Goal: Use online tool/utility: Utilize a website feature to perform a specific function

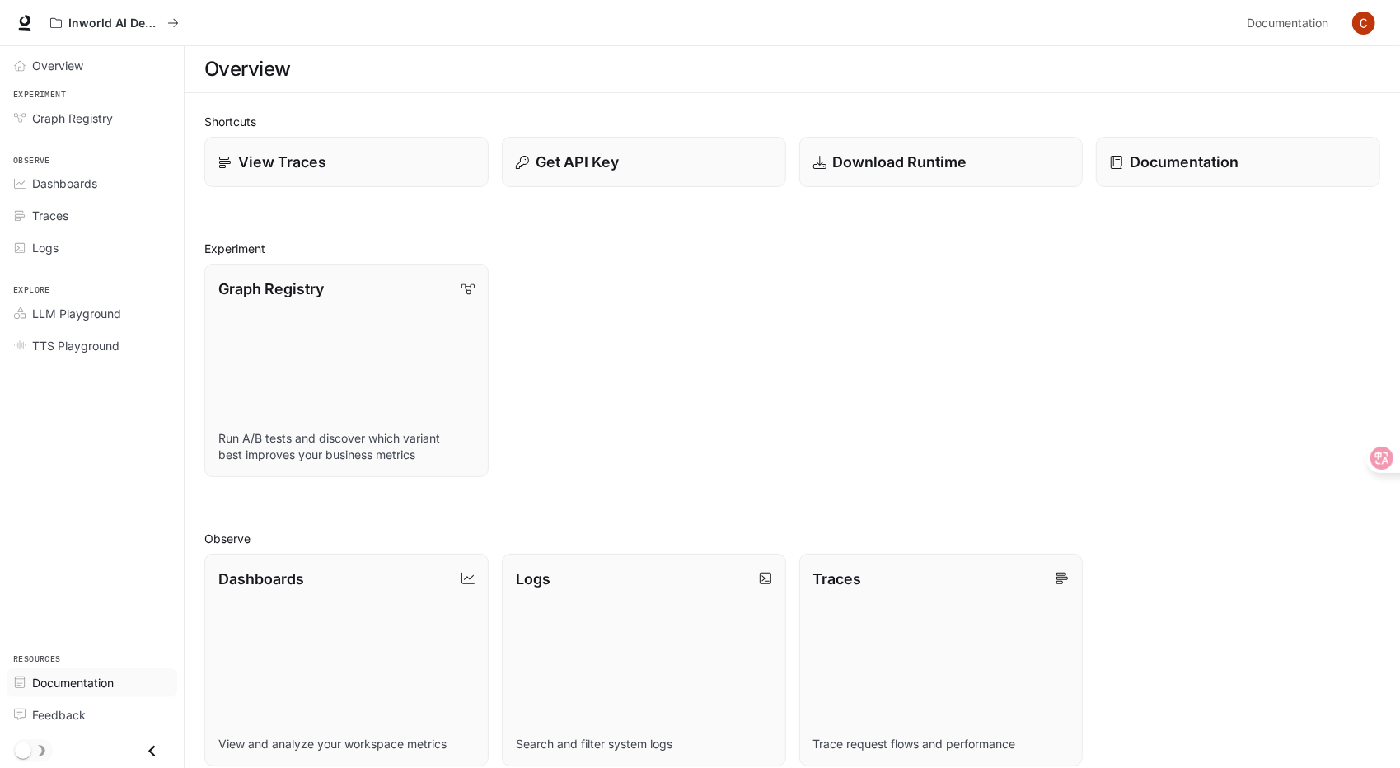
click at [81, 687] on span "Documentation" at bounding box center [73, 682] width 82 height 17
click at [1367, 25] on img "button" at bounding box center [1364, 23] width 23 height 23
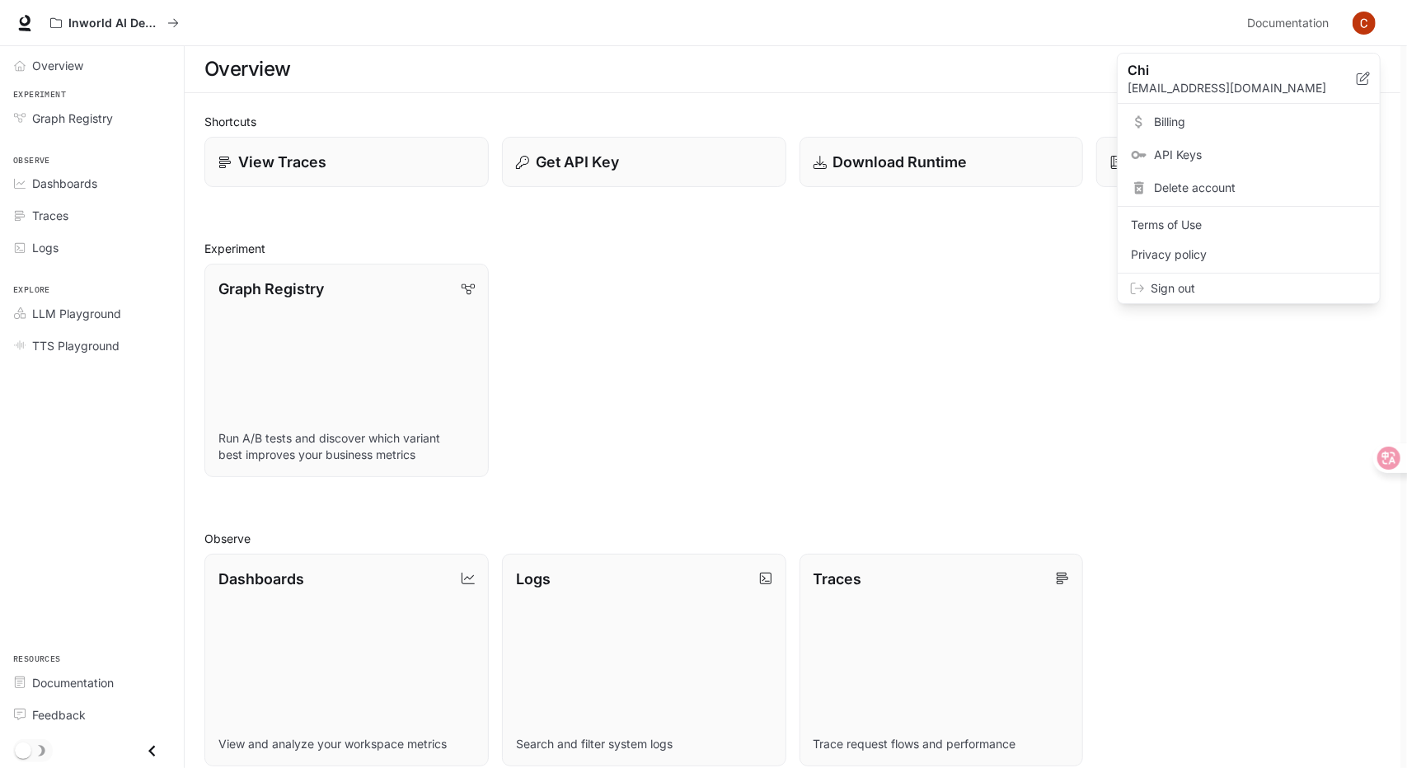
click at [1220, 112] on link "Billing" at bounding box center [1249, 122] width 256 height 30
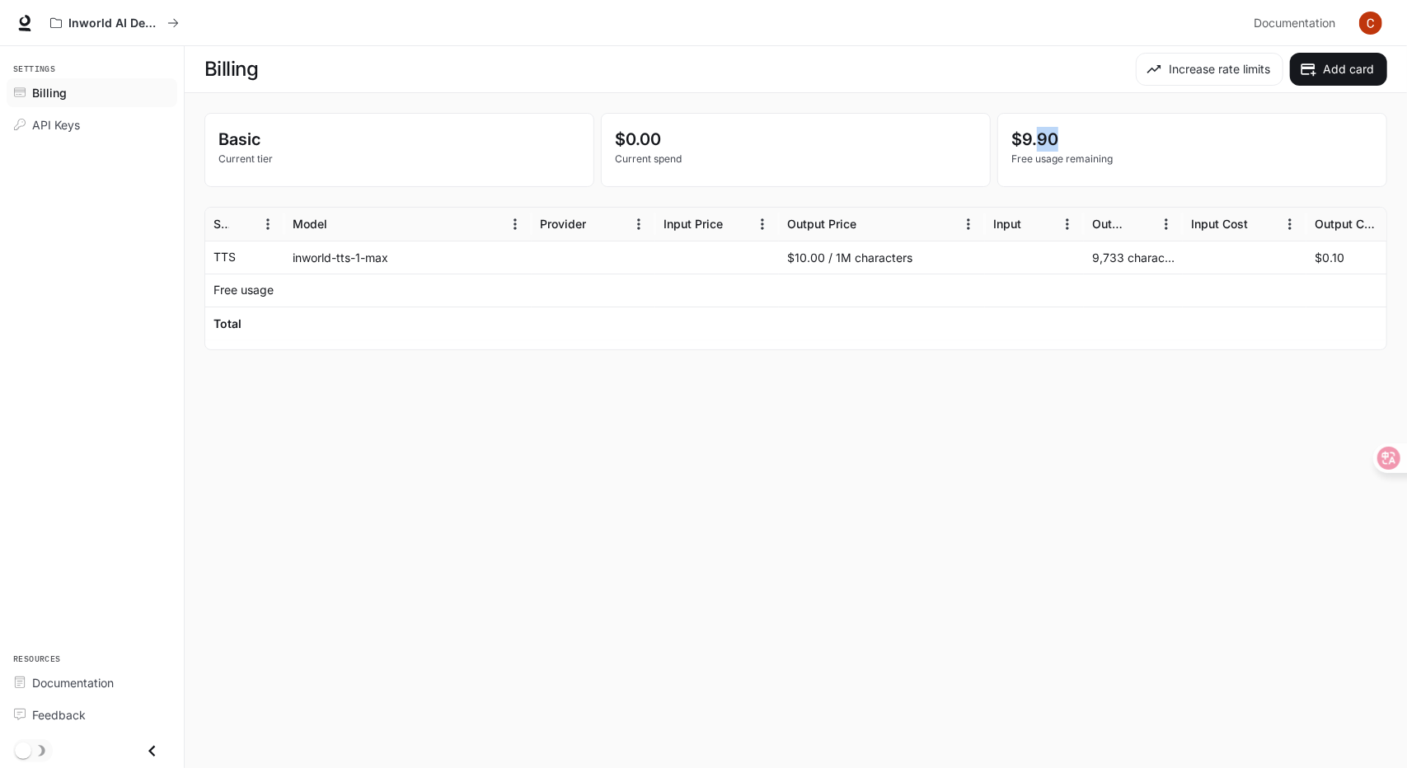
drag, startPoint x: 1035, startPoint y: 141, endPoint x: 1113, endPoint y: 169, distance: 82.4
click at [1113, 146] on p "$9.90" at bounding box center [1192, 139] width 362 height 25
drag, startPoint x: 1113, startPoint y: 256, endPoint x: 1226, endPoint y: 265, distance: 113.2
click at [1226, 265] on div "TTS inworld-tts-1-max $10.00 / 1M characters 9,733 characters $0.10 $0.10" at bounding box center [879, 257] width 1348 height 33
click at [1172, 263] on div "9,733 characters" at bounding box center [1133, 257] width 99 height 33
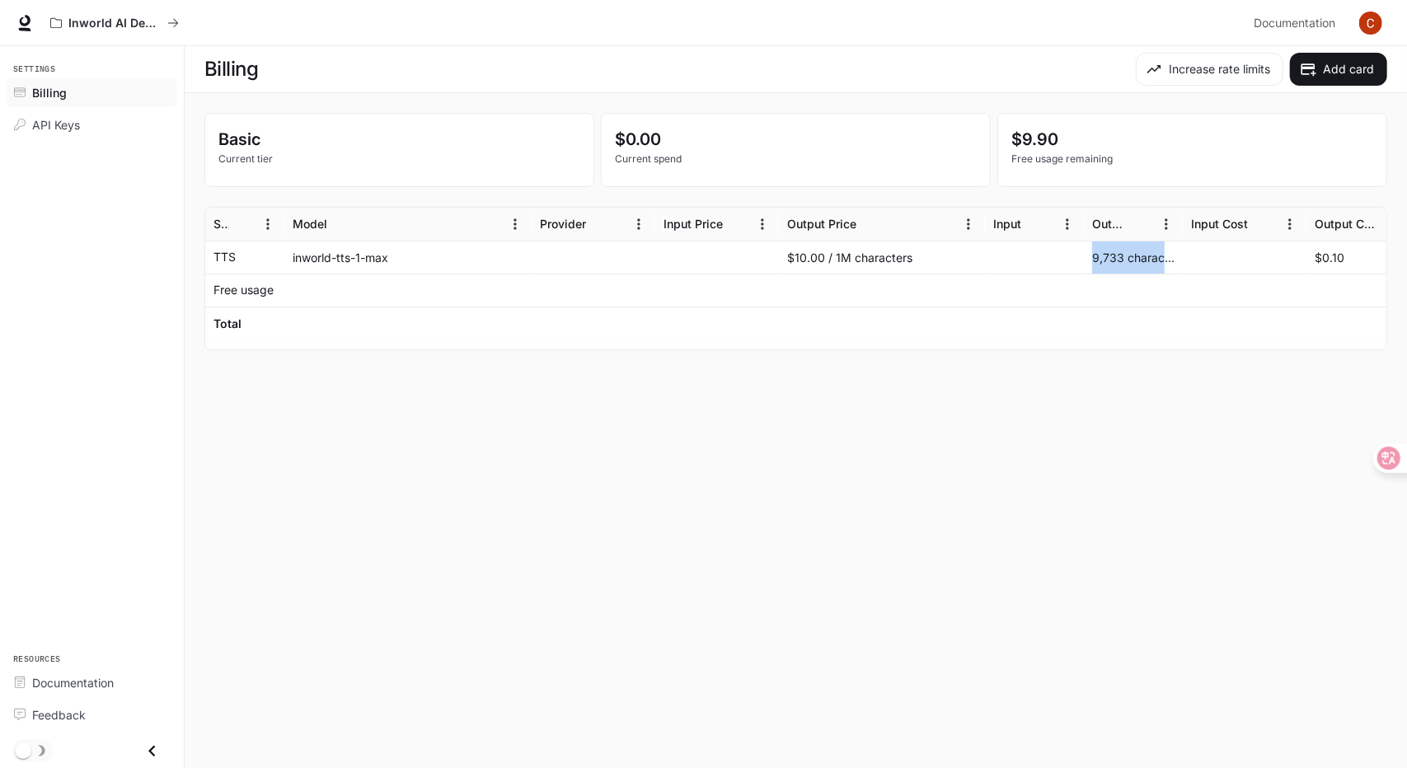
drag, startPoint x: 1190, startPoint y: 260, endPoint x: 1072, endPoint y: 258, distance: 118.7
click at [1072, 258] on div "TTS inworld-tts-1-max $10.00 / 1M characters 9,733 characters $0.10 $0.10" at bounding box center [879, 257] width 1348 height 33
click at [1096, 262] on div "9,733 characters" at bounding box center [1133, 257] width 99 height 33
drag, startPoint x: 1093, startPoint y: 253, endPoint x: 1241, endPoint y: 263, distance: 148.7
click at [1241, 263] on div "TTS inworld-tts-1-max $10.00 / 1M characters 9,733 characters $0.10 $0.10" at bounding box center [879, 257] width 1348 height 33
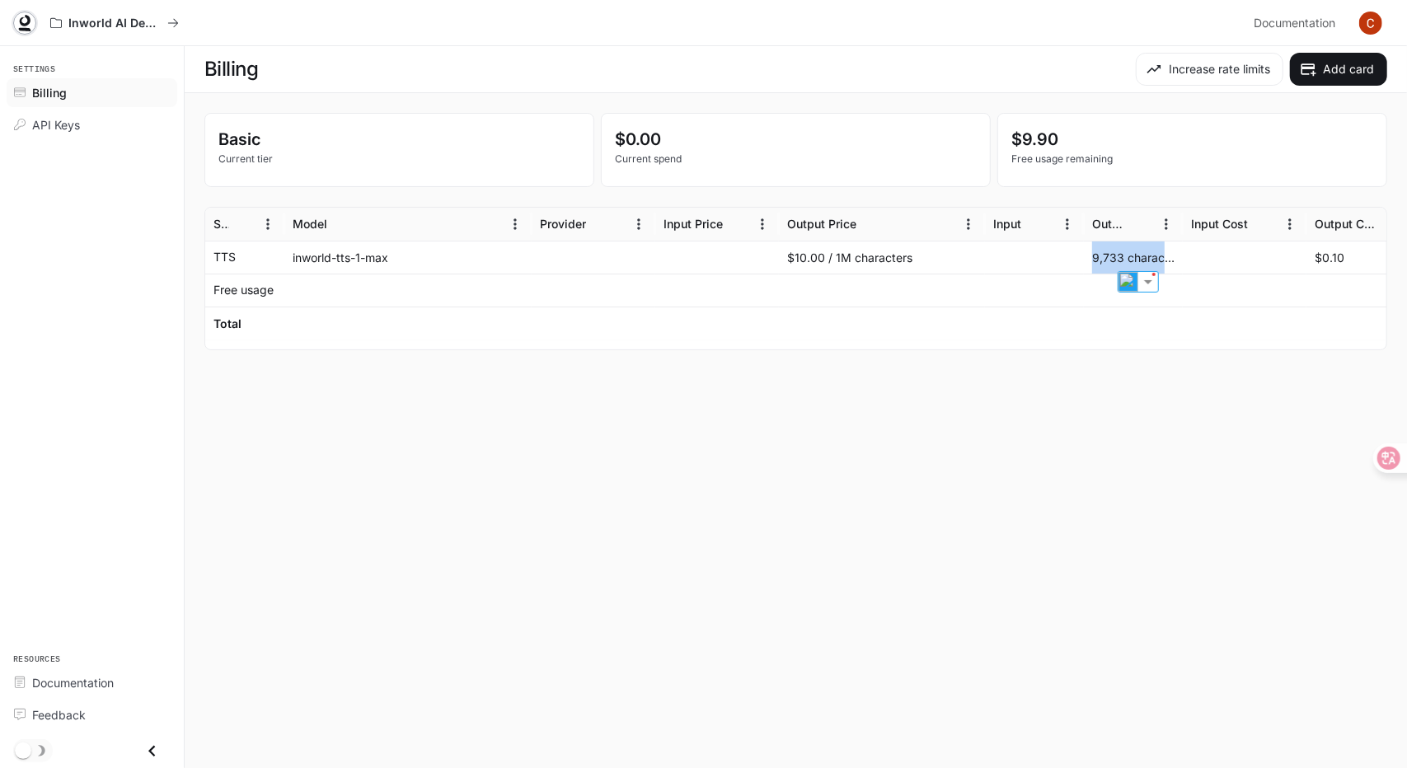
click at [23, 26] on icon at bounding box center [24, 23] width 16 height 16
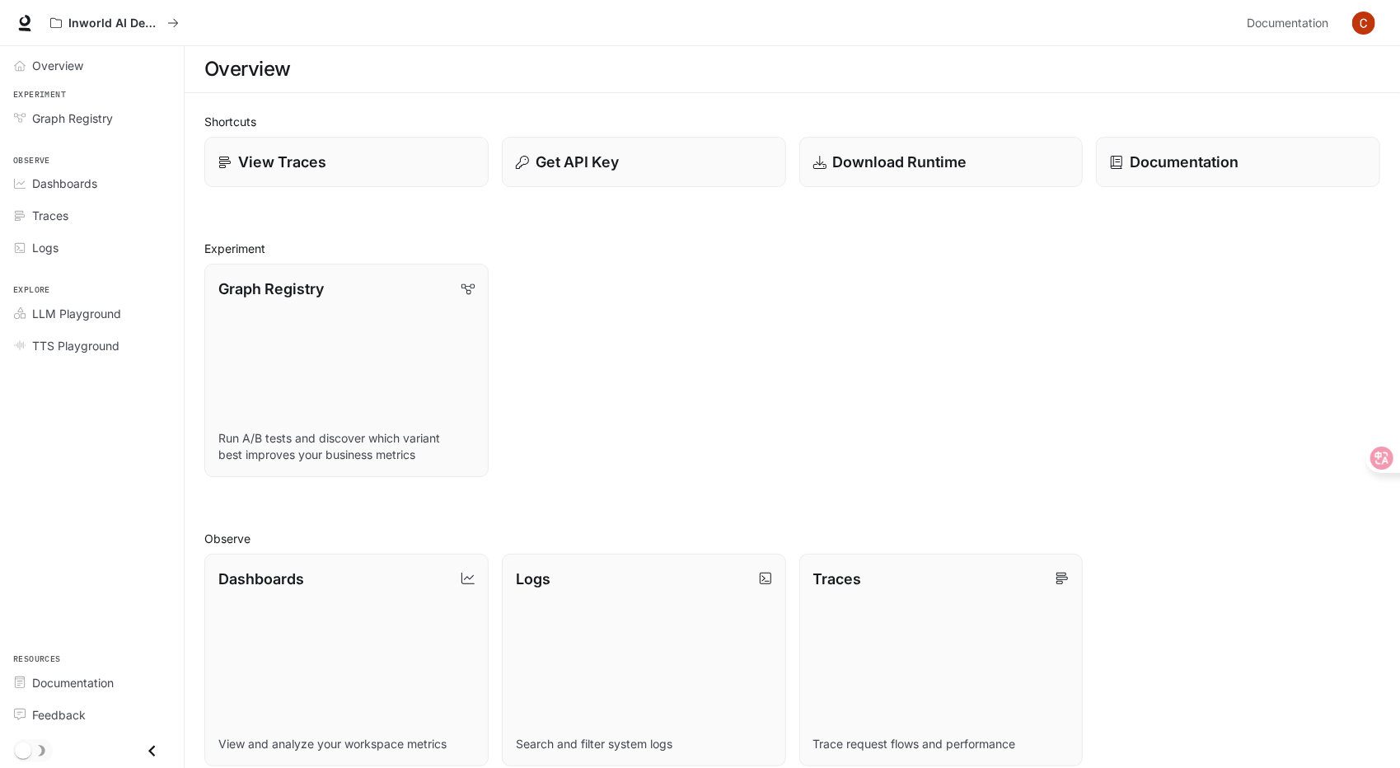
click at [1351, 26] on button "button" at bounding box center [1364, 23] width 33 height 33
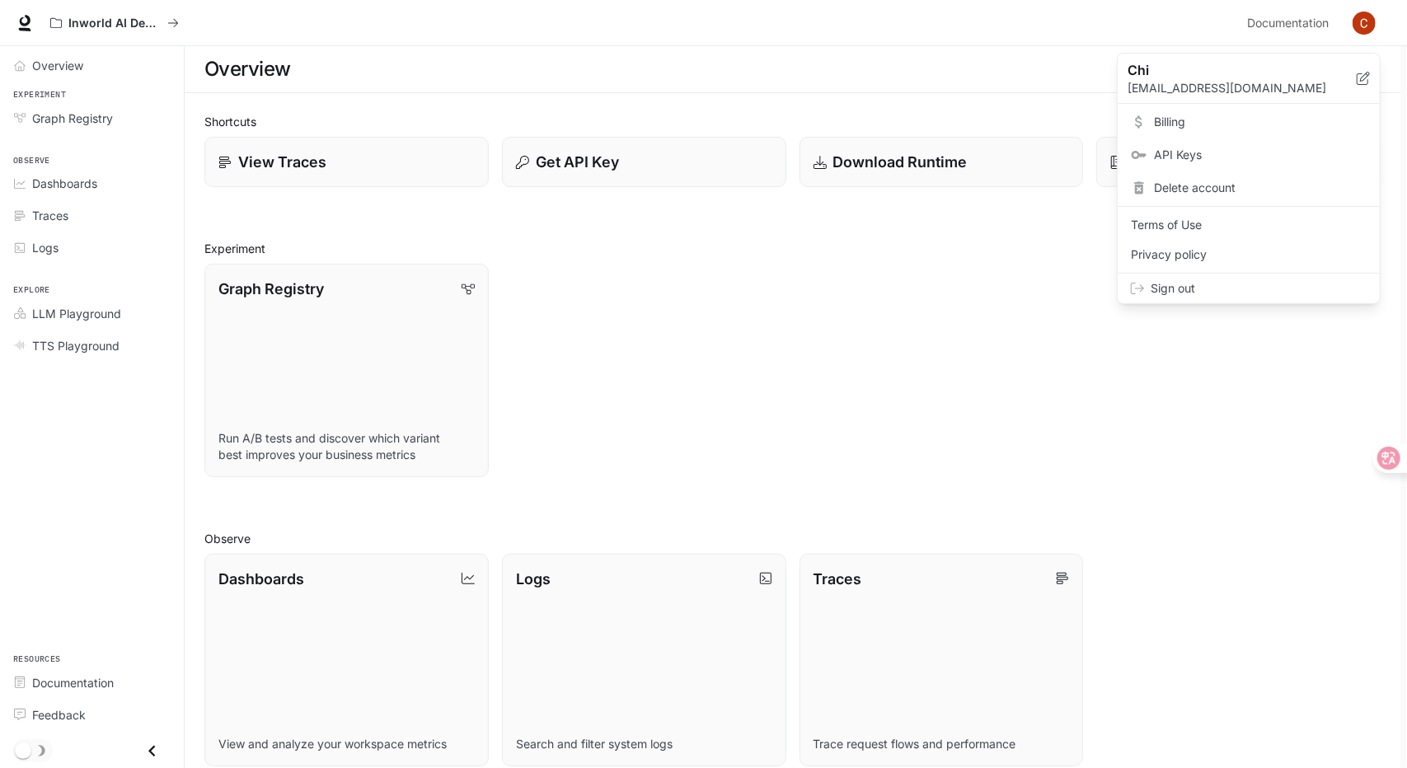
click at [1195, 121] on span "Billing" at bounding box center [1260, 122] width 213 height 16
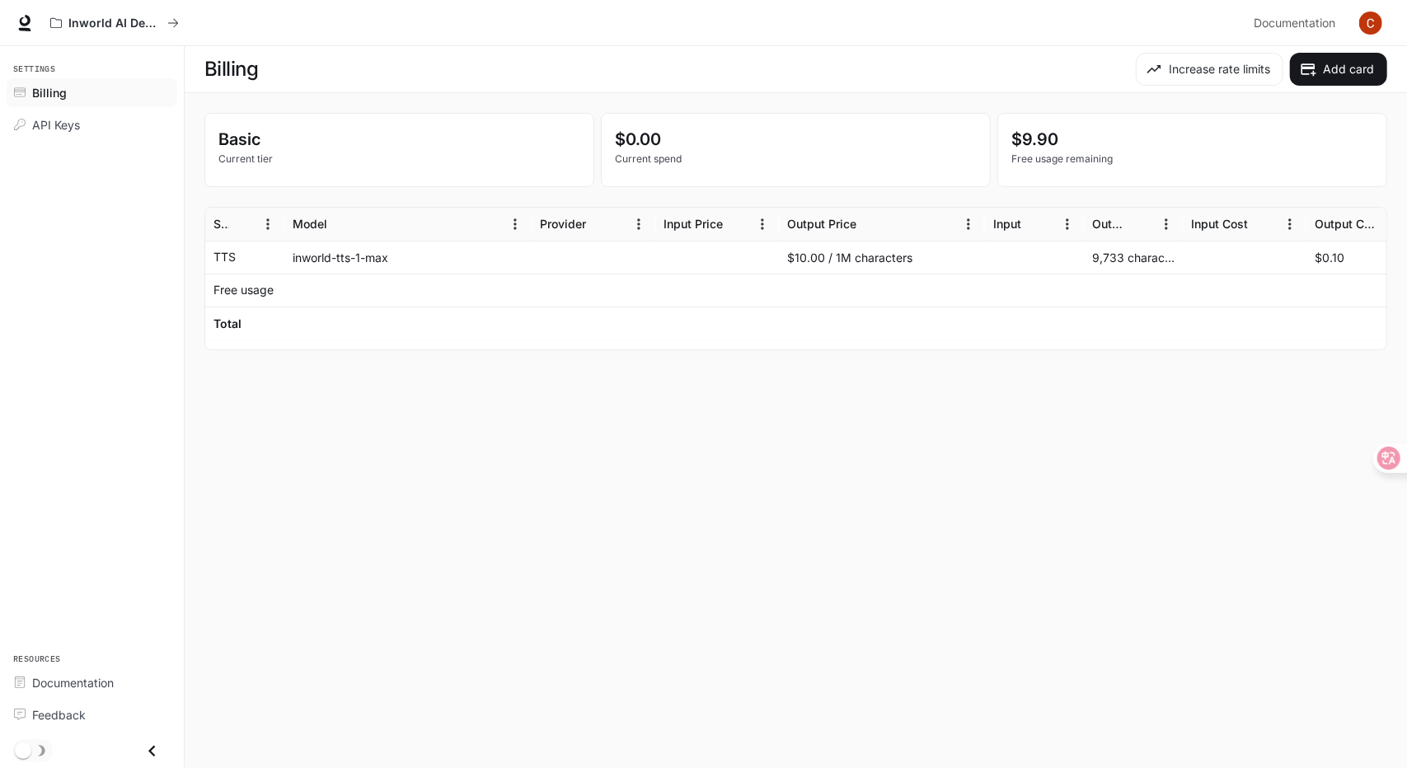
click at [307, 157] on p "Current tier" at bounding box center [399, 159] width 362 height 15
click at [1324, 73] on button "Add card" at bounding box center [1338, 69] width 97 height 33
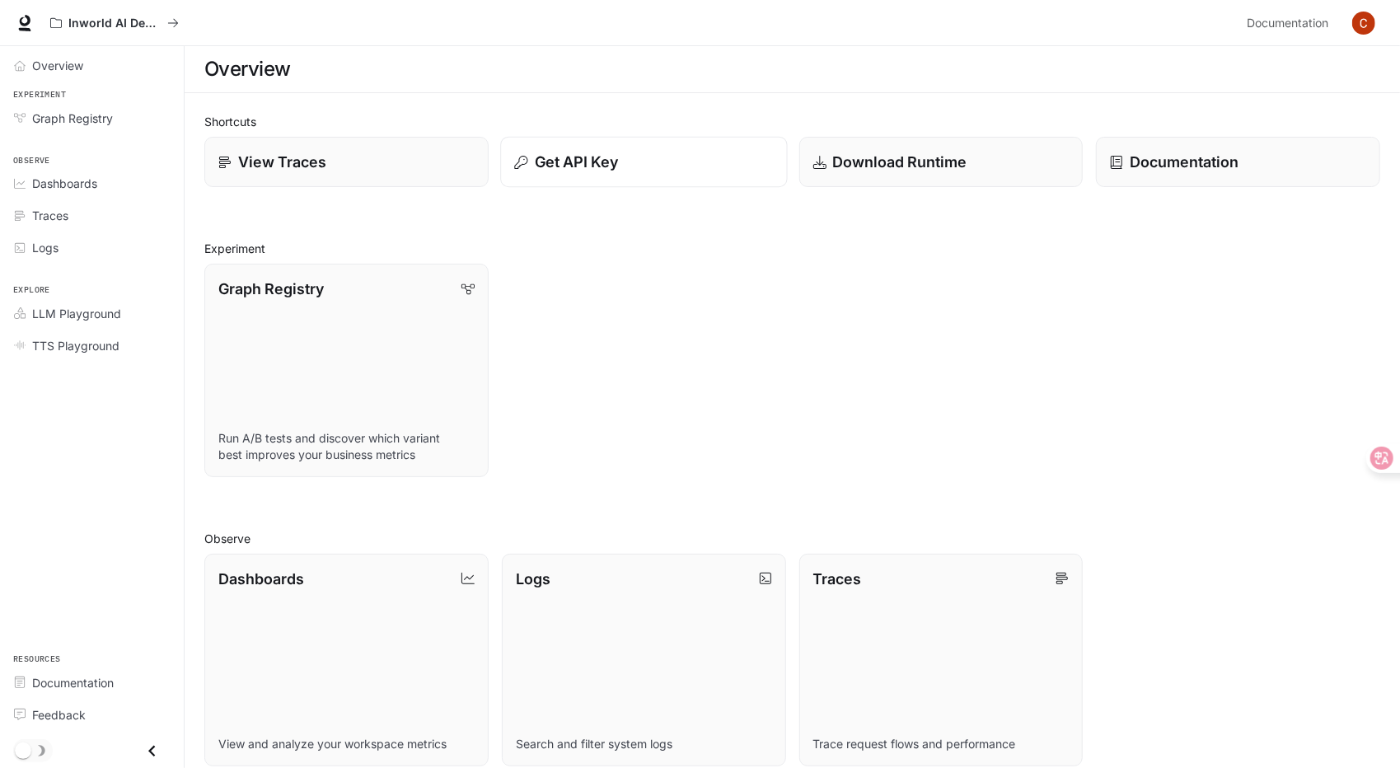
click at [633, 177] on button "Get API Key" at bounding box center [643, 162] width 287 height 51
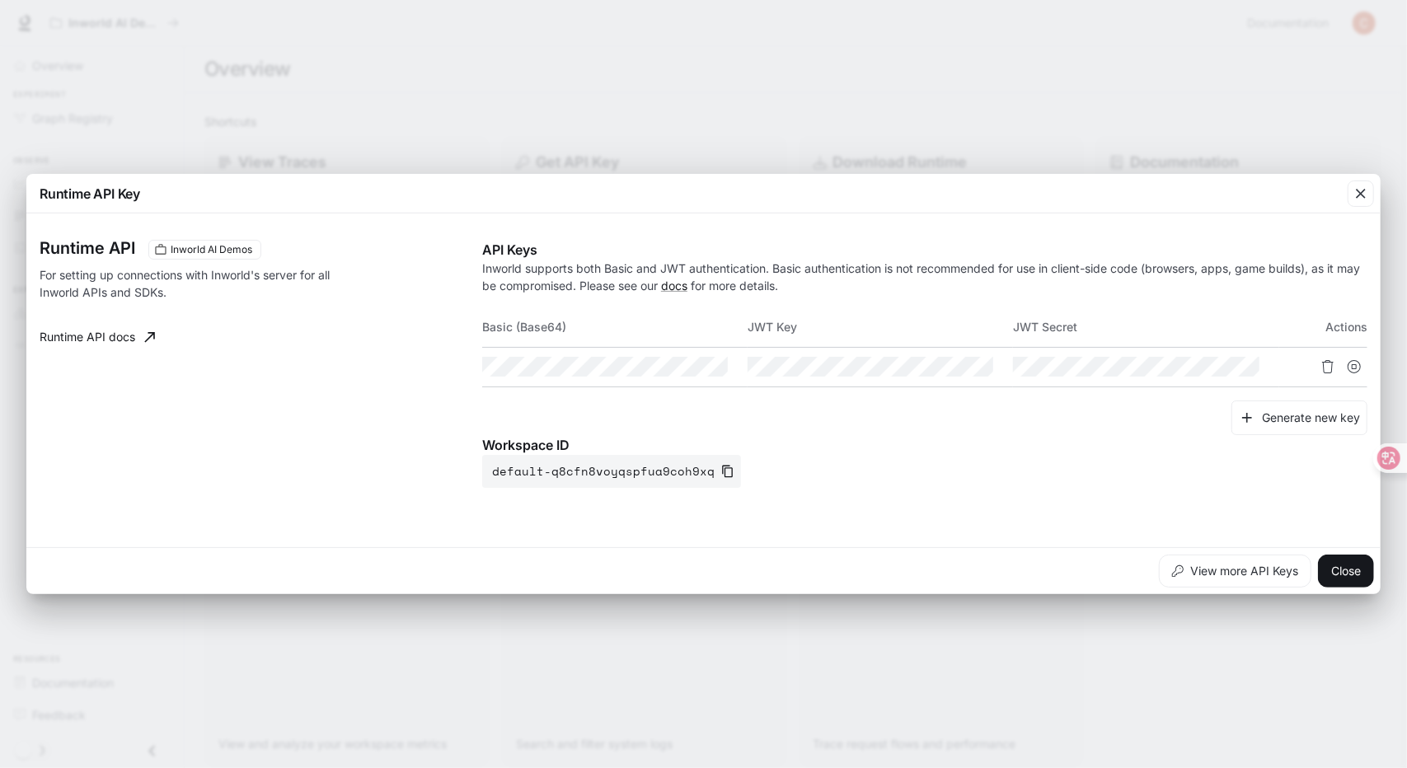
click at [645, 650] on div "Runtime API Key Runtime API Inworld AI Demos For setting up connections with In…" at bounding box center [703, 384] width 1407 height 768
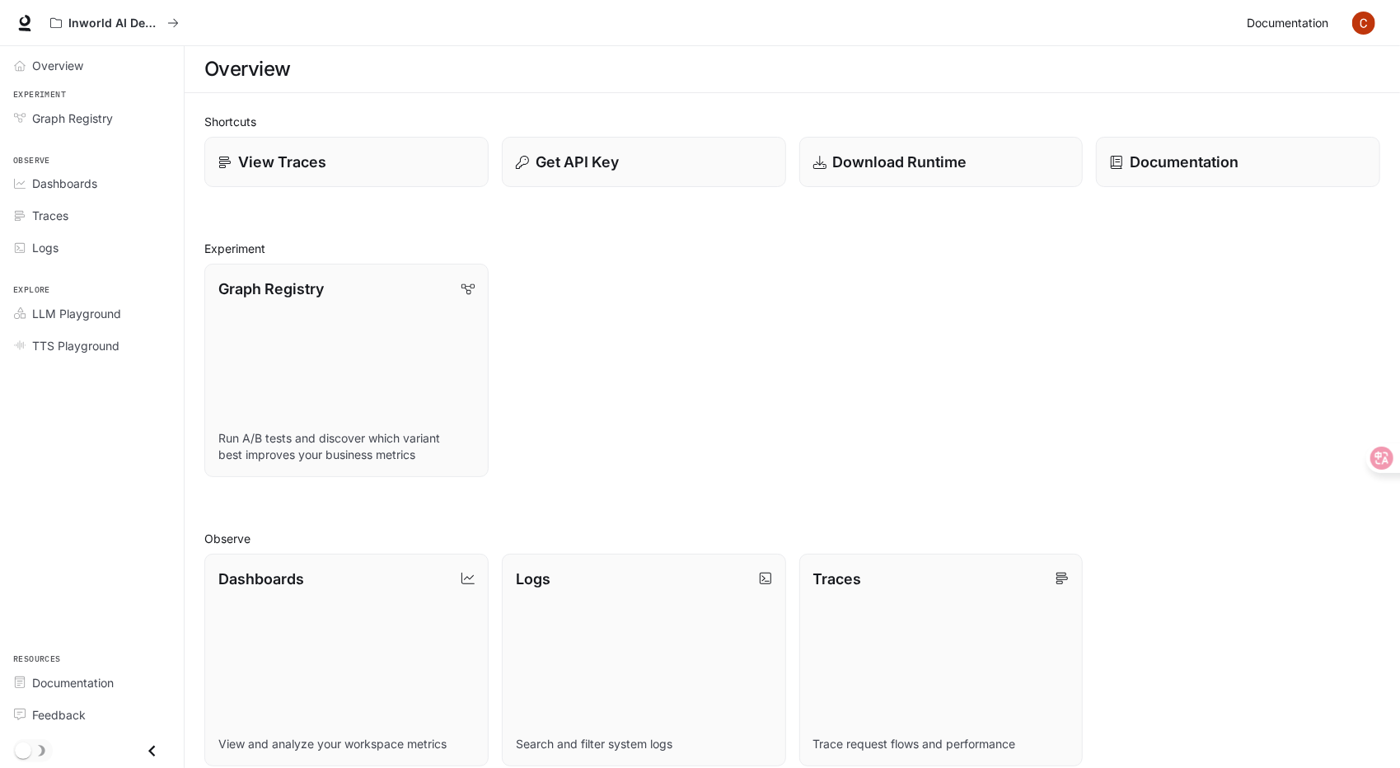
click at [1316, 16] on span "Documentation" at bounding box center [1288, 23] width 82 height 21
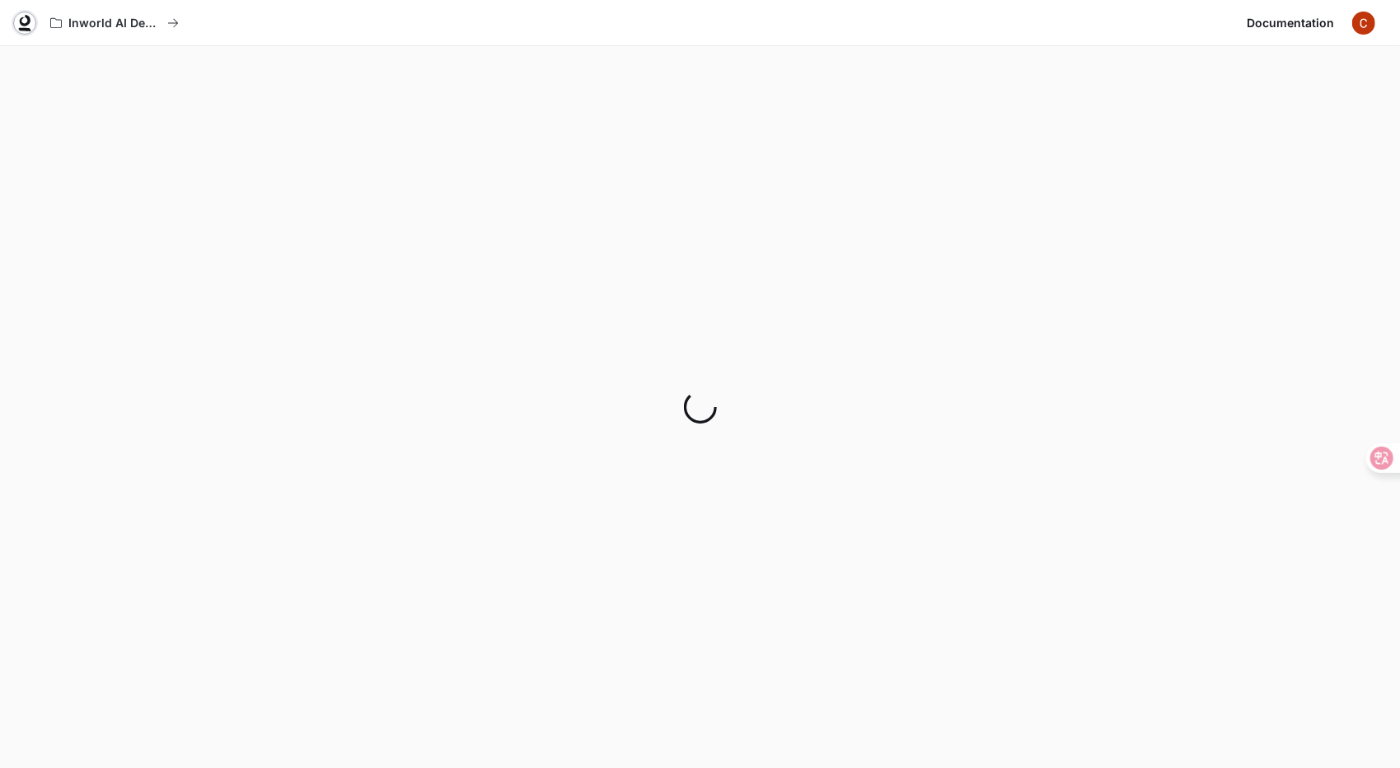
click at [21, 21] on icon at bounding box center [24, 23] width 16 height 16
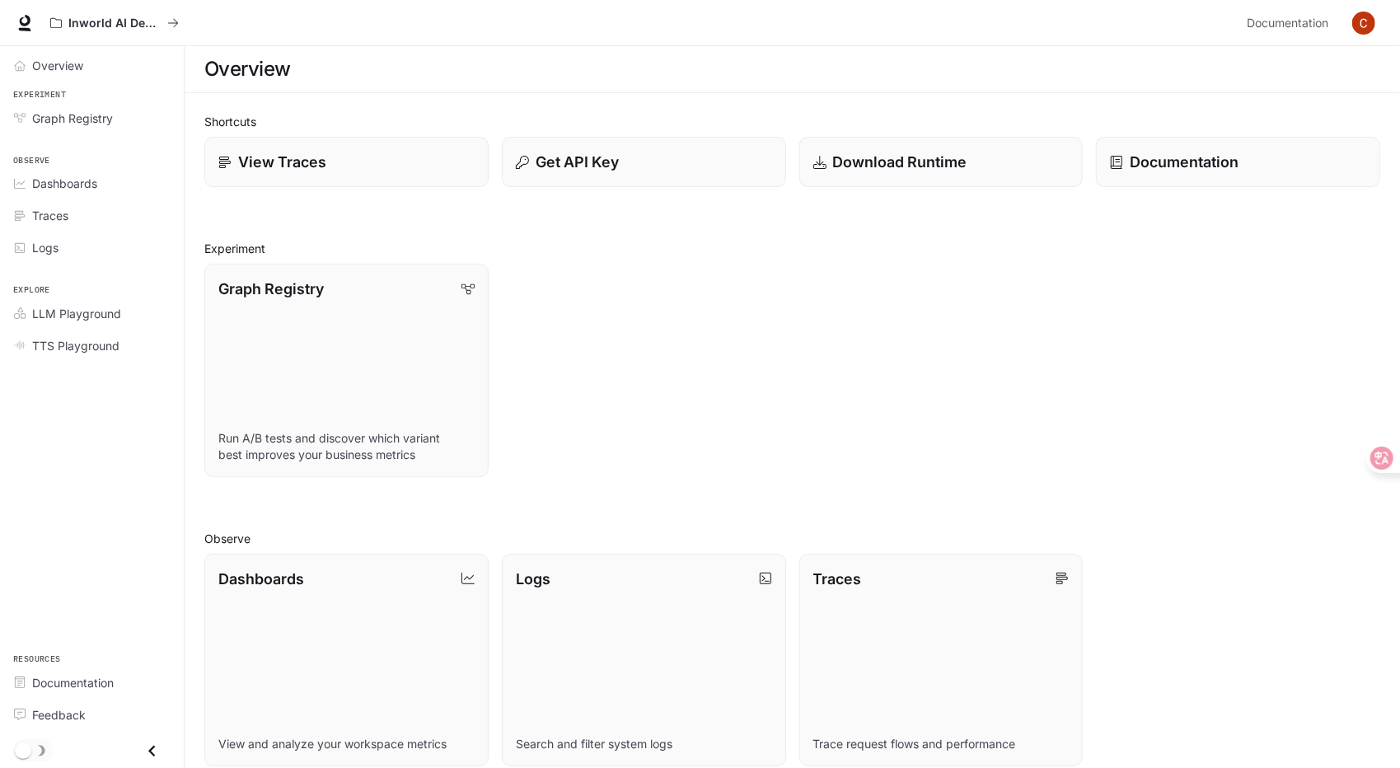
click at [1367, 23] on img "button" at bounding box center [1364, 23] width 23 height 23
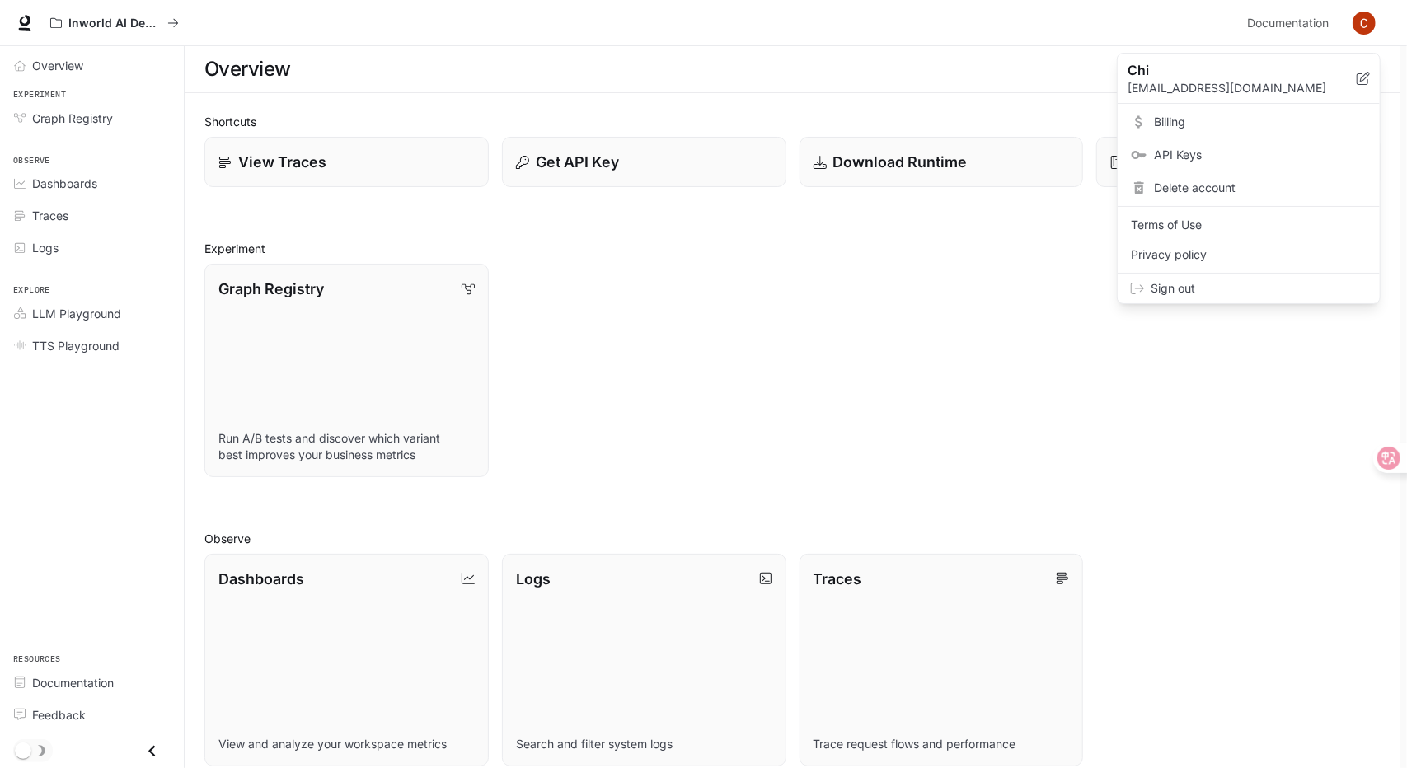
click at [1217, 134] on link "Billing" at bounding box center [1249, 122] width 256 height 30
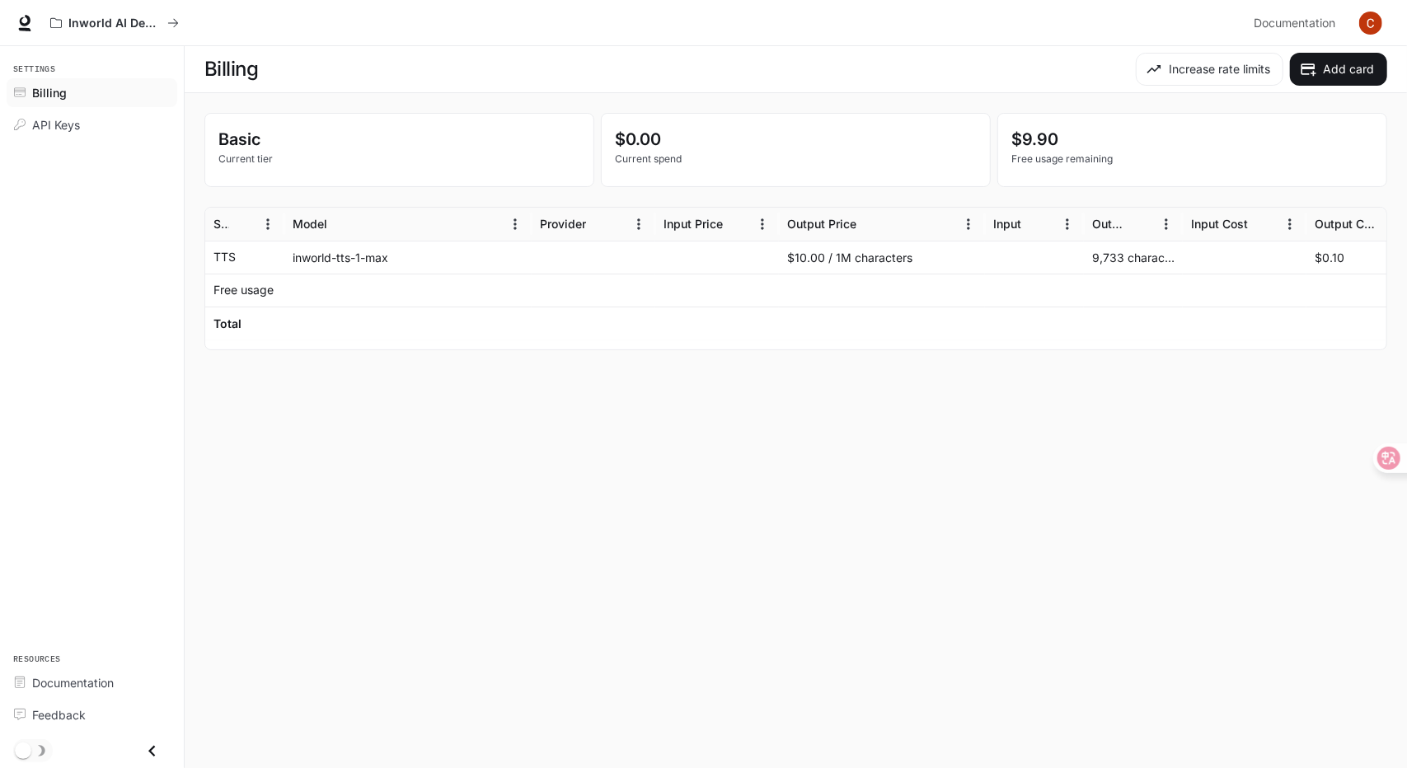
click at [237, 157] on p "Current tier" at bounding box center [399, 159] width 362 height 15
click at [274, 287] on div "Free usage" at bounding box center [244, 290] width 63 height 32
drag, startPoint x: 389, startPoint y: 340, endPoint x: 631, endPoint y: 335, distance: 242.4
click at [539, 345] on div at bounding box center [795, 344] width 1181 height 12
click at [1208, 74] on button "Increase rate limits" at bounding box center [1210, 69] width 148 height 33
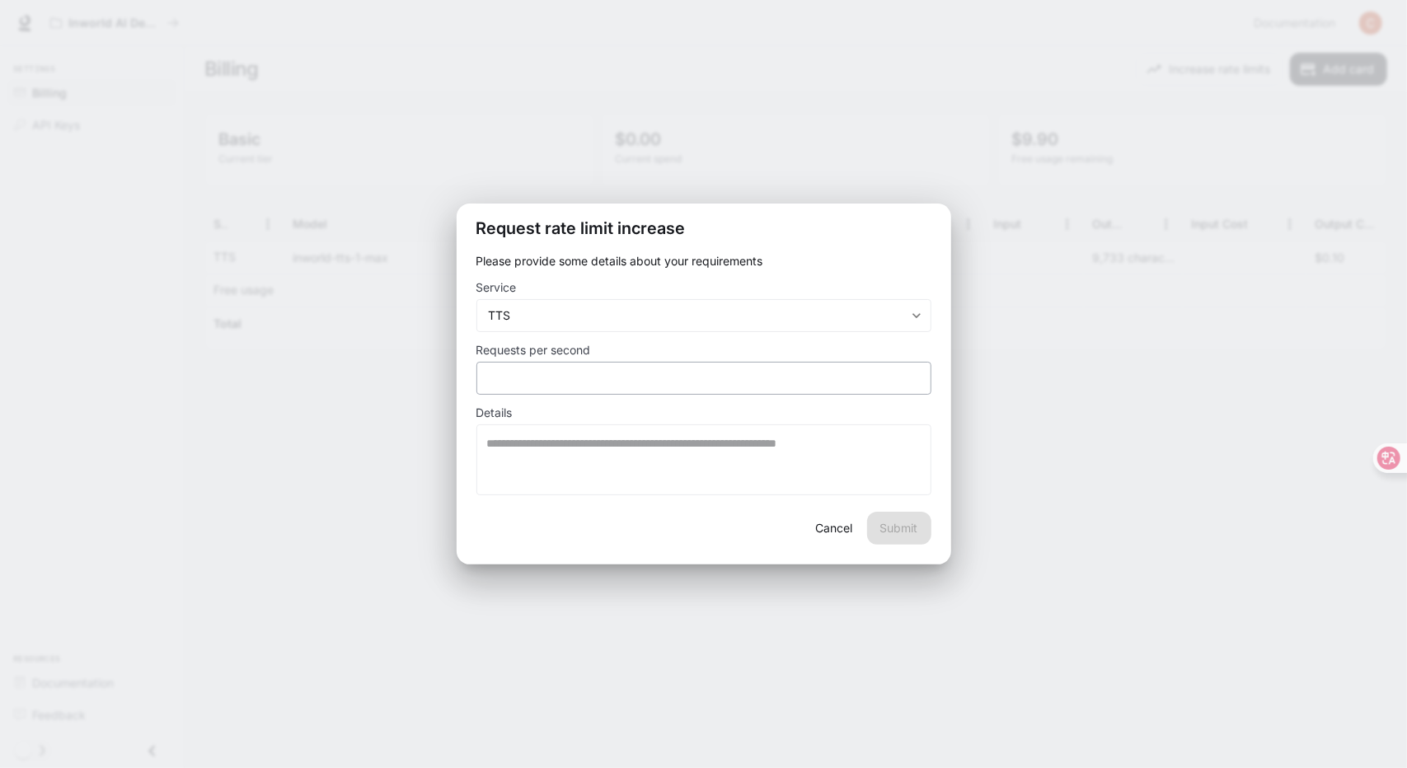
click at [601, 388] on div "* ​" at bounding box center [703, 378] width 455 height 33
click at [823, 523] on button "Cancel" at bounding box center [834, 528] width 53 height 33
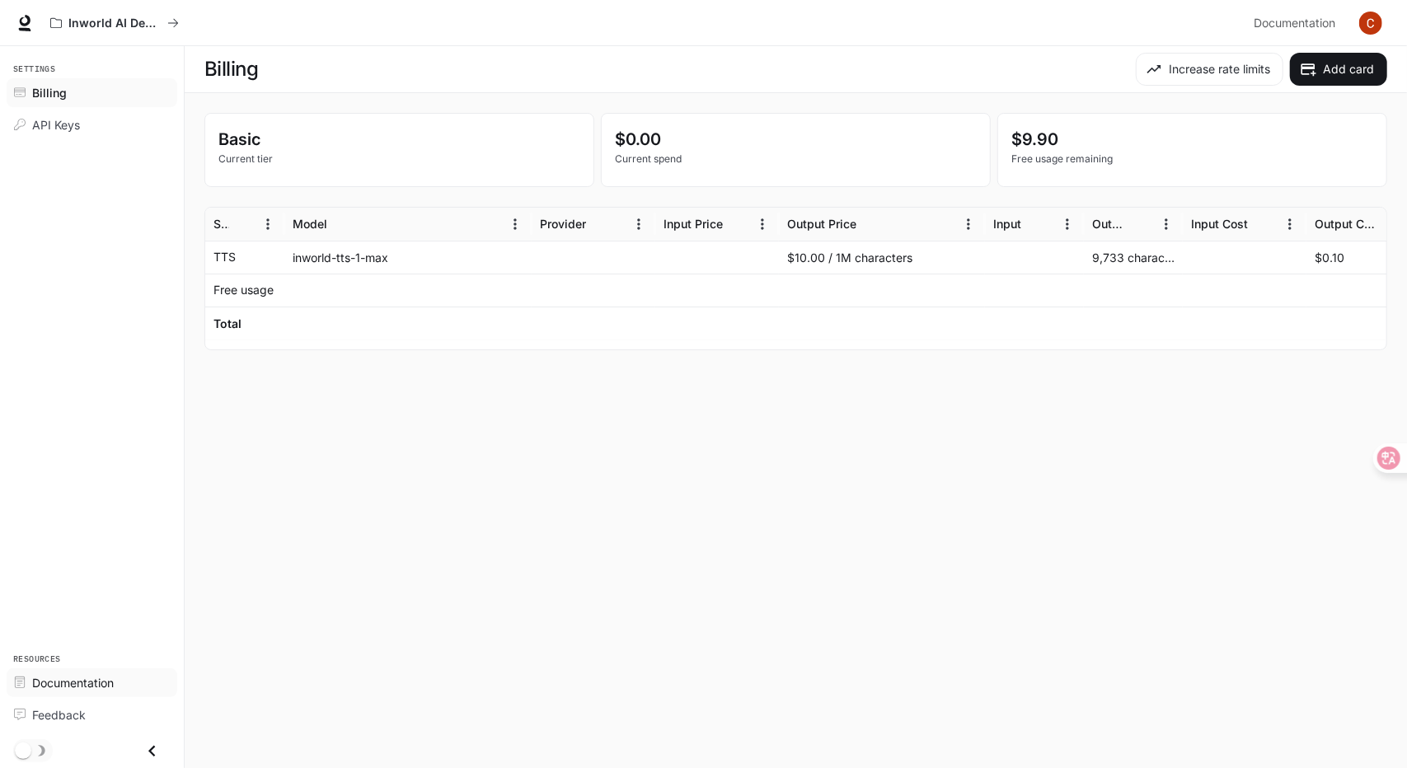
click at [99, 672] on link "Documentation" at bounding box center [92, 682] width 171 height 29
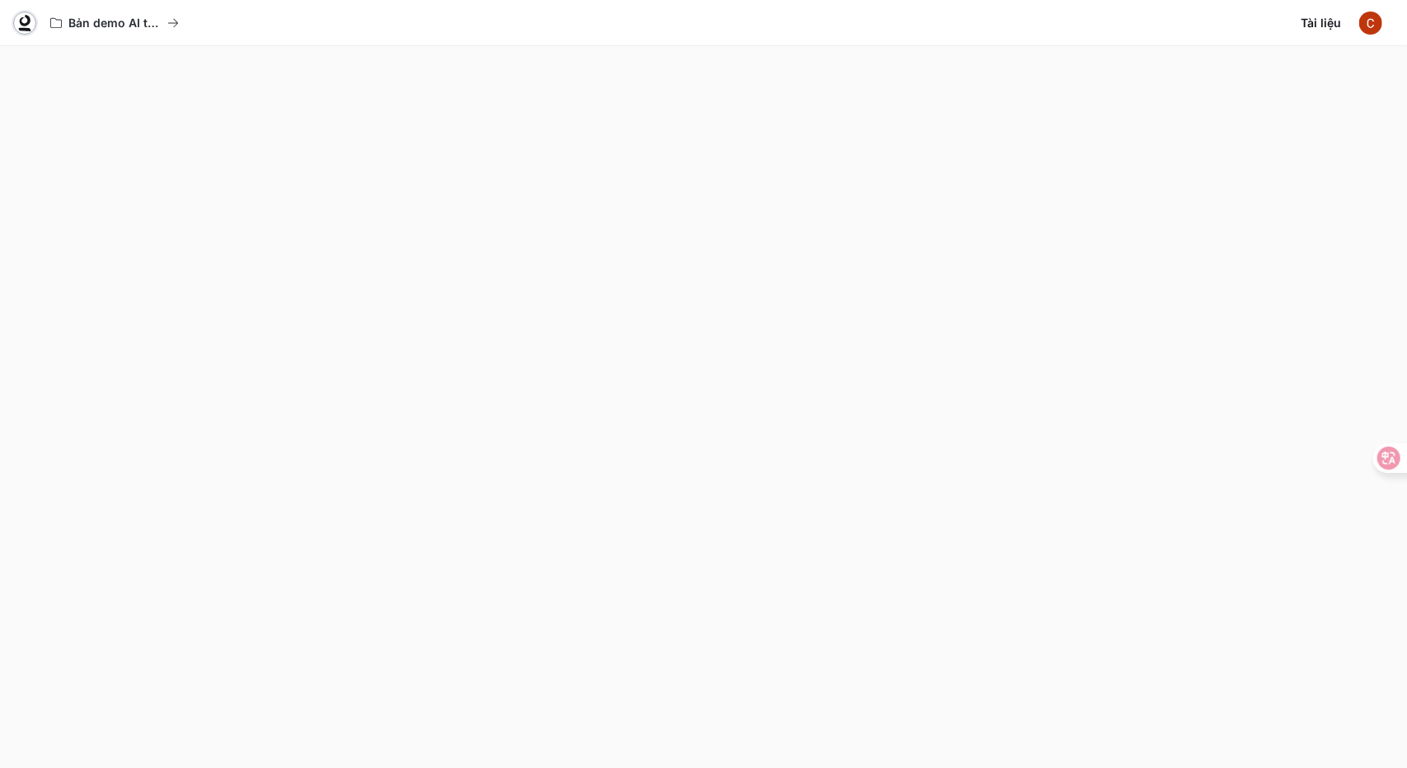
click at [29, 24] on icon at bounding box center [24, 23] width 16 height 16
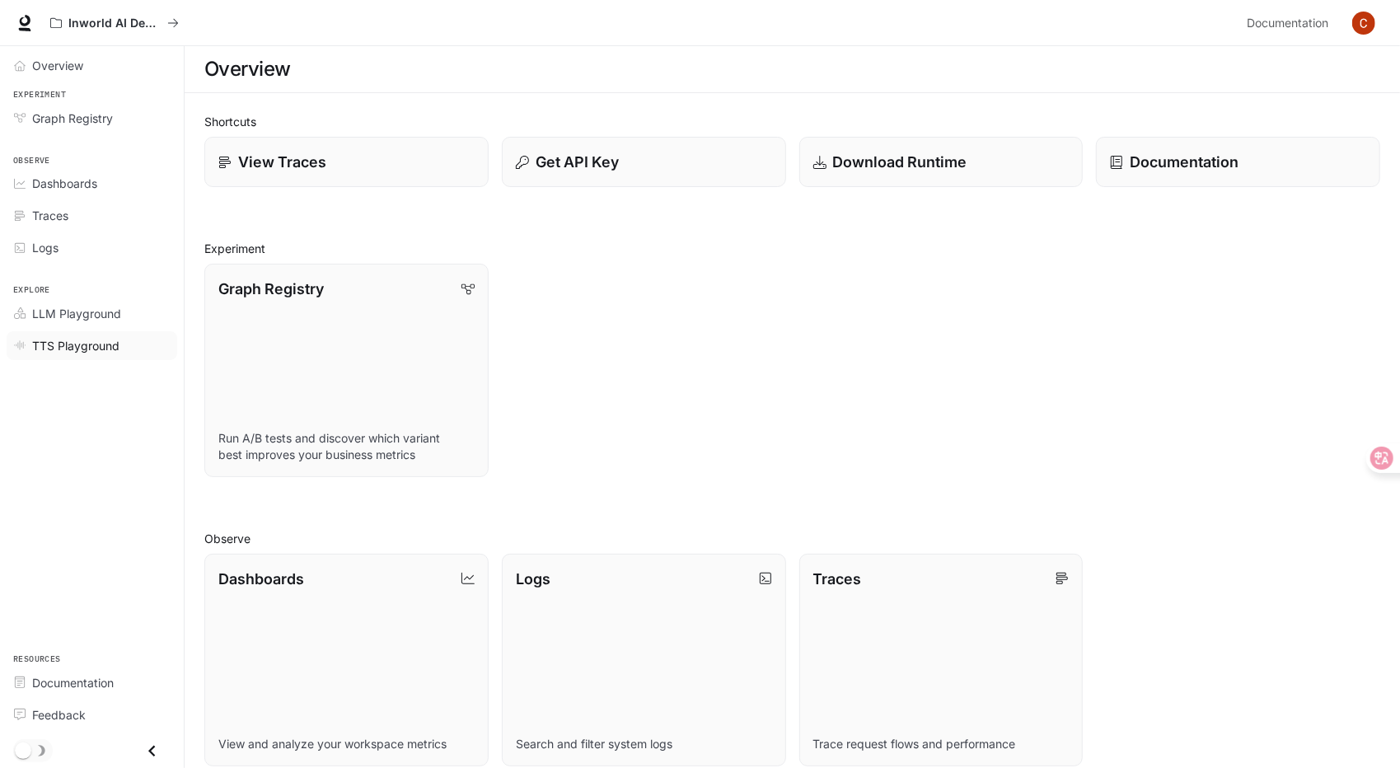
click at [92, 340] on span "TTS Playground" at bounding box center [75, 345] width 87 height 17
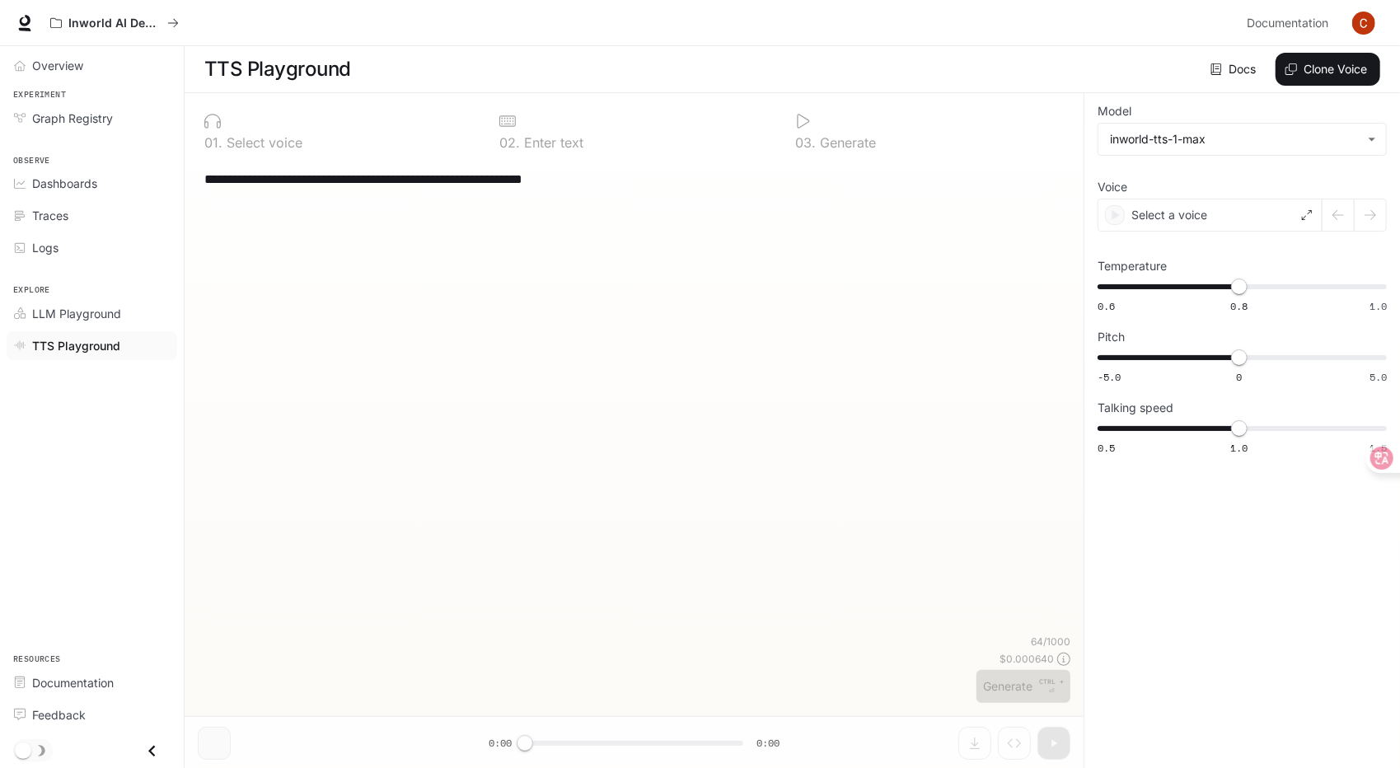
click at [367, 197] on div "**********" at bounding box center [634, 179] width 860 height 40
type textarea "**********"
type input "*"
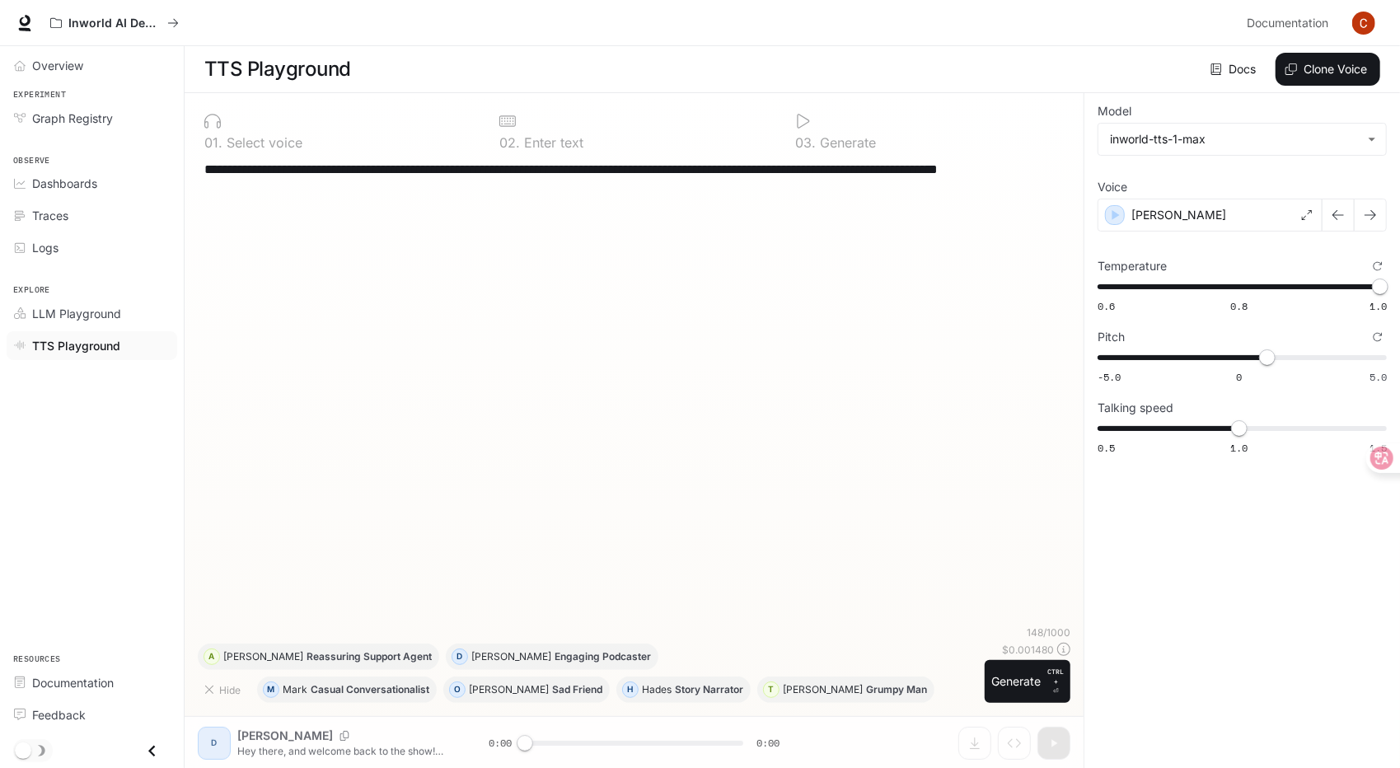
paste textarea
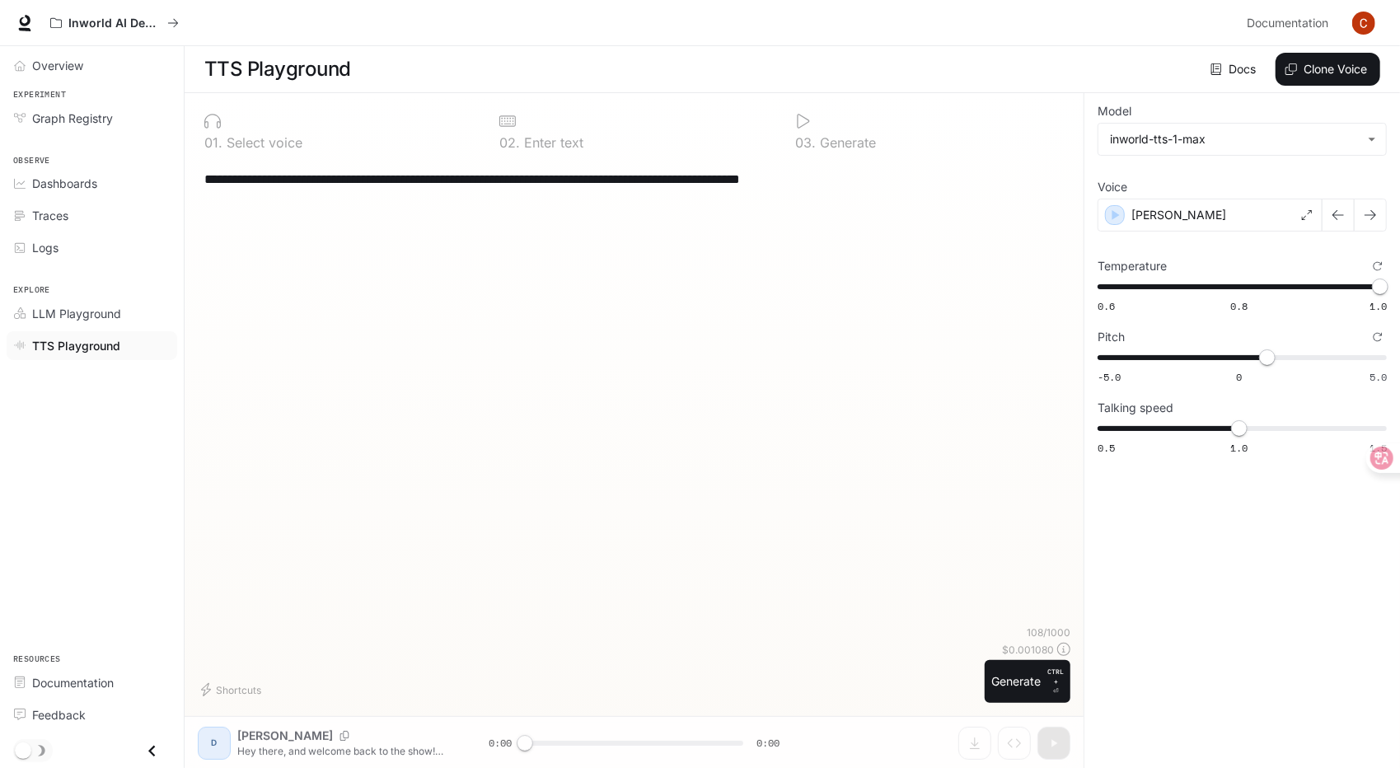
type textarea "**********"
click at [654, 231] on div "**********" at bounding box center [634, 392] width 873 height 467
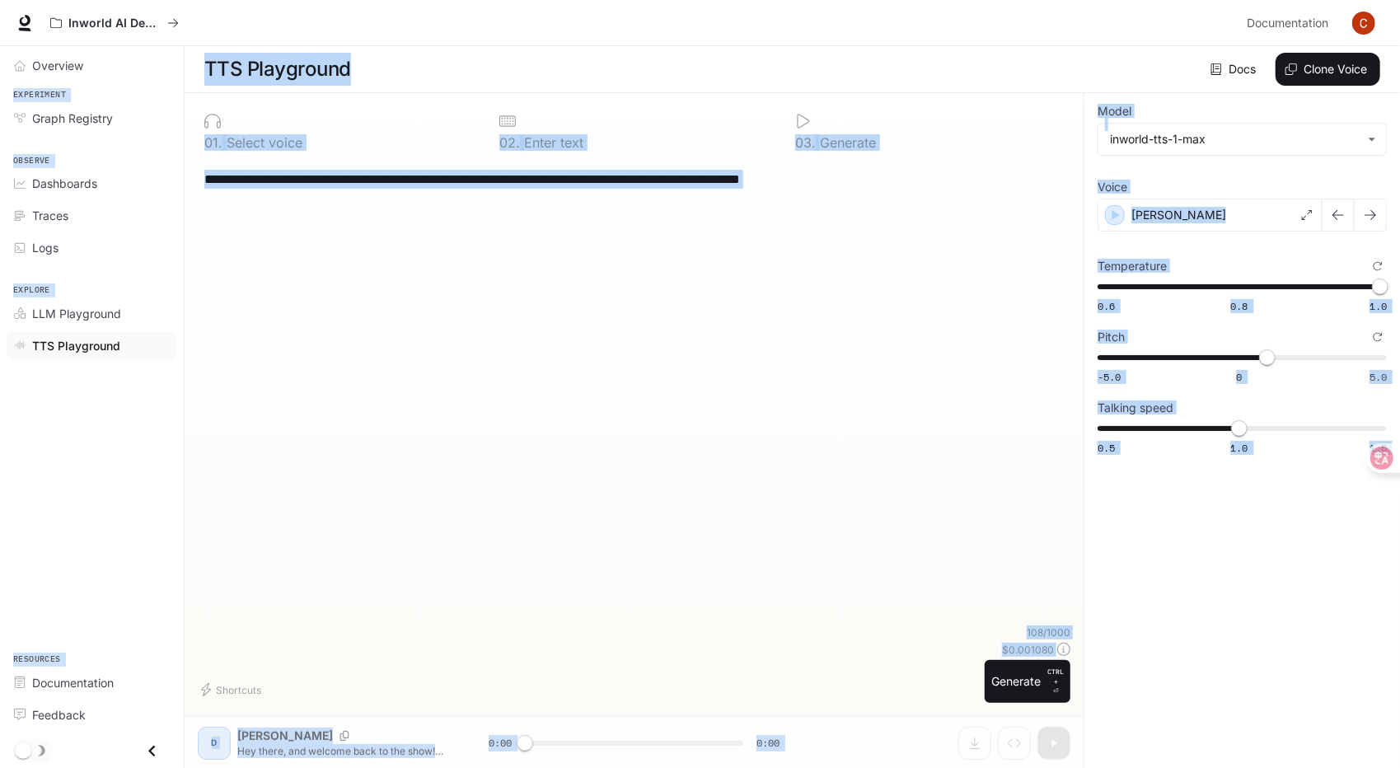
click at [740, 197] on div "**********" at bounding box center [634, 179] width 860 height 40
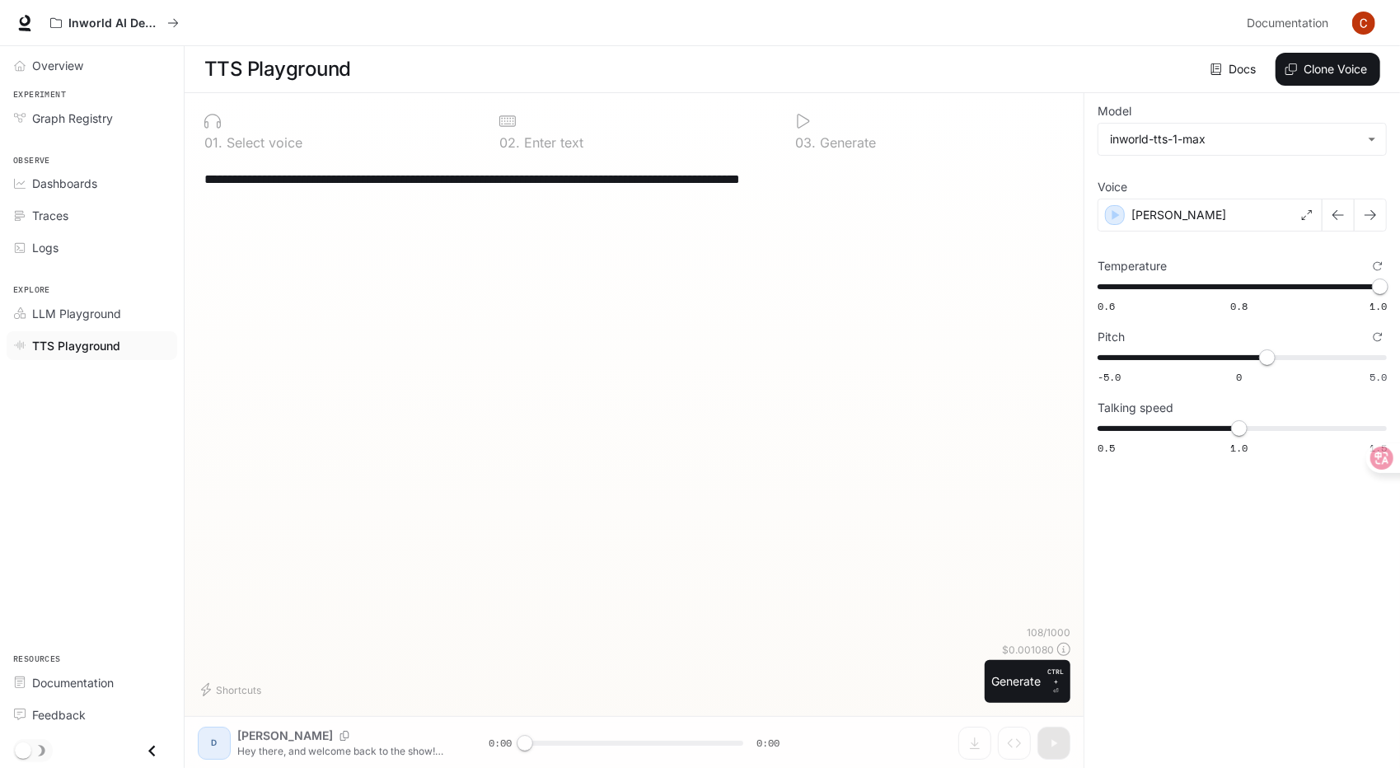
drag, startPoint x: 901, startPoint y: 182, endPoint x: 209, endPoint y: 183, distance: 691.5
click at [209, 183] on textarea "**********" at bounding box center [634, 179] width 860 height 19
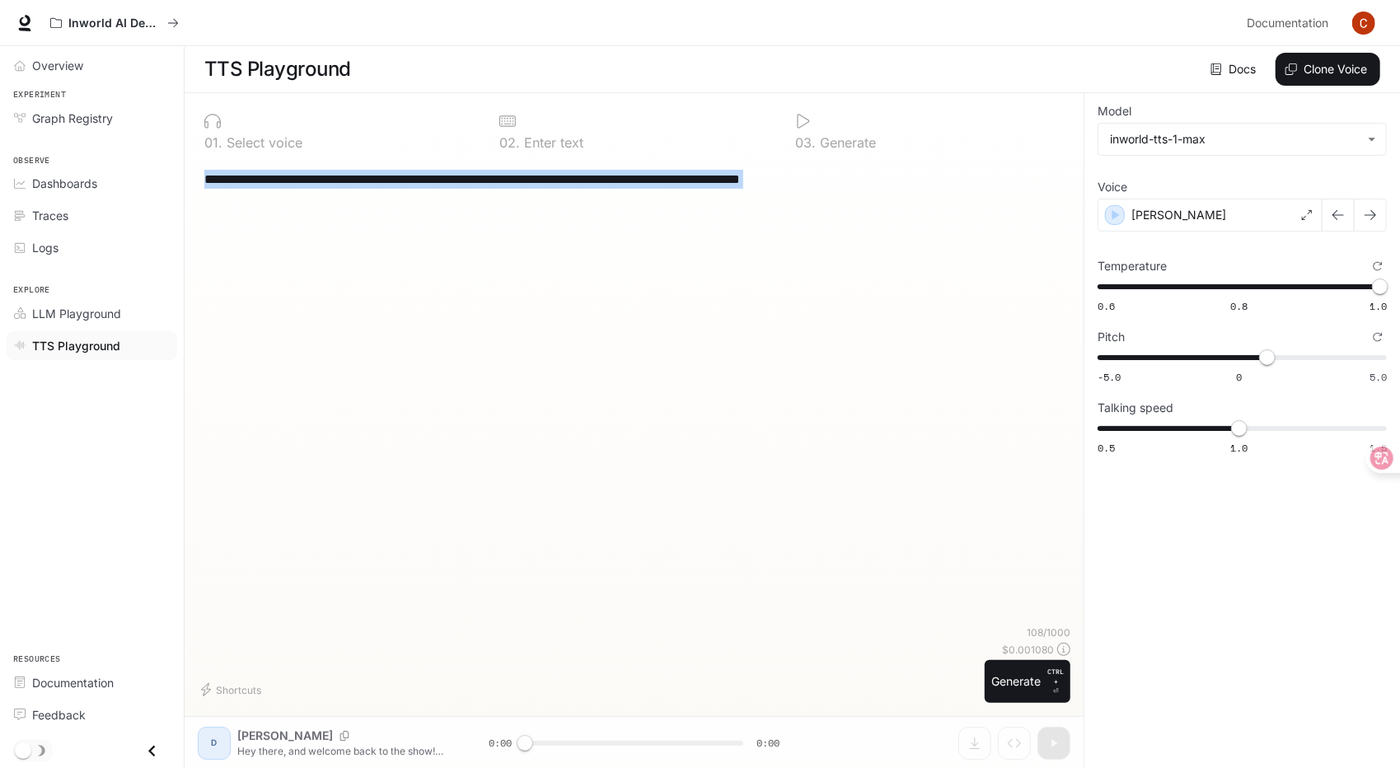
drag, startPoint x: 203, startPoint y: 181, endPoint x: 926, endPoint y: 220, distance: 723.9
click at [926, 220] on div "**********" at bounding box center [634, 392] width 873 height 467
click at [722, 178] on textarea "**********" at bounding box center [634, 179] width 860 height 19
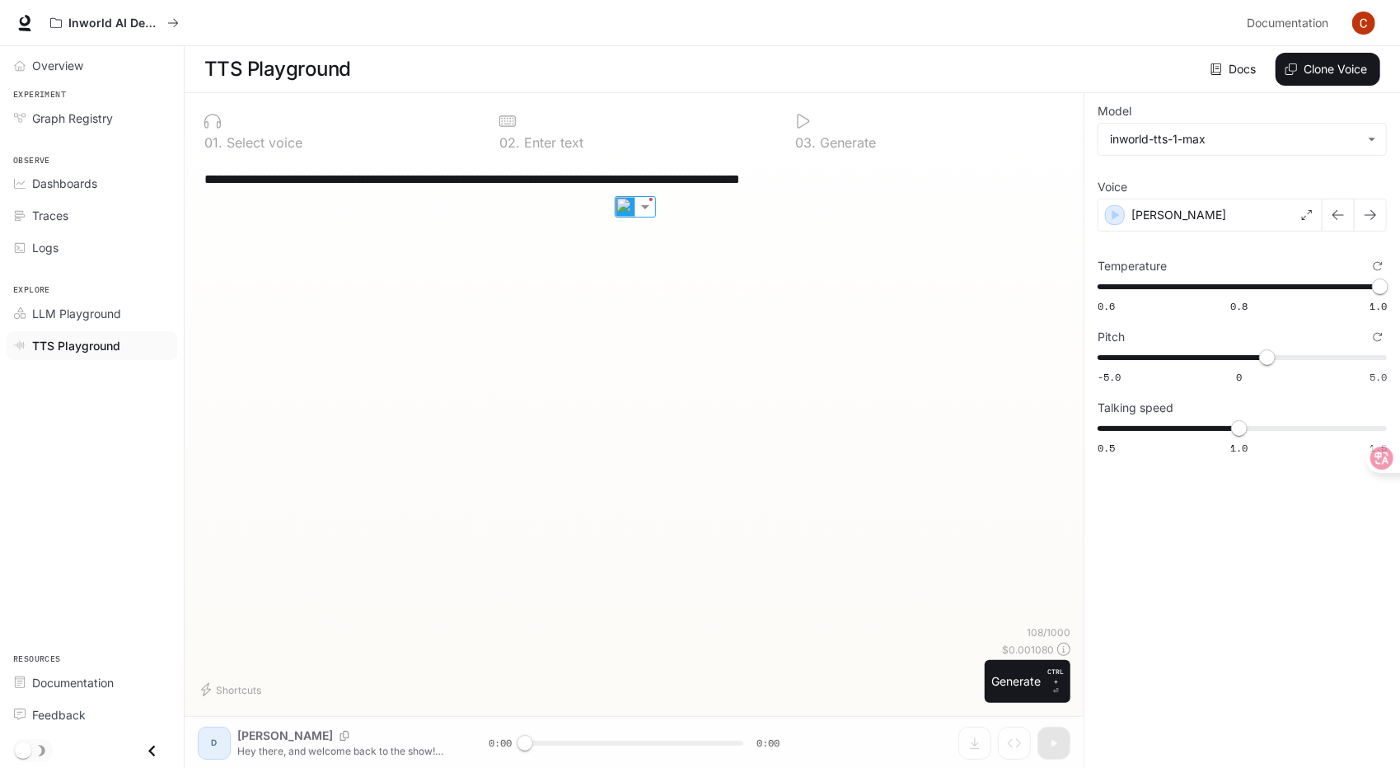
click at [722, 178] on textarea "**********" at bounding box center [634, 179] width 860 height 19
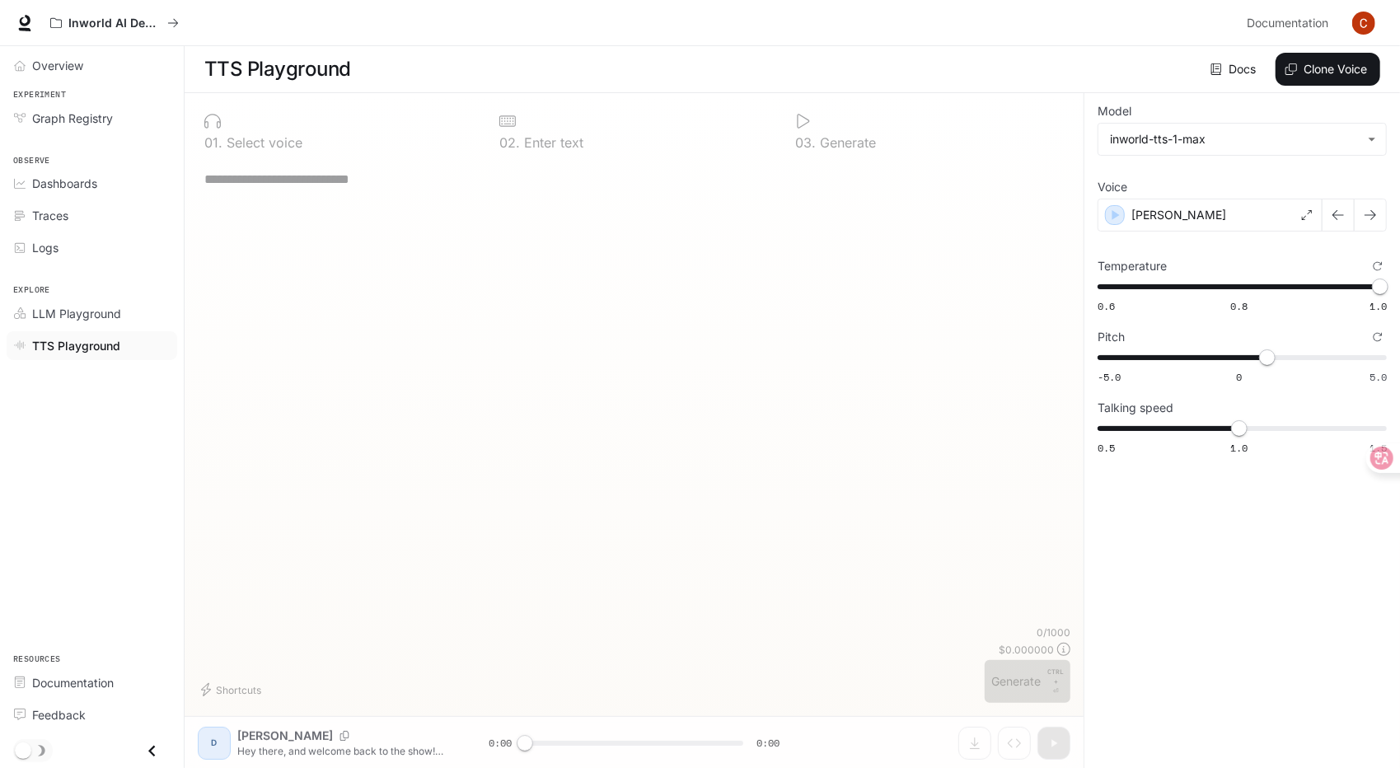
click at [551, 237] on div "* ​" at bounding box center [634, 392] width 873 height 467
click at [502, 177] on textarea at bounding box center [634, 179] width 860 height 19
paste textarea "**********"
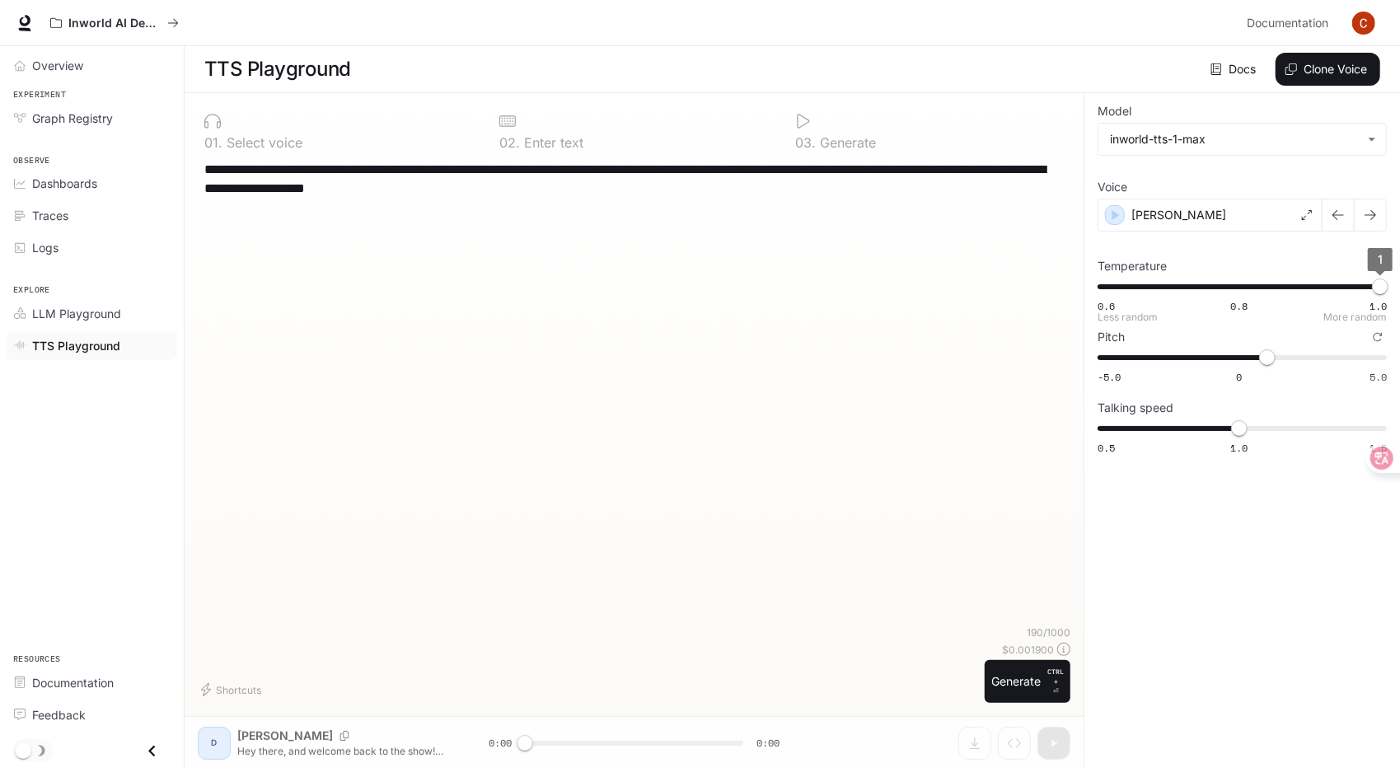
type textarea "**********"
type input "*"
drag, startPoint x: 1383, startPoint y: 293, endPoint x: 1406, endPoint y: 293, distance: 23.1
click at [1400, 293] on html "**********" at bounding box center [700, 426] width 1400 height 852
type input "***"
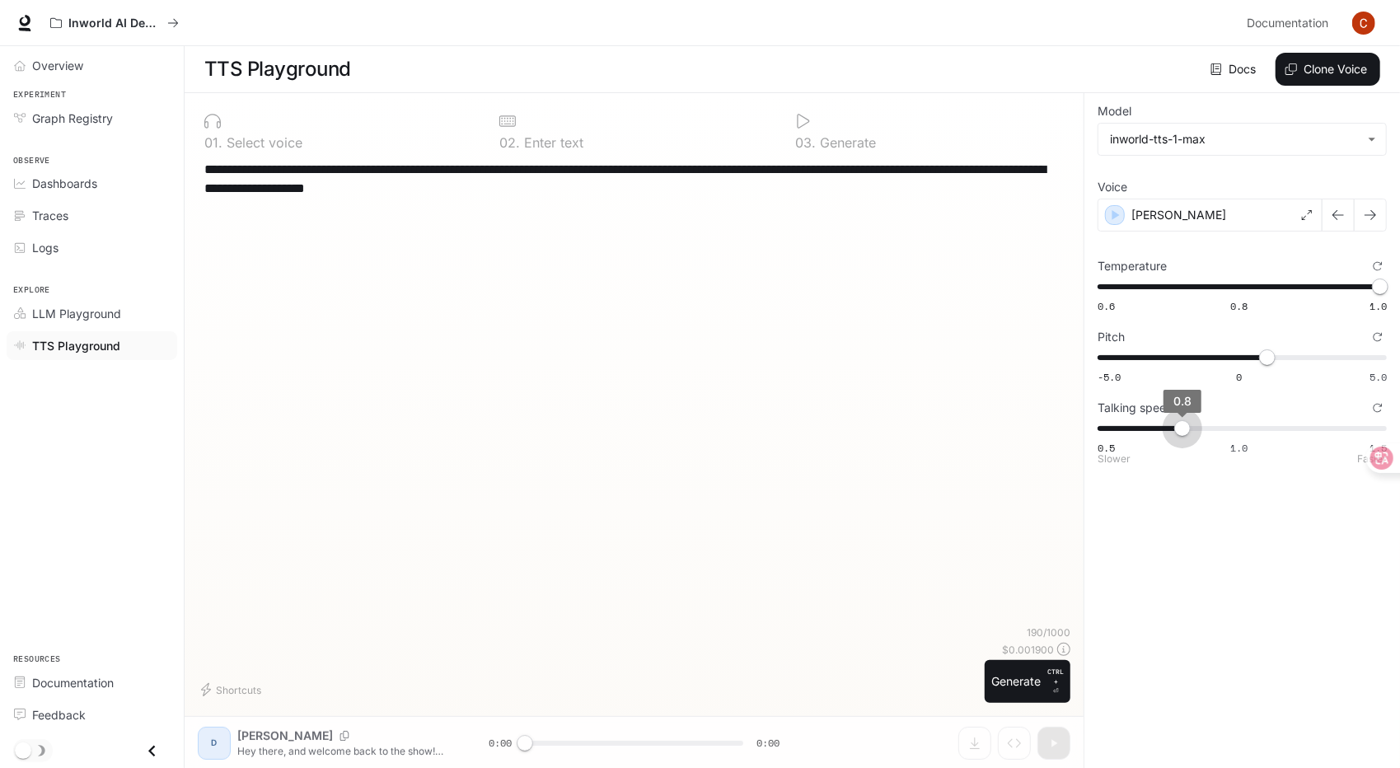
drag, startPoint x: 1225, startPoint y: 438, endPoint x: 1193, endPoint y: 439, distance: 32.2
click at [1191, 437] on span "0.8" at bounding box center [1183, 428] width 16 height 16
click at [1026, 676] on button "Generate CTRL + ⏎" at bounding box center [1028, 681] width 86 height 43
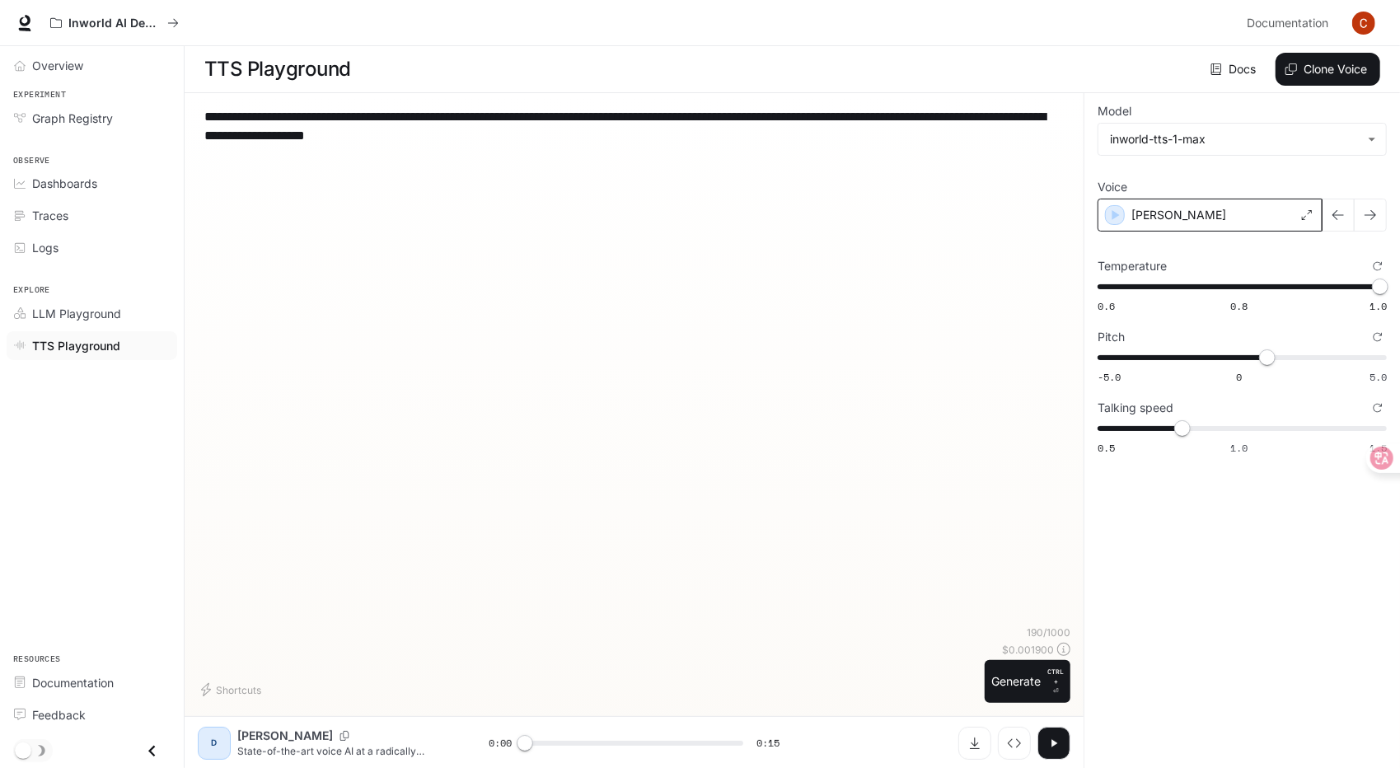
click at [1290, 215] on div "Dennis" at bounding box center [1210, 215] width 225 height 33
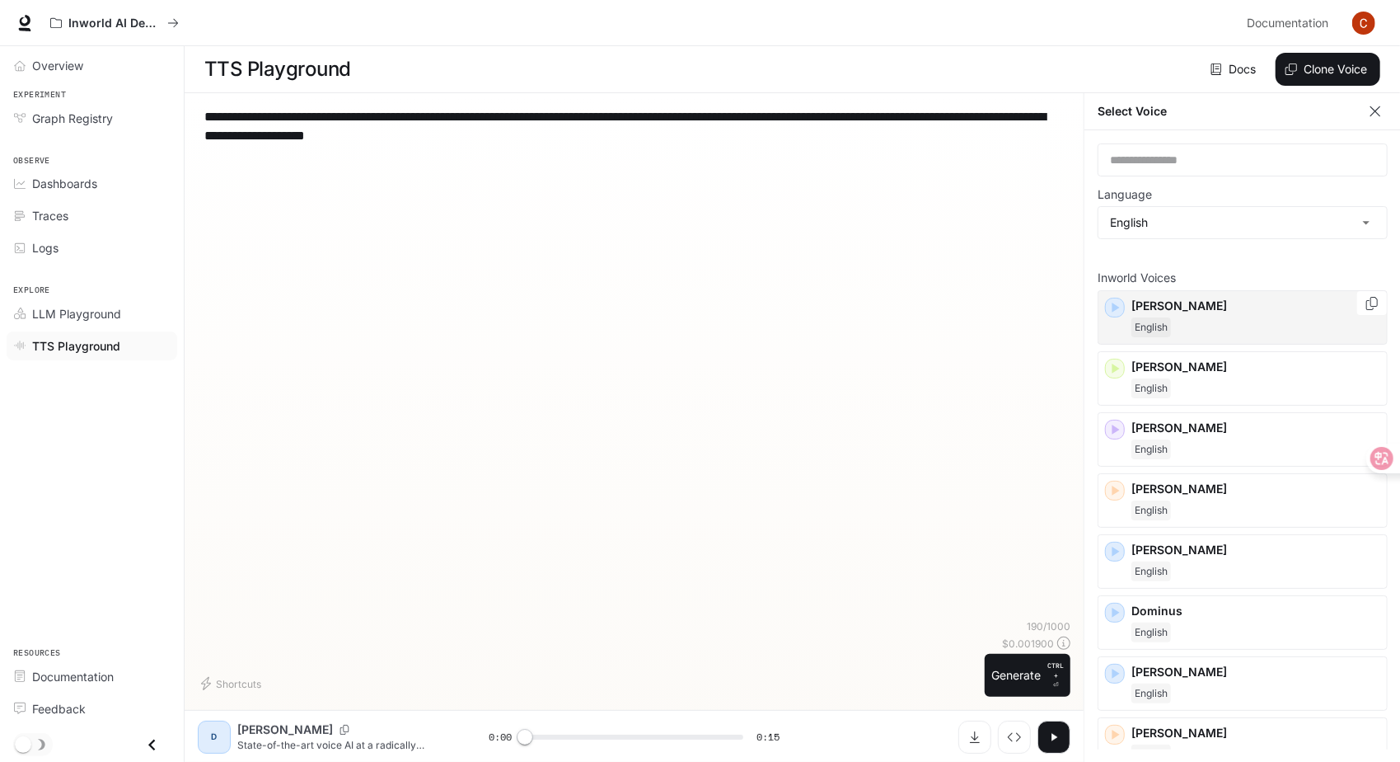
click at [1109, 309] on icon "button" at bounding box center [1115, 307] width 16 height 16
click at [1113, 373] on icon "button" at bounding box center [1115, 368] width 16 height 16
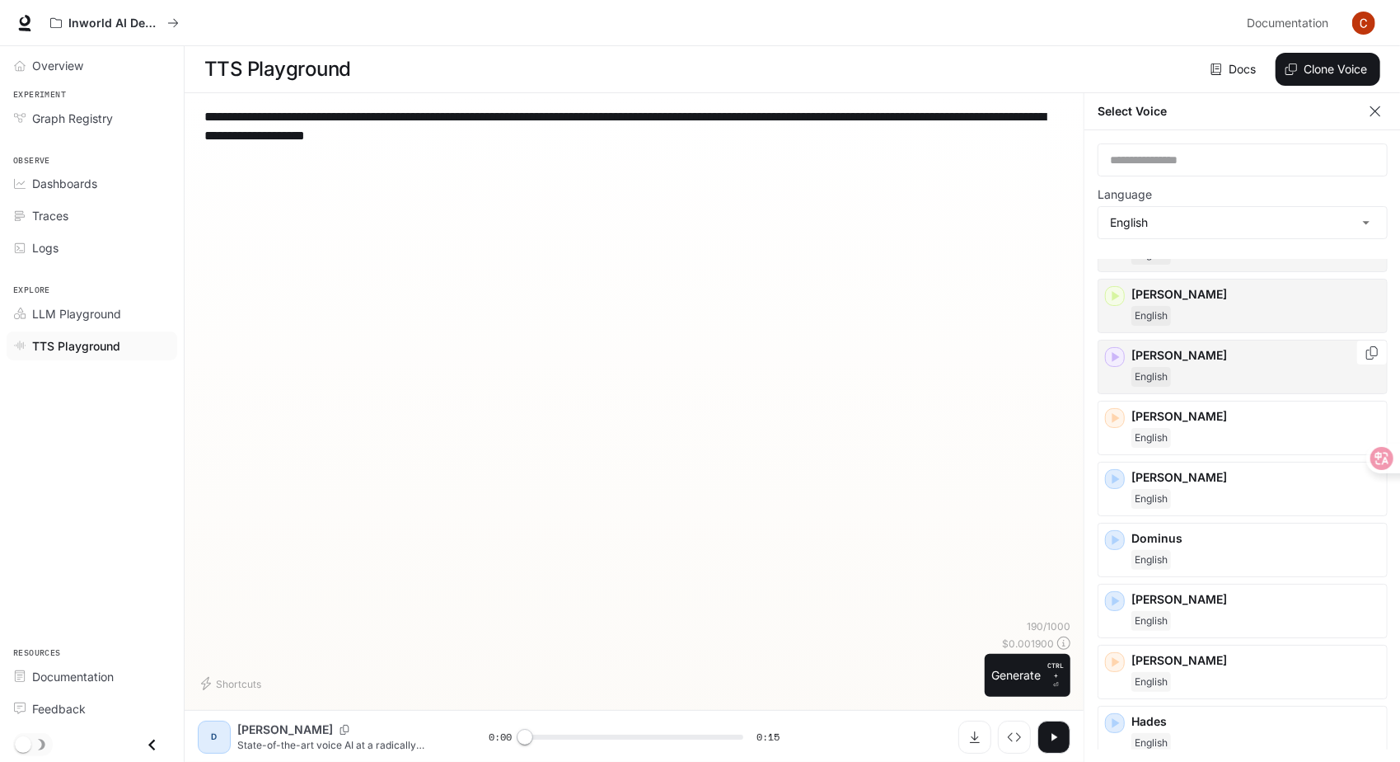
scroll to position [82, 0]
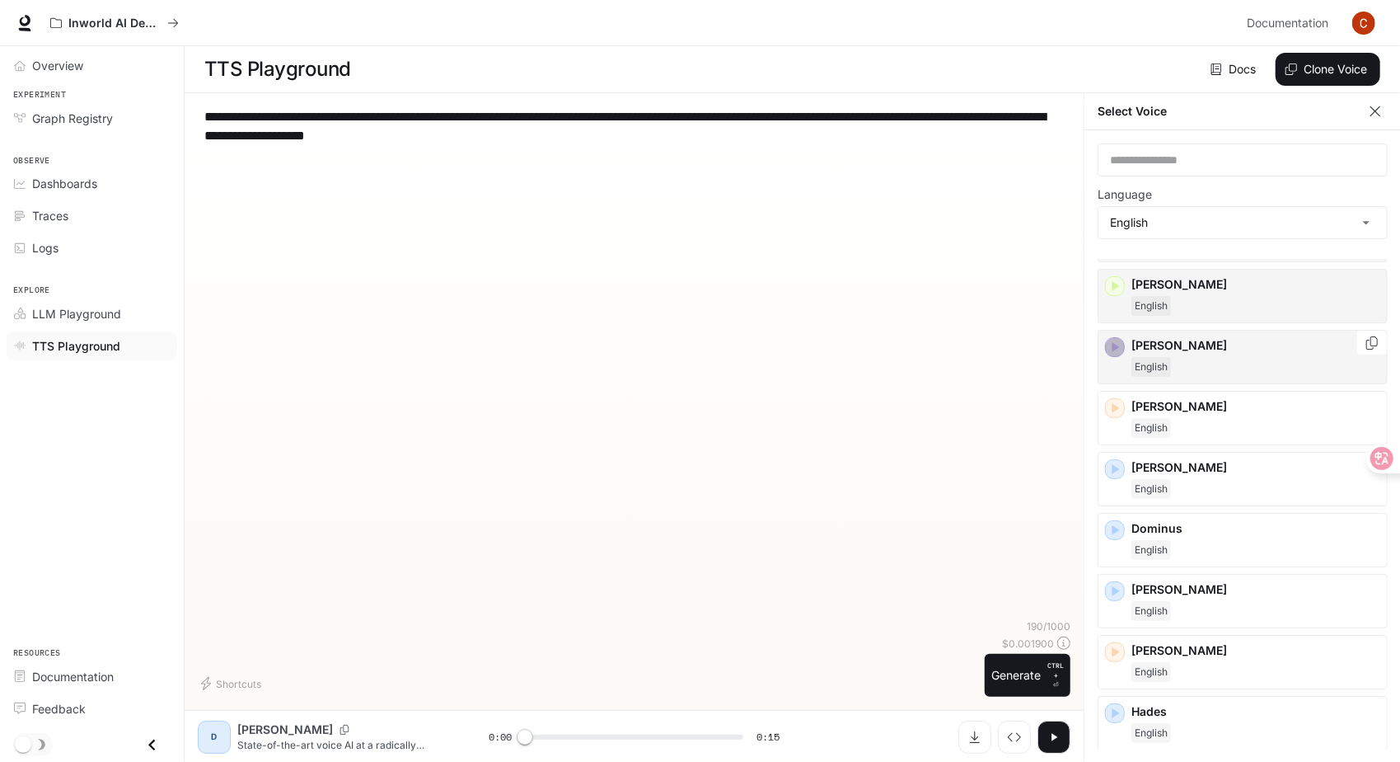
click at [1109, 350] on icon "button" at bounding box center [1115, 347] width 16 height 16
click at [1118, 415] on div "button" at bounding box center [1115, 408] width 18 height 18
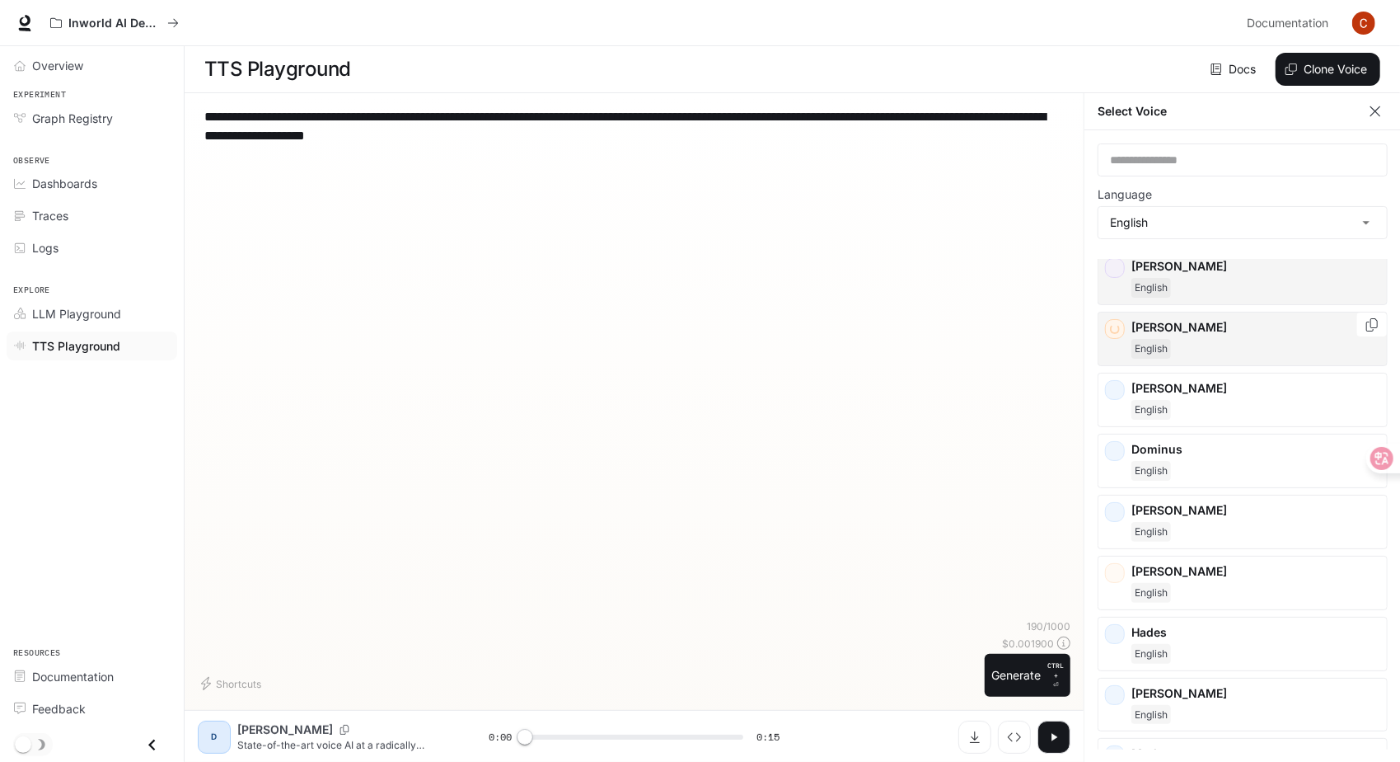
scroll to position [165, 0]
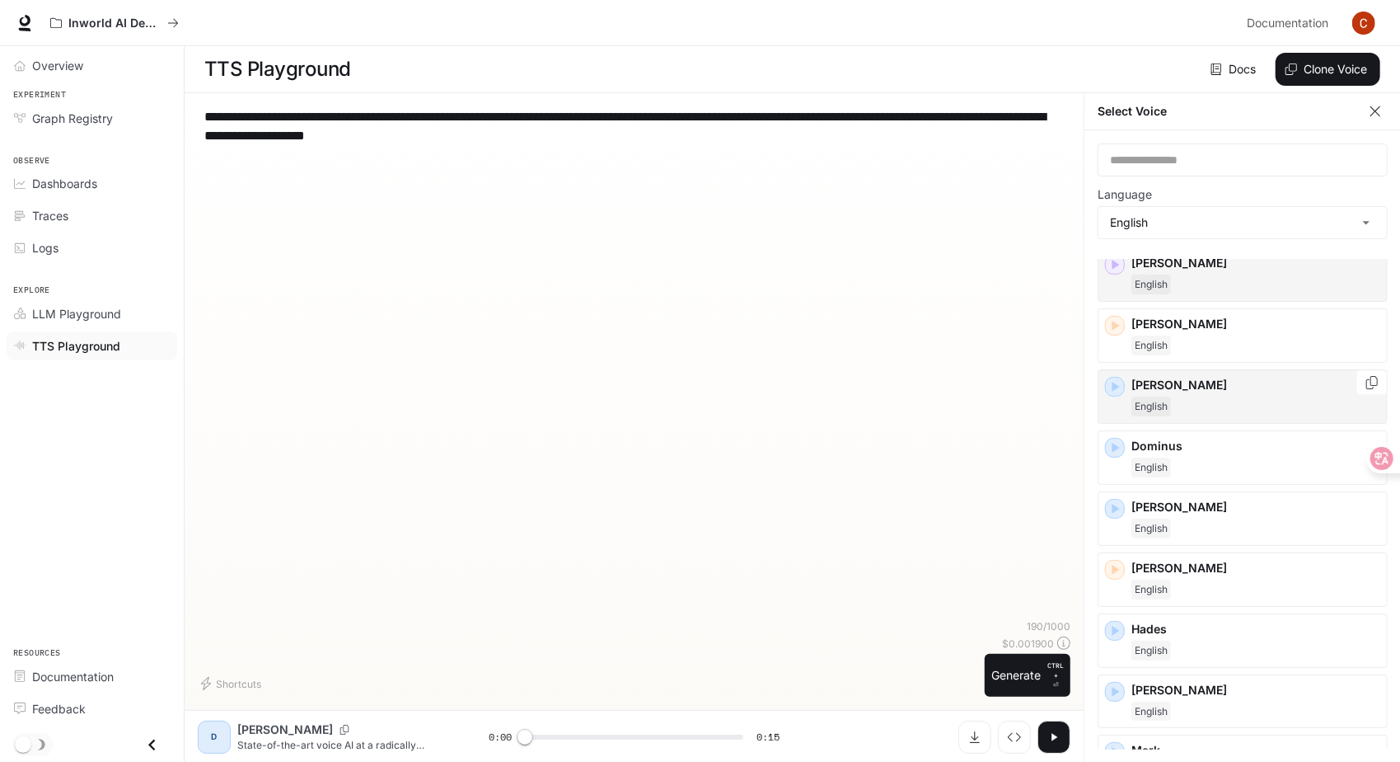
click at [1118, 390] on icon "button" at bounding box center [1115, 386] width 16 height 16
click at [1119, 512] on icon "button" at bounding box center [1115, 508] width 16 height 16
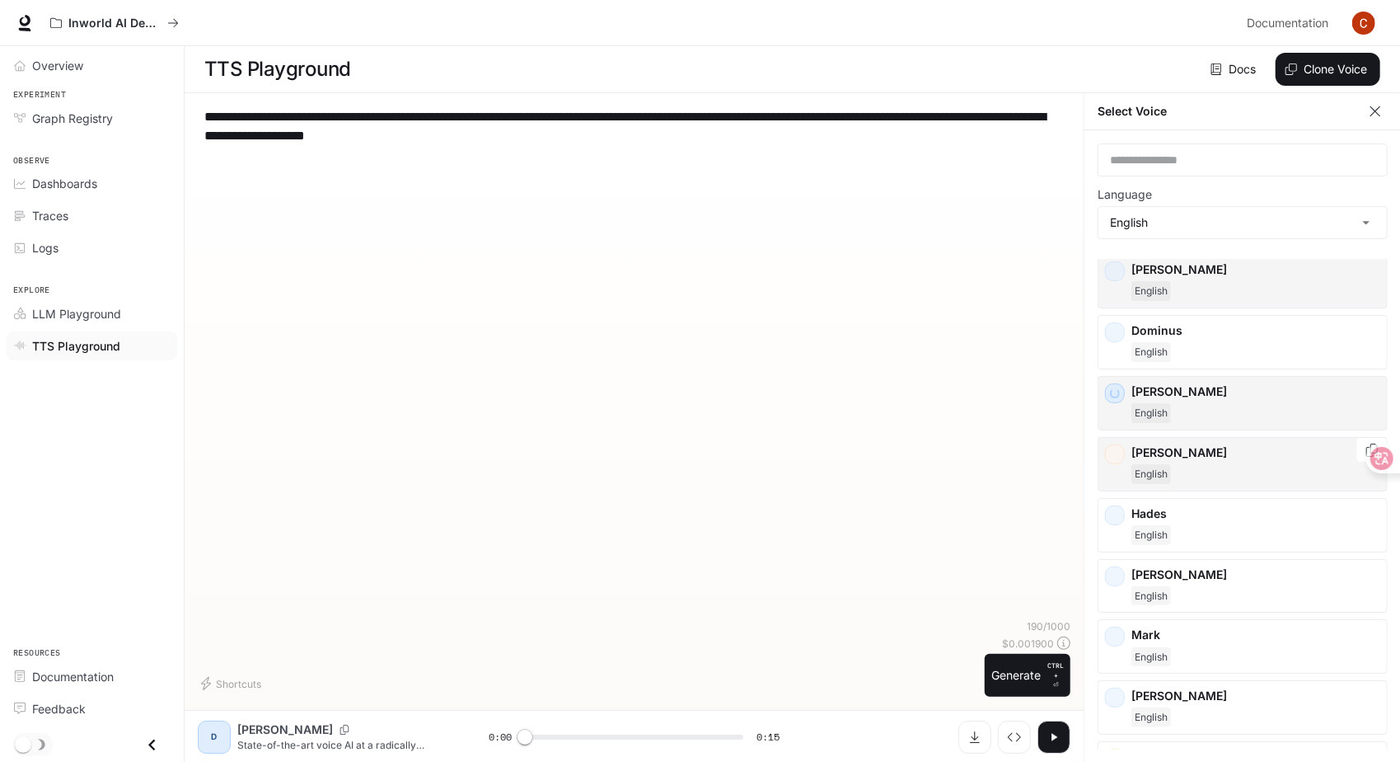
scroll to position [330, 0]
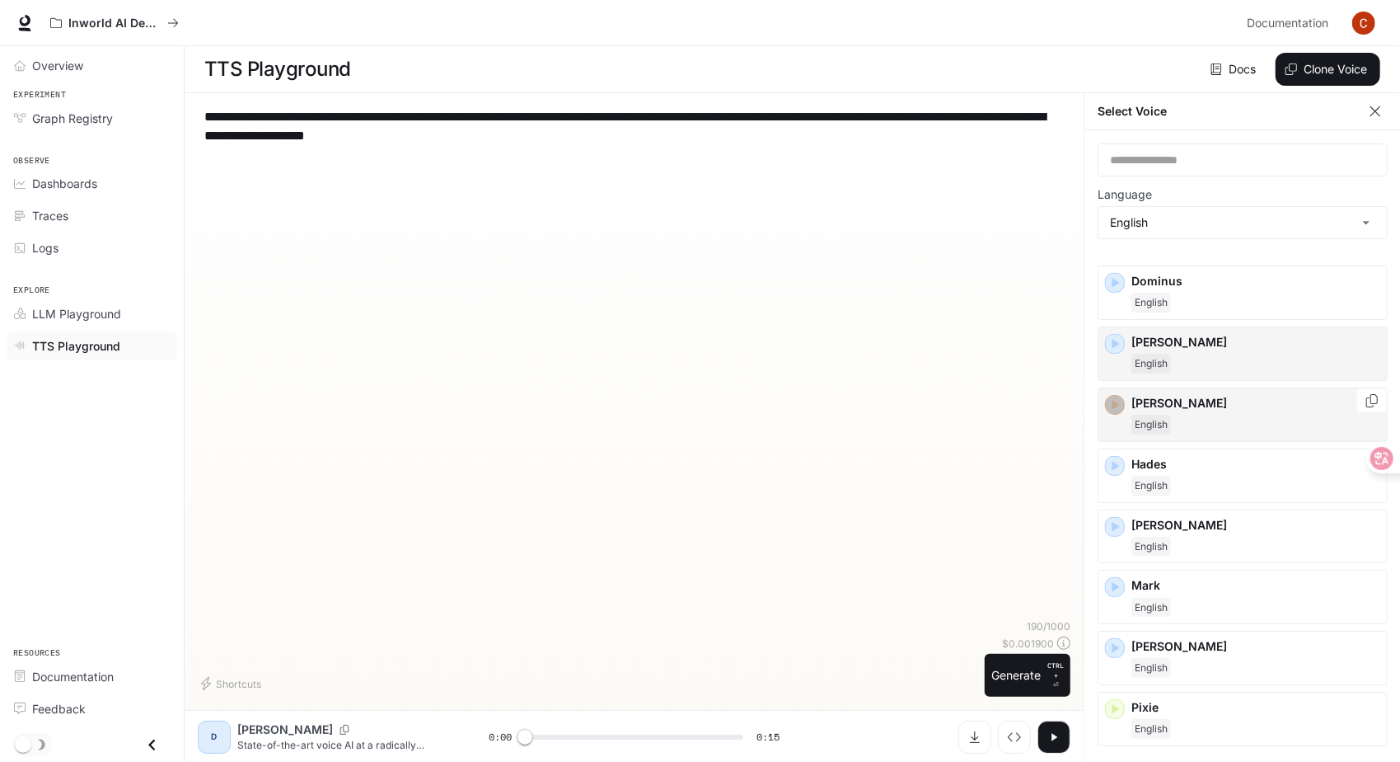
click at [1120, 406] on icon "button" at bounding box center [1115, 404] width 16 height 16
click at [1119, 464] on icon "button" at bounding box center [1115, 465] width 16 height 16
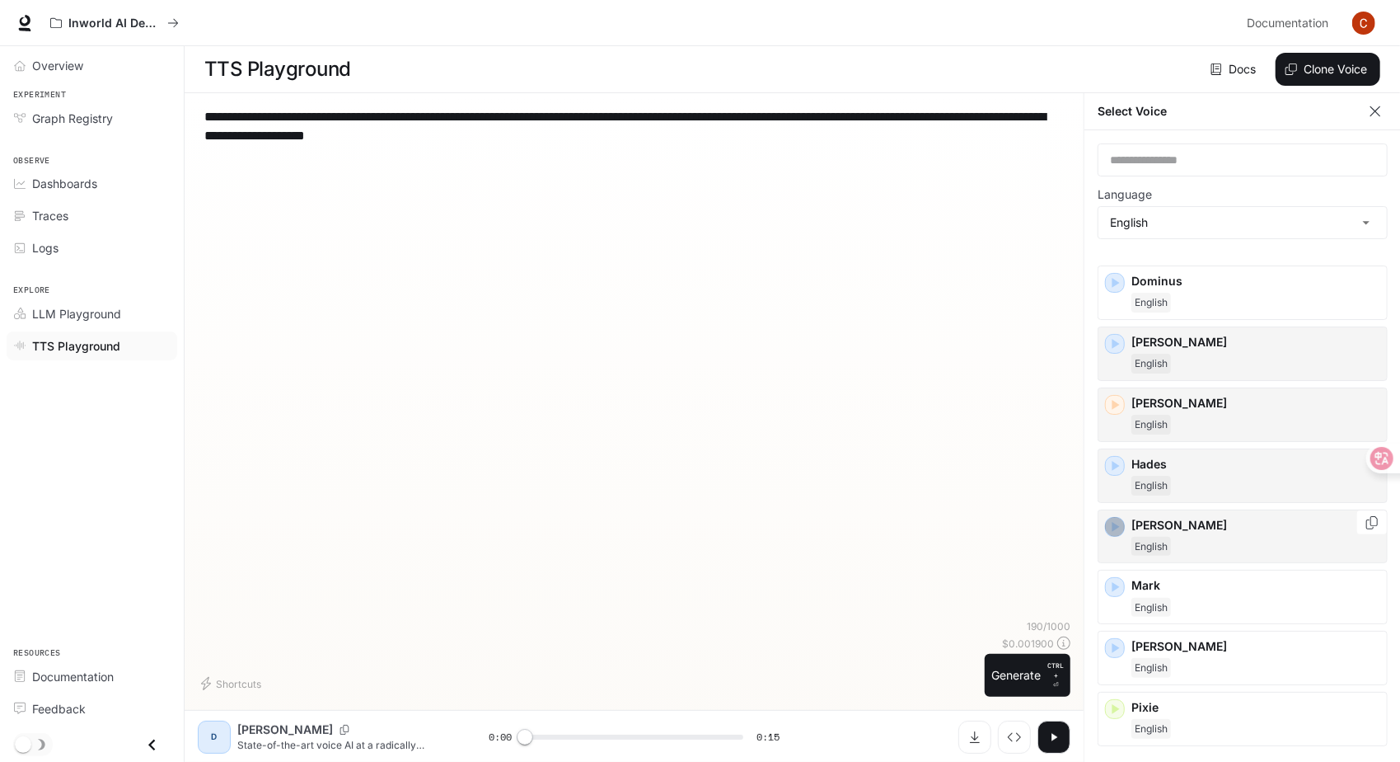
click at [1114, 525] on icon "button" at bounding box center [1115, 526] width 16 height 16
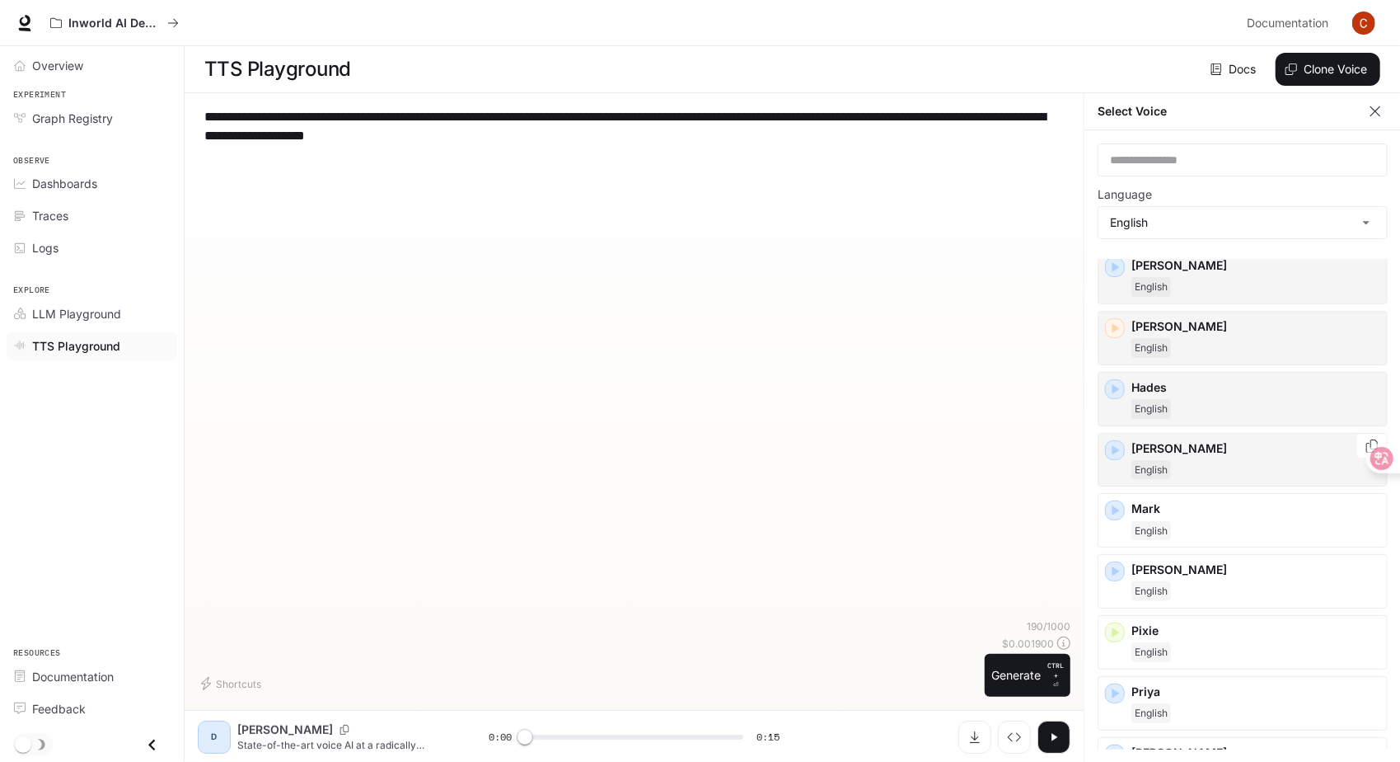
scroll to position [412, 0]
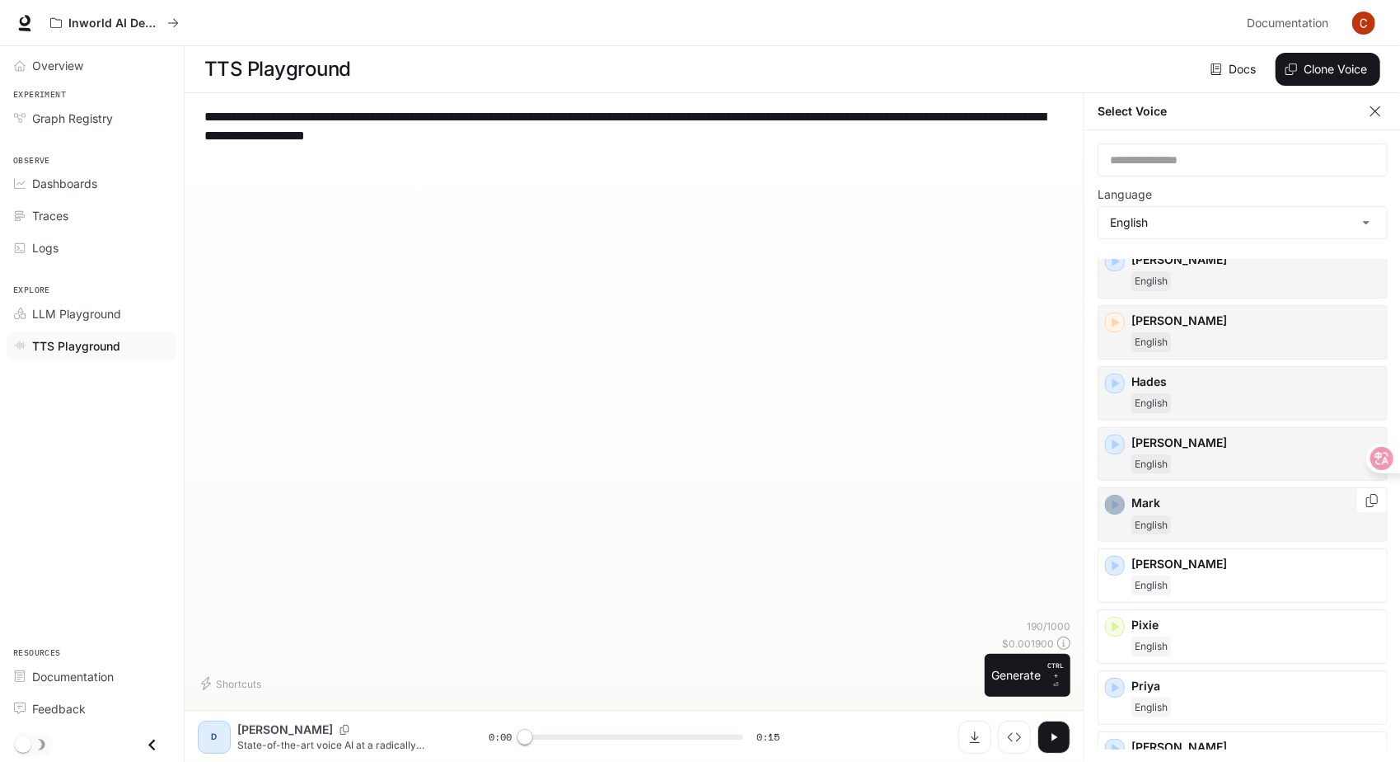
click at [1121, 503] on icon "button" at bounding box center [1115, 504] width 16 height 16
click at [1113, 562] on icon "button" at bounding box center [1116, 566] width 7 height 10
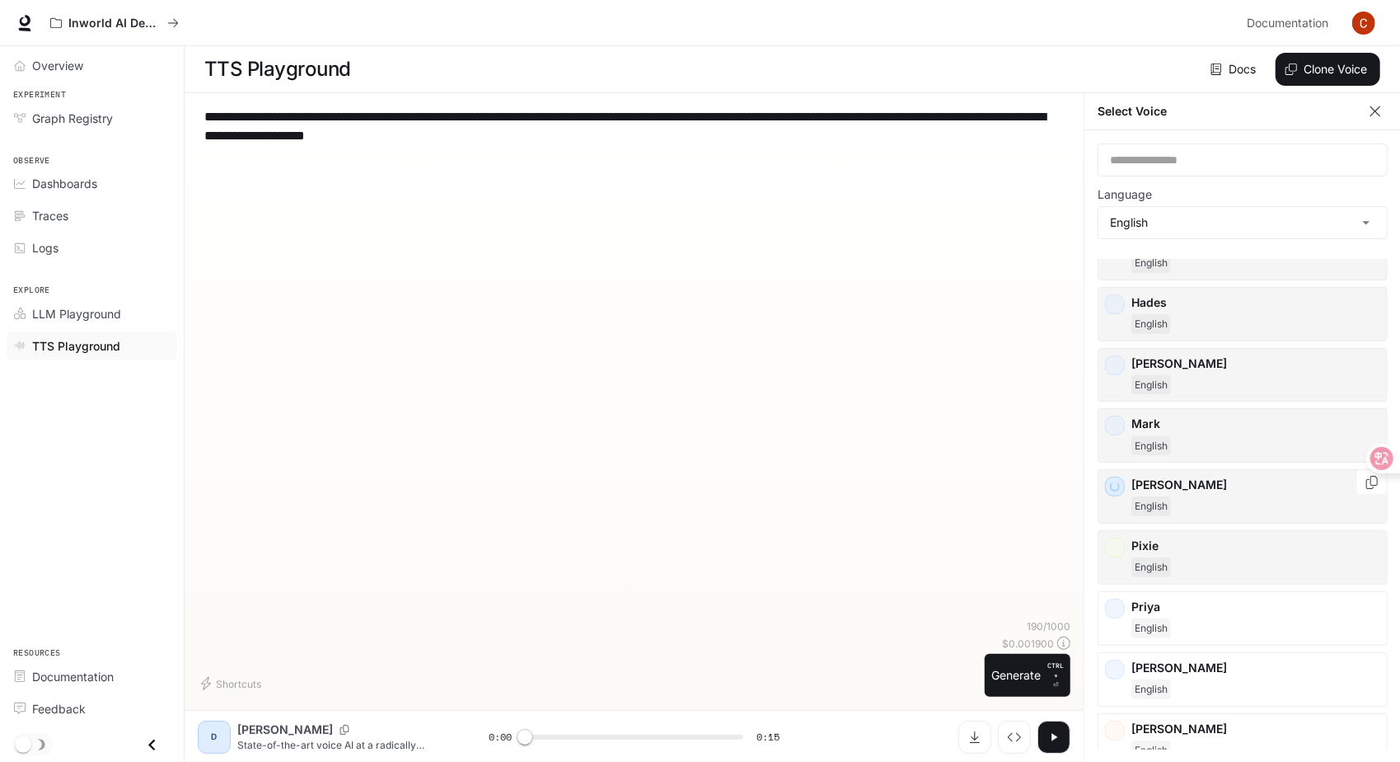
scroll to position [495, 0]
click at [1119, 541] on icon "button" at bounding box center [1115, 544] width 16 height 16
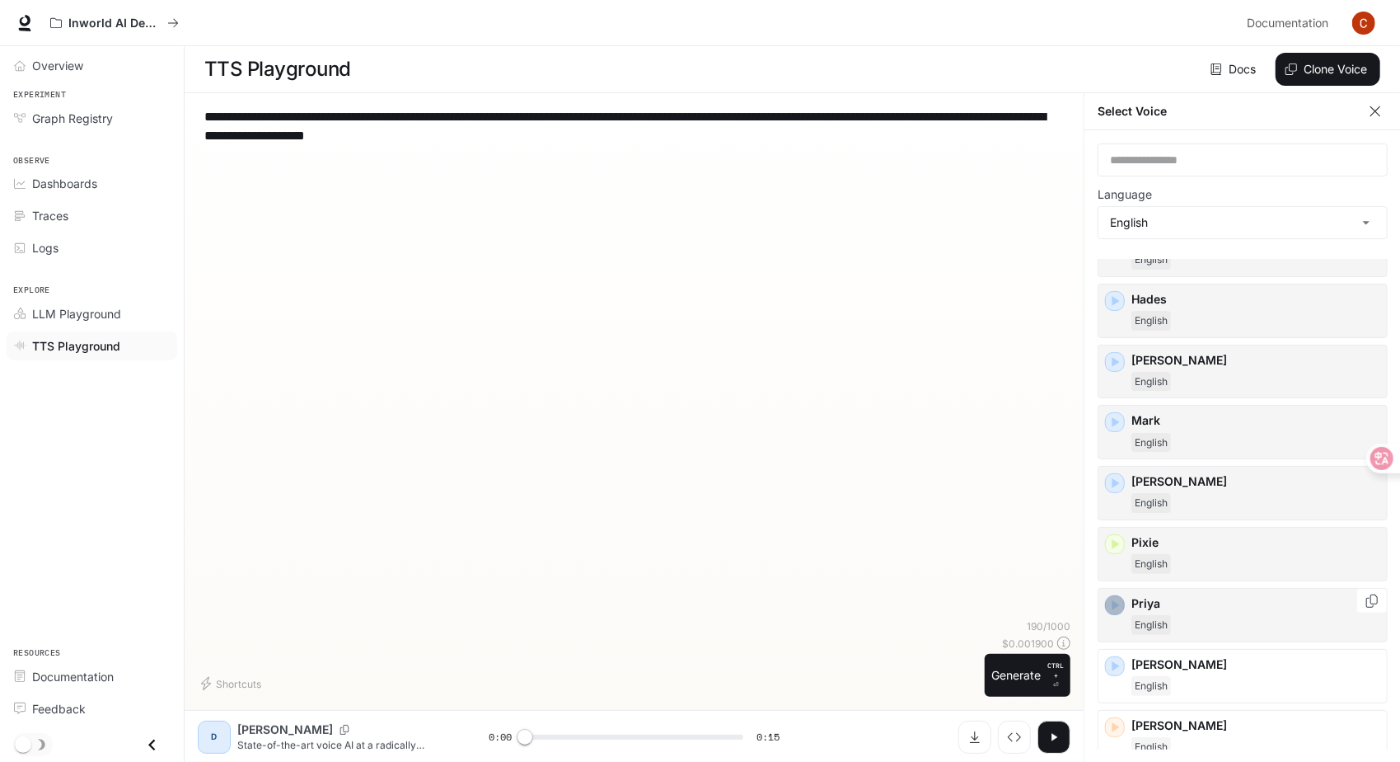
click at [1114, 601] on icon "button" at bounding box center [1116, 605] width 7 height 10
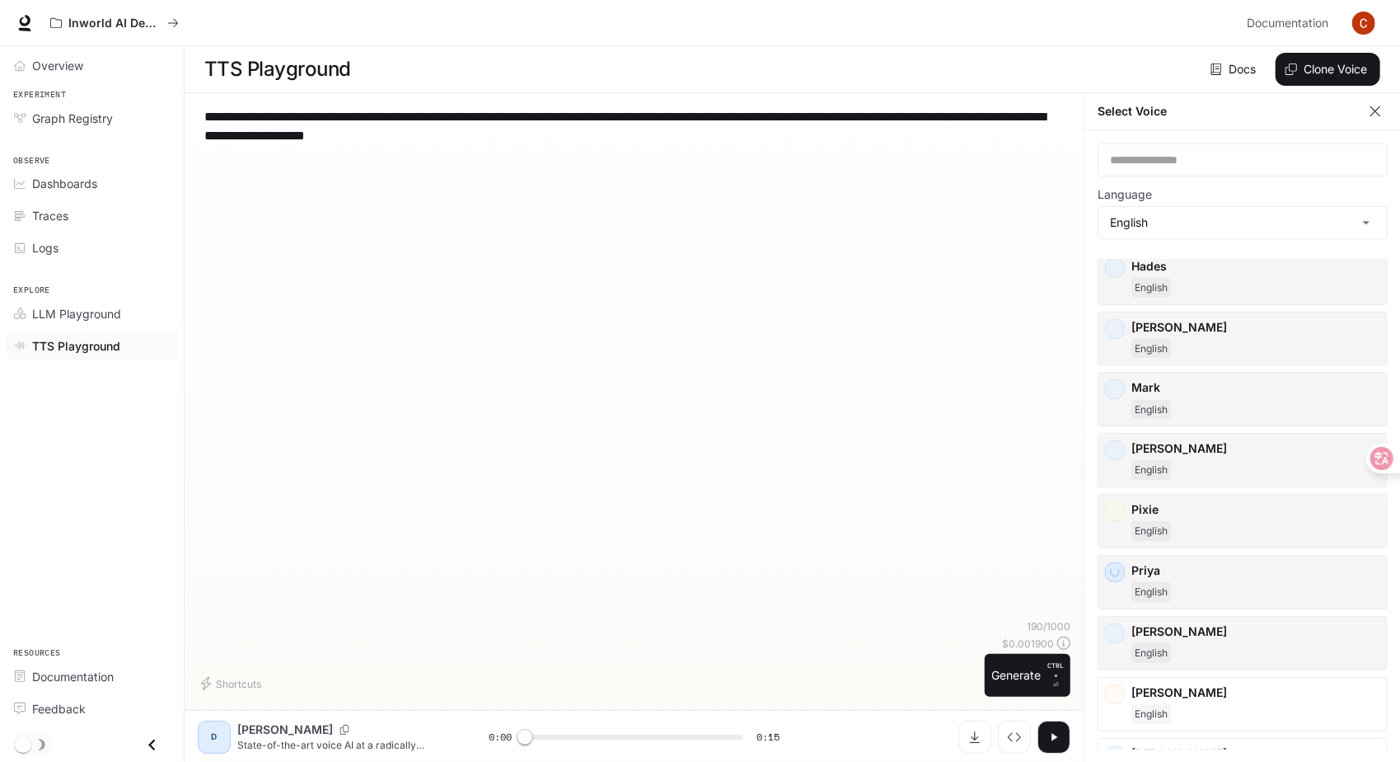
scroll to position [577, 0]
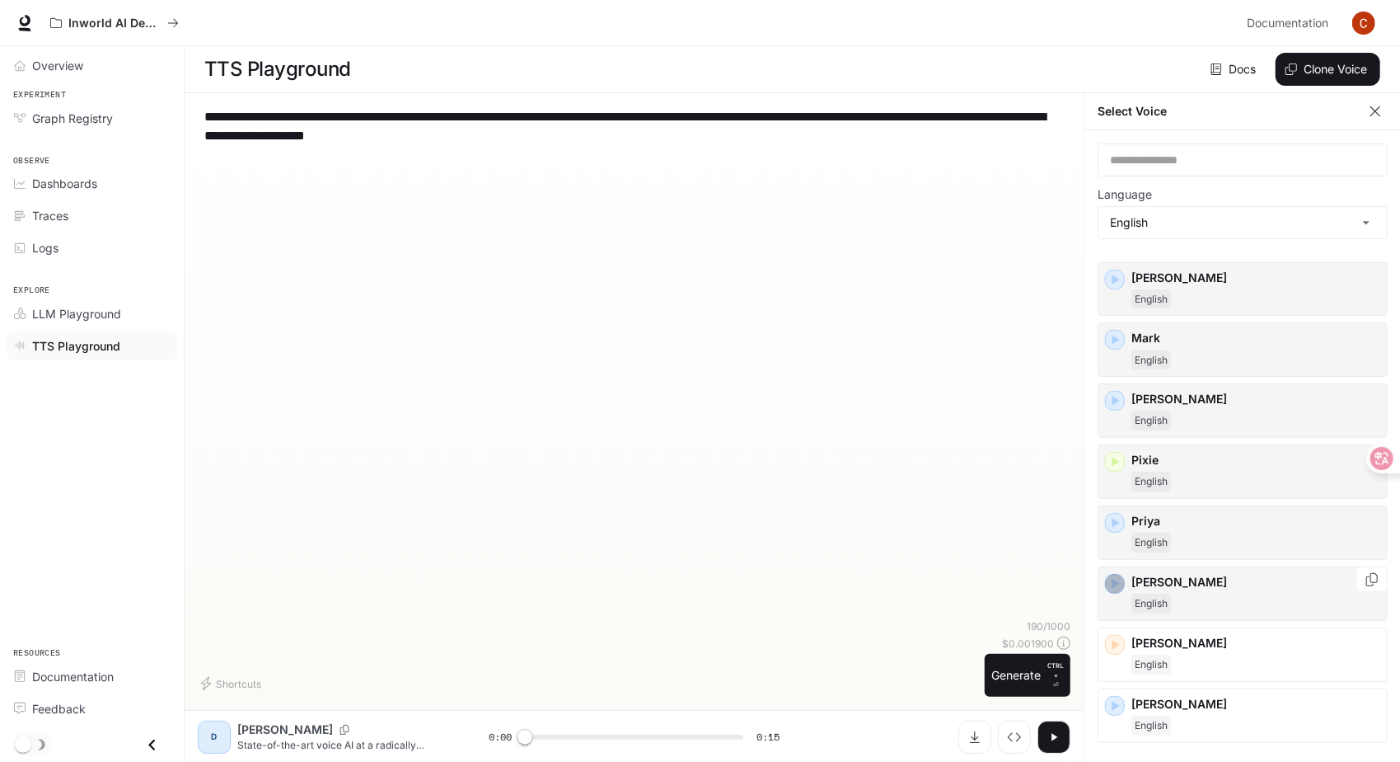
click at [1121, 583] on icon "button" at bounding box center [1115, 583] width 16 height 16
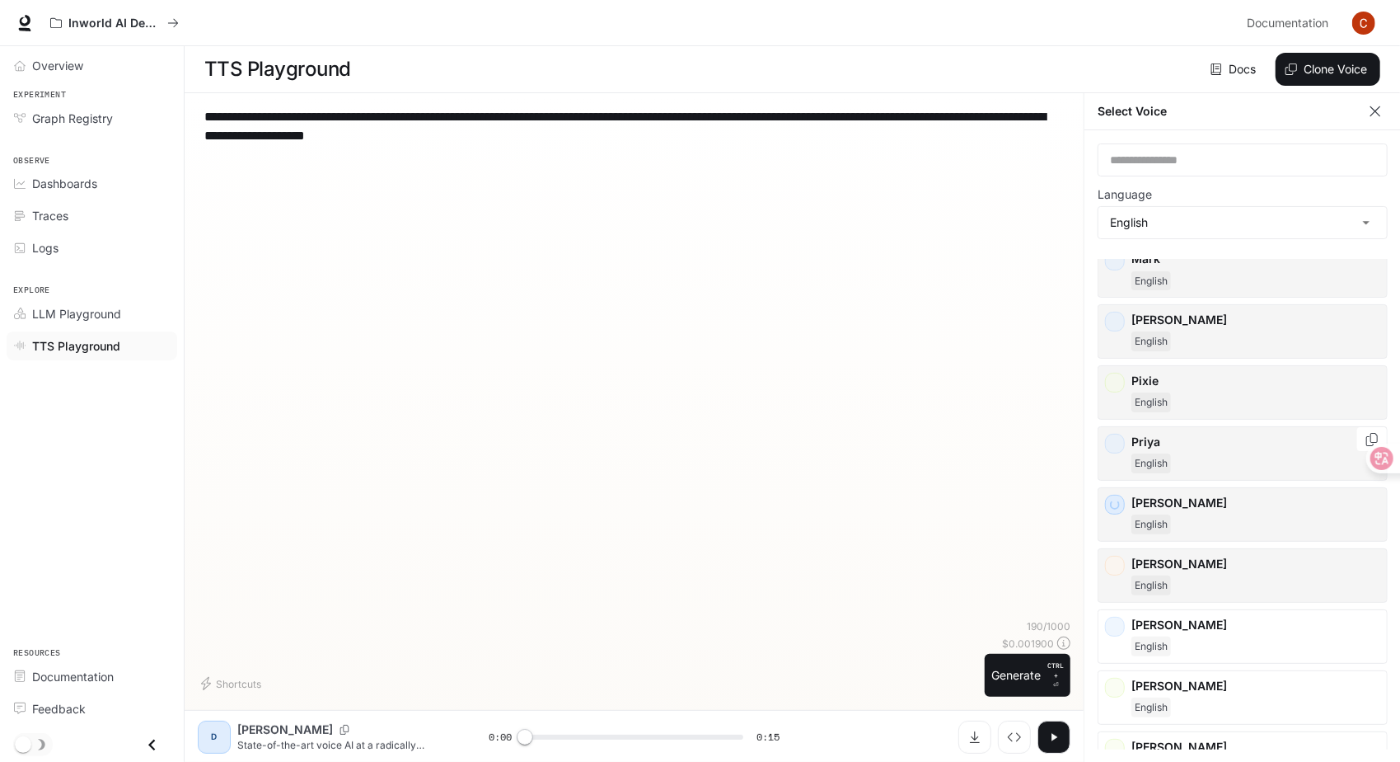
scroll to position [659, 0]
click at [1123, 553] on div "button" at bounding box center [1115, 562] width 18 height 18
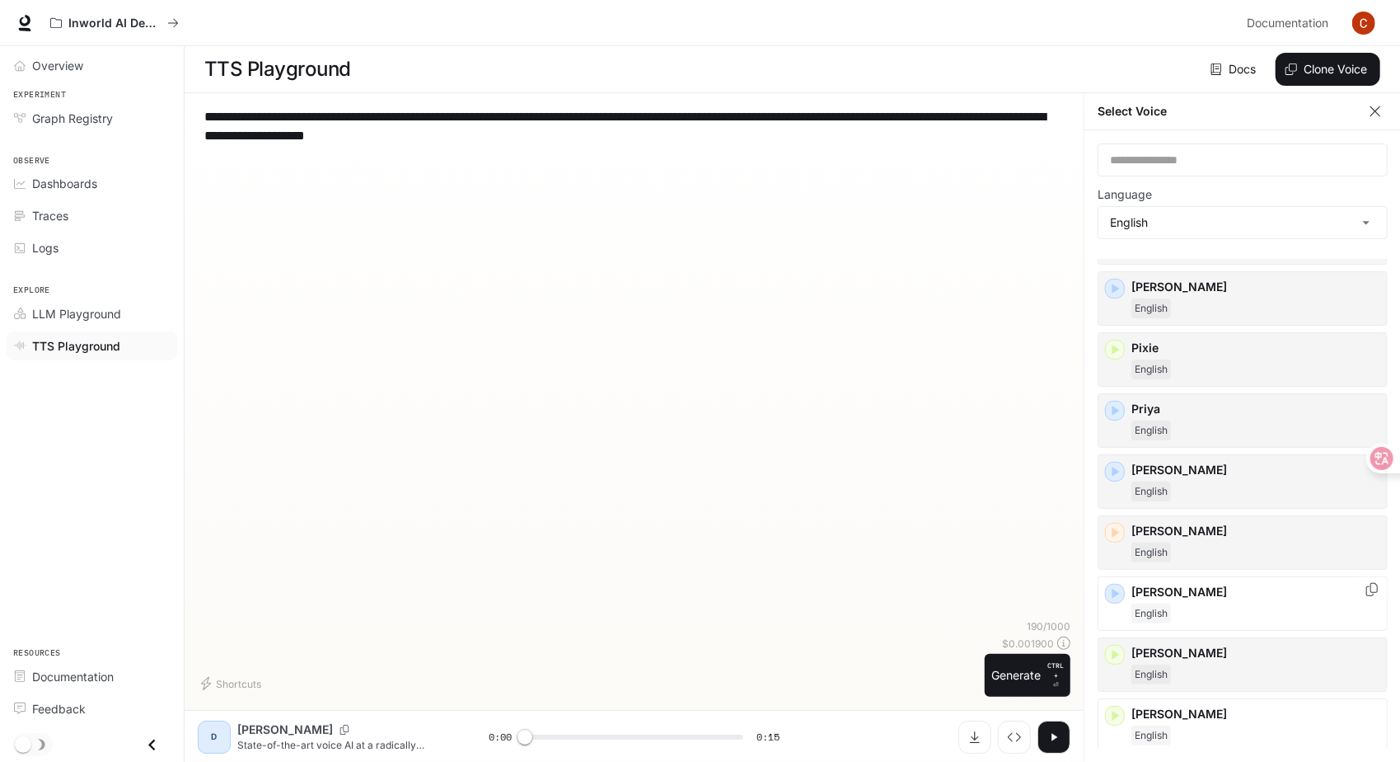
scroll to position [735, 0]
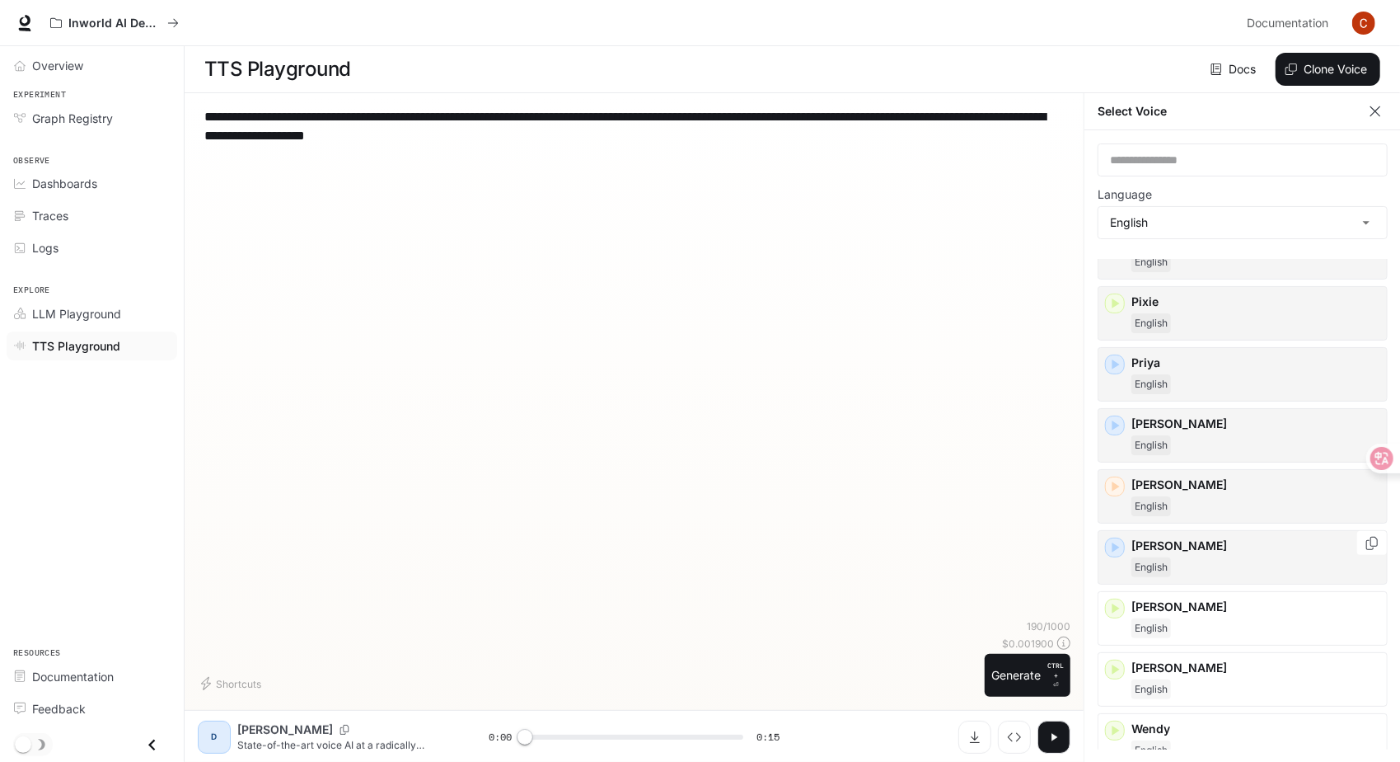
click at [1118, 542] on icon "button" at bounding box center [1116, 547] width 7 height 10
click at [1112, 603] on icon "button" at bounding box center [1115, 608] width 16 height 16
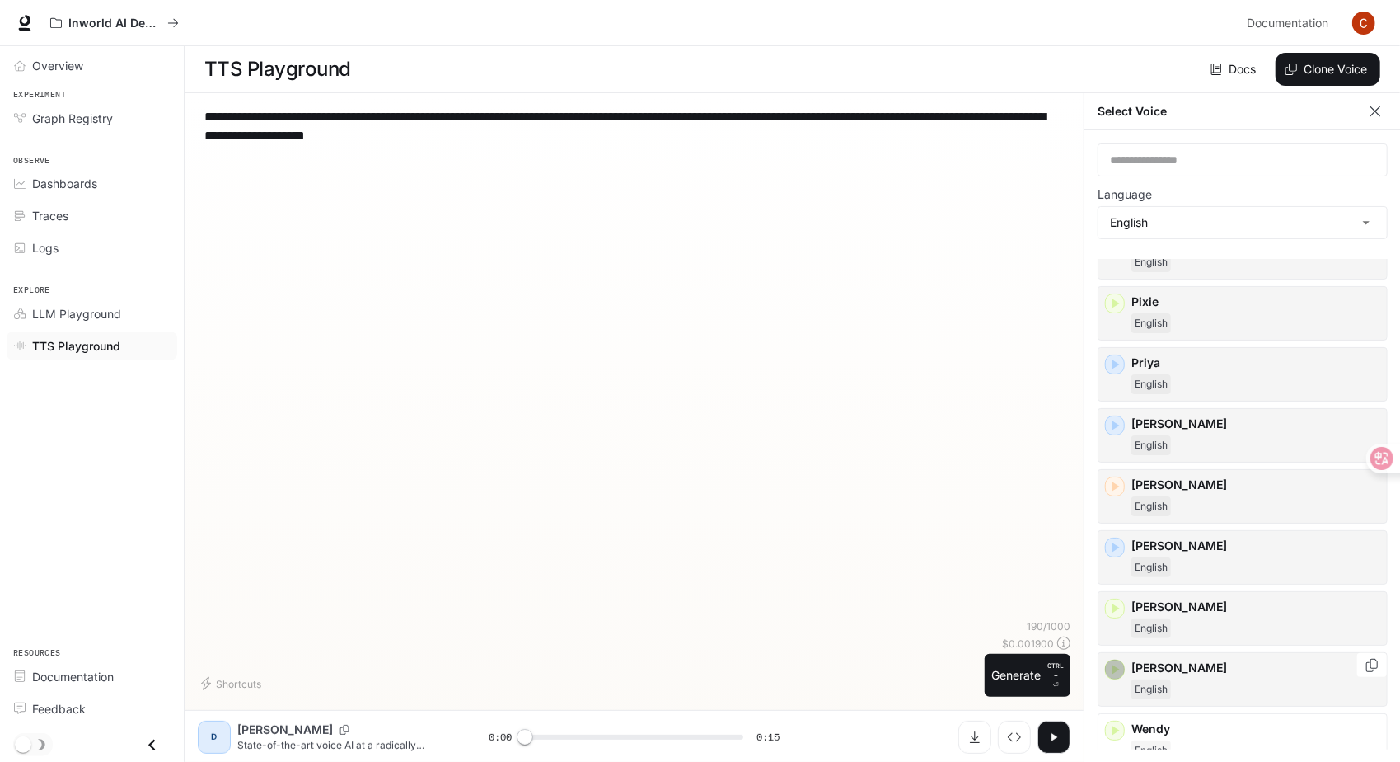
click at [1113, 664] on icon "button" at bounding box center [1115, 669] width 16 height 16
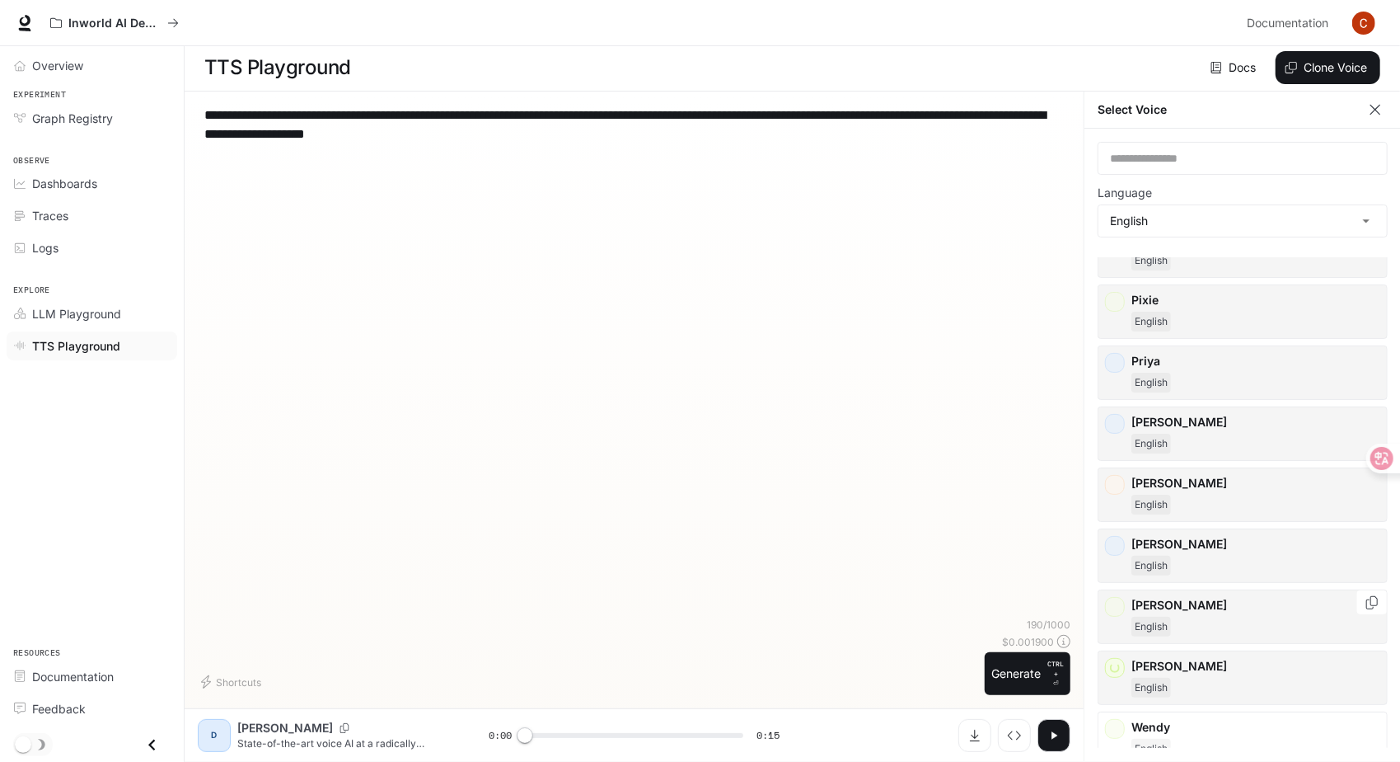
scroll to position [7, 0]
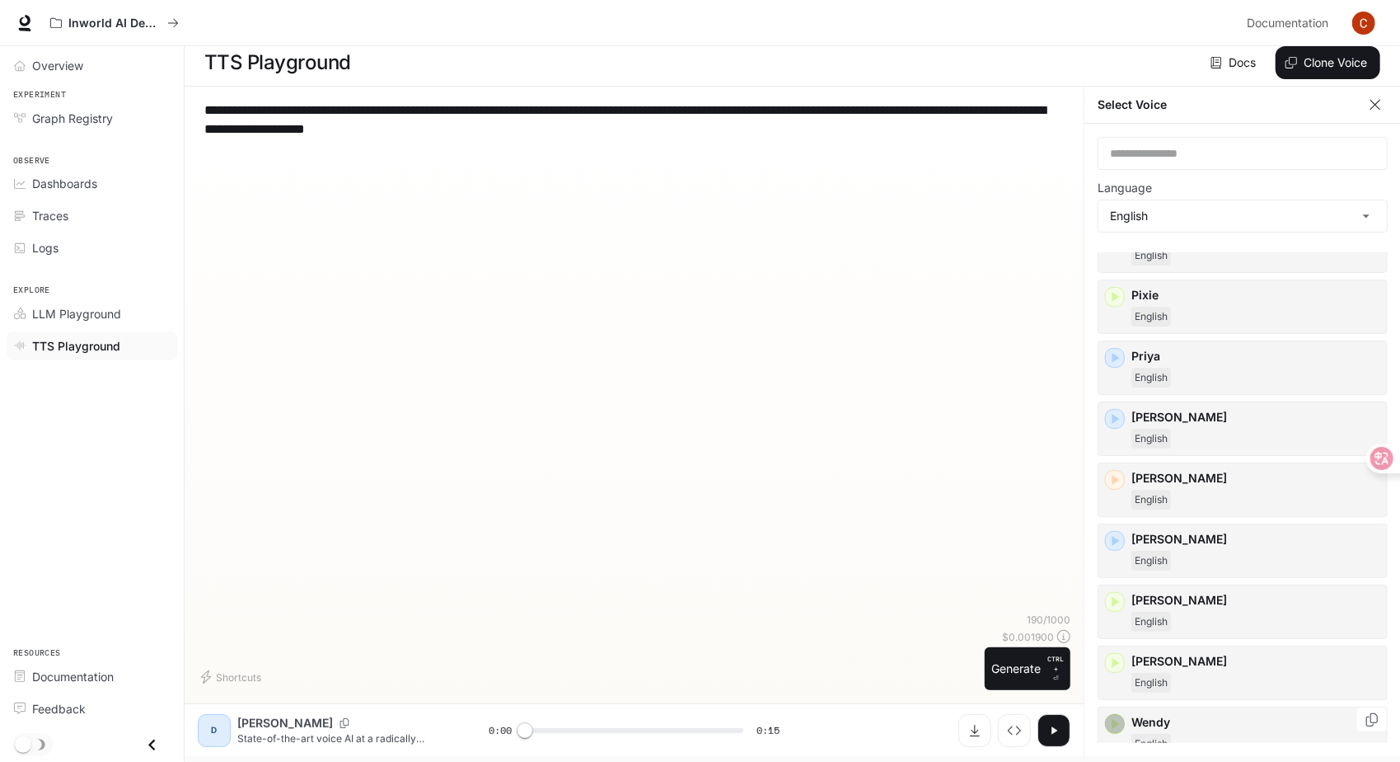
click at [1114, 719] on icon "button" at bounding box center [1116, 724] width 7 height 10
click at [1224, 714] on p "Wendy" at bounding box center [1256, 722] width 249 height 16
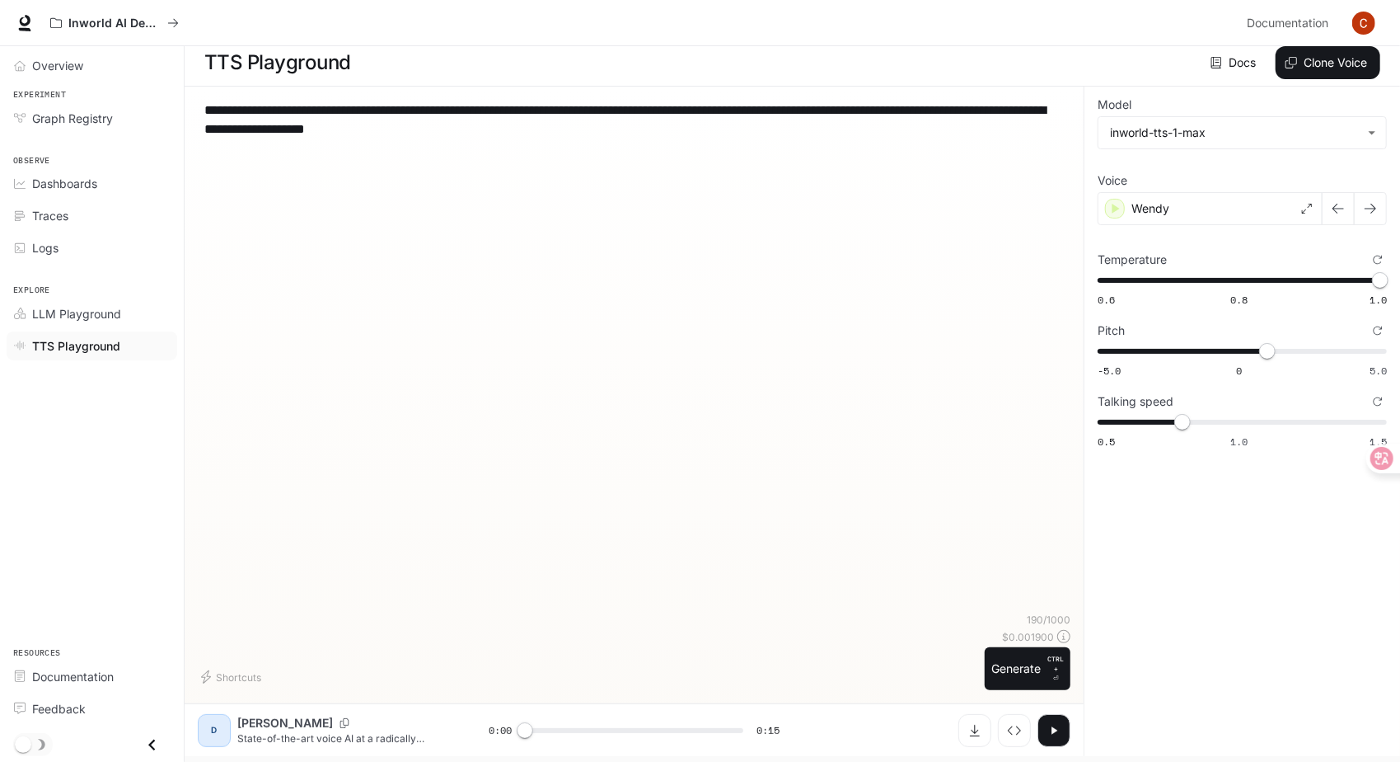
scroll to position [0, 0]
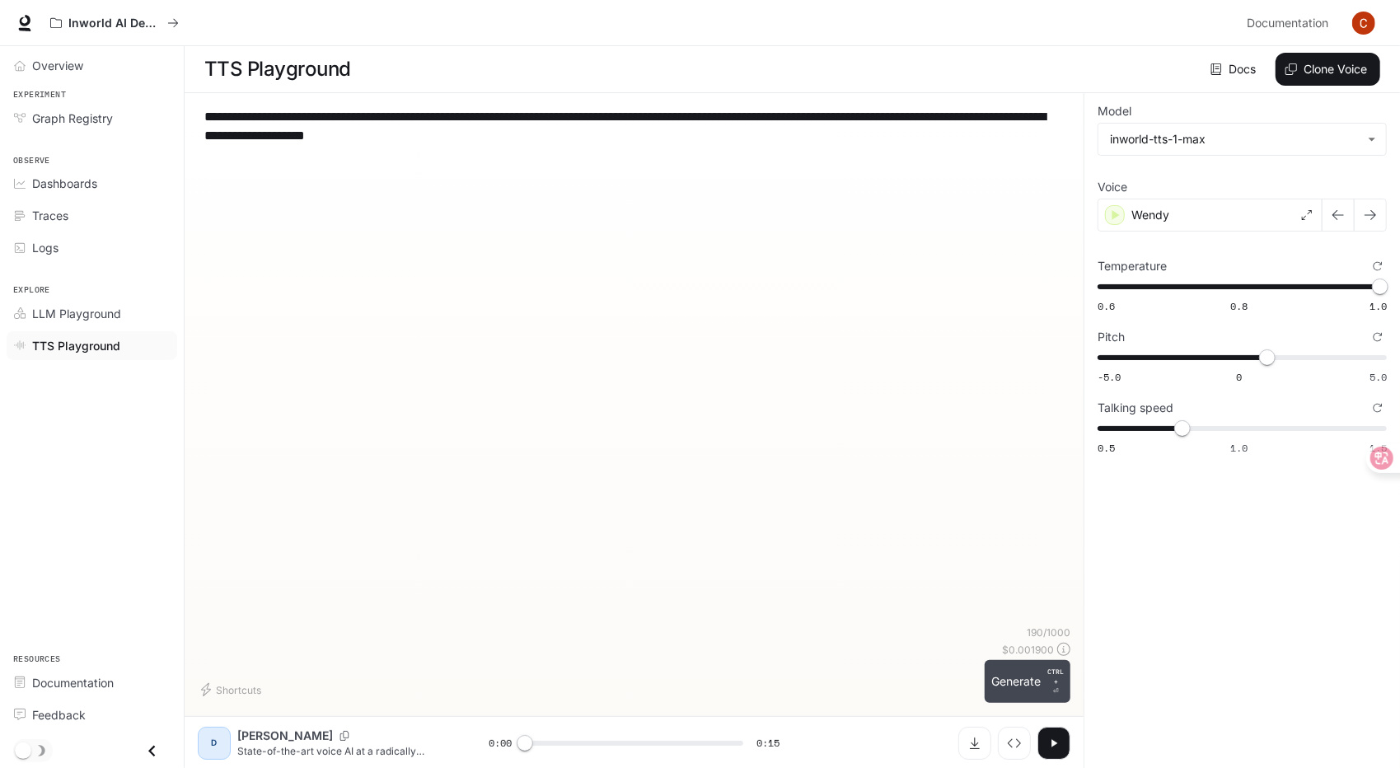
click at [1007, 673] on button "Generate CTRL + ⏎" at bounding box center [1028, 681] width 86 height 43
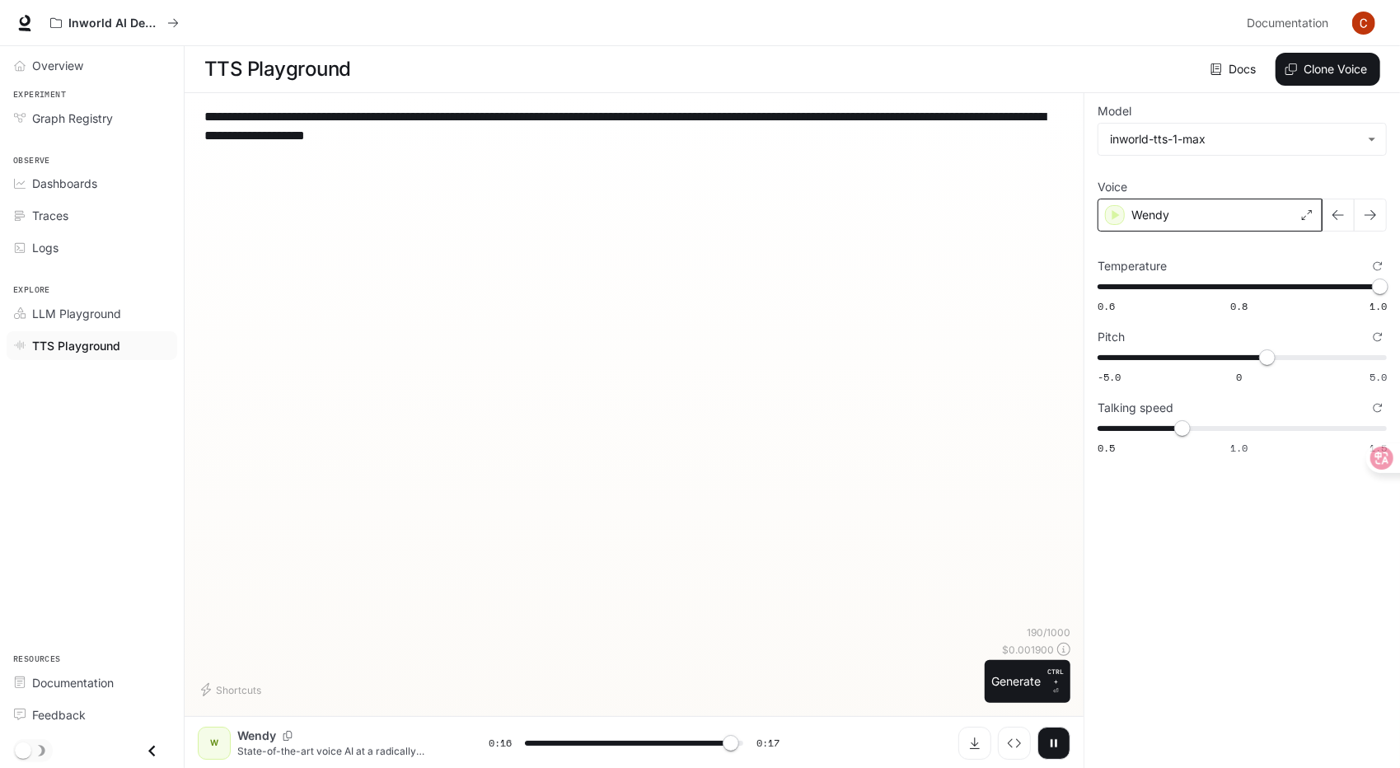
click at [1278, 218] on div "Wendy" at bounding box center [1210, 215] width 225 height 33
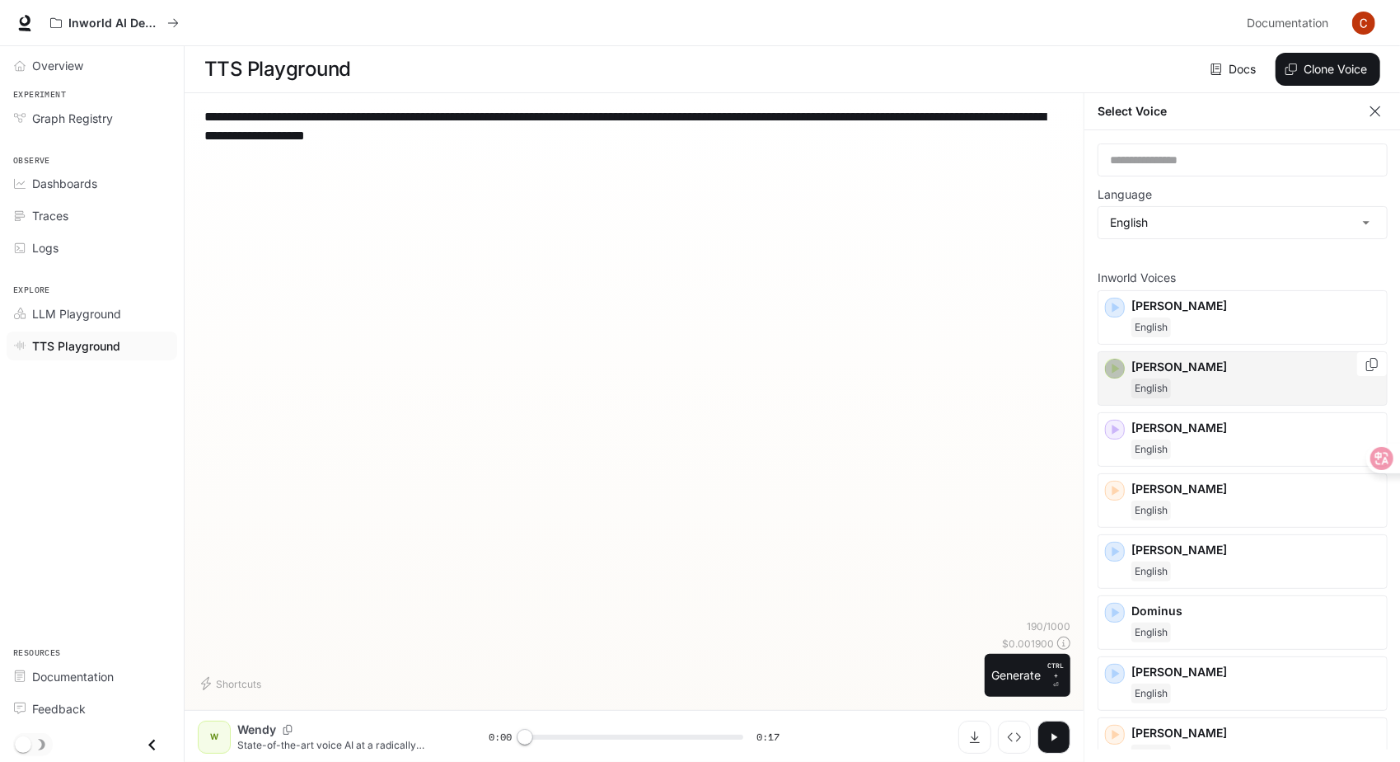
click at [1119, 372] on icon "button" at bounding box center [1115, 368] width 16 height 16
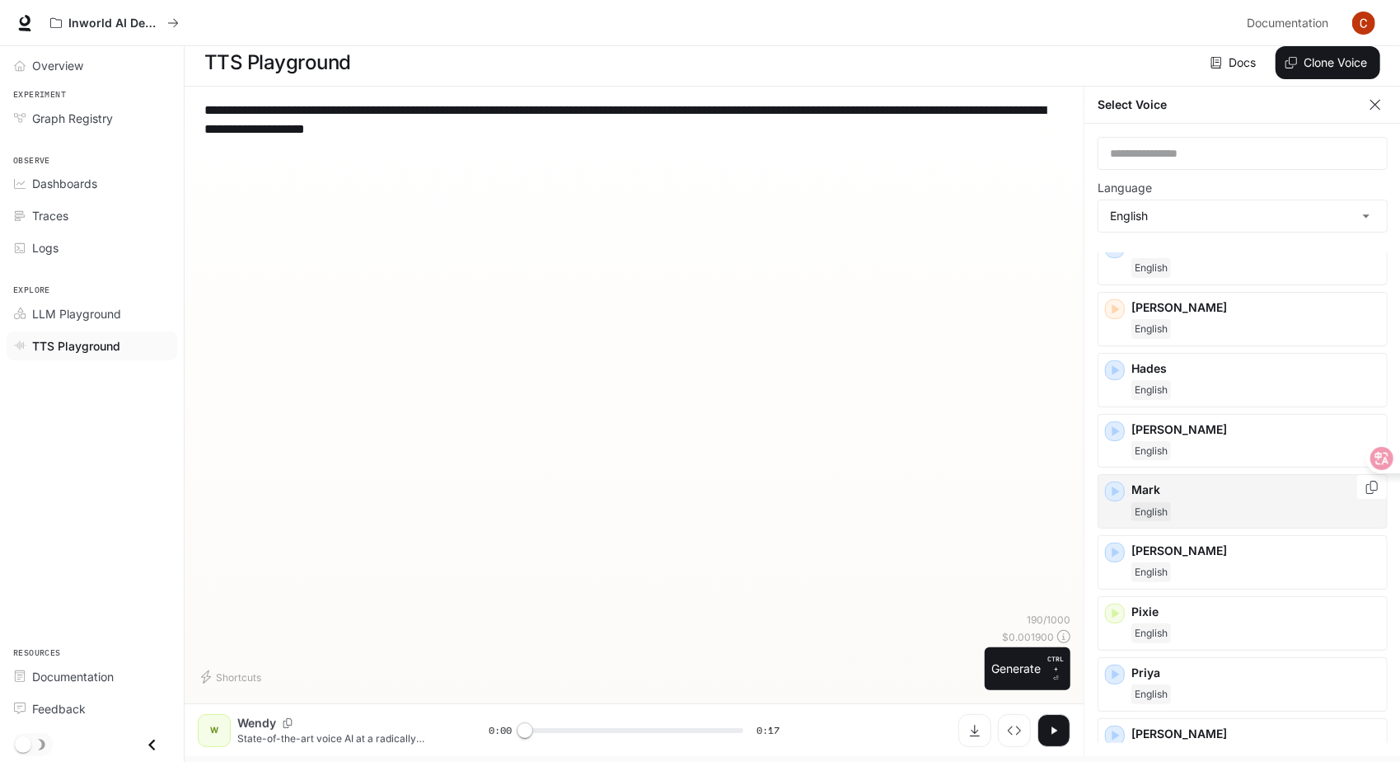
scroll to position [495, 0]
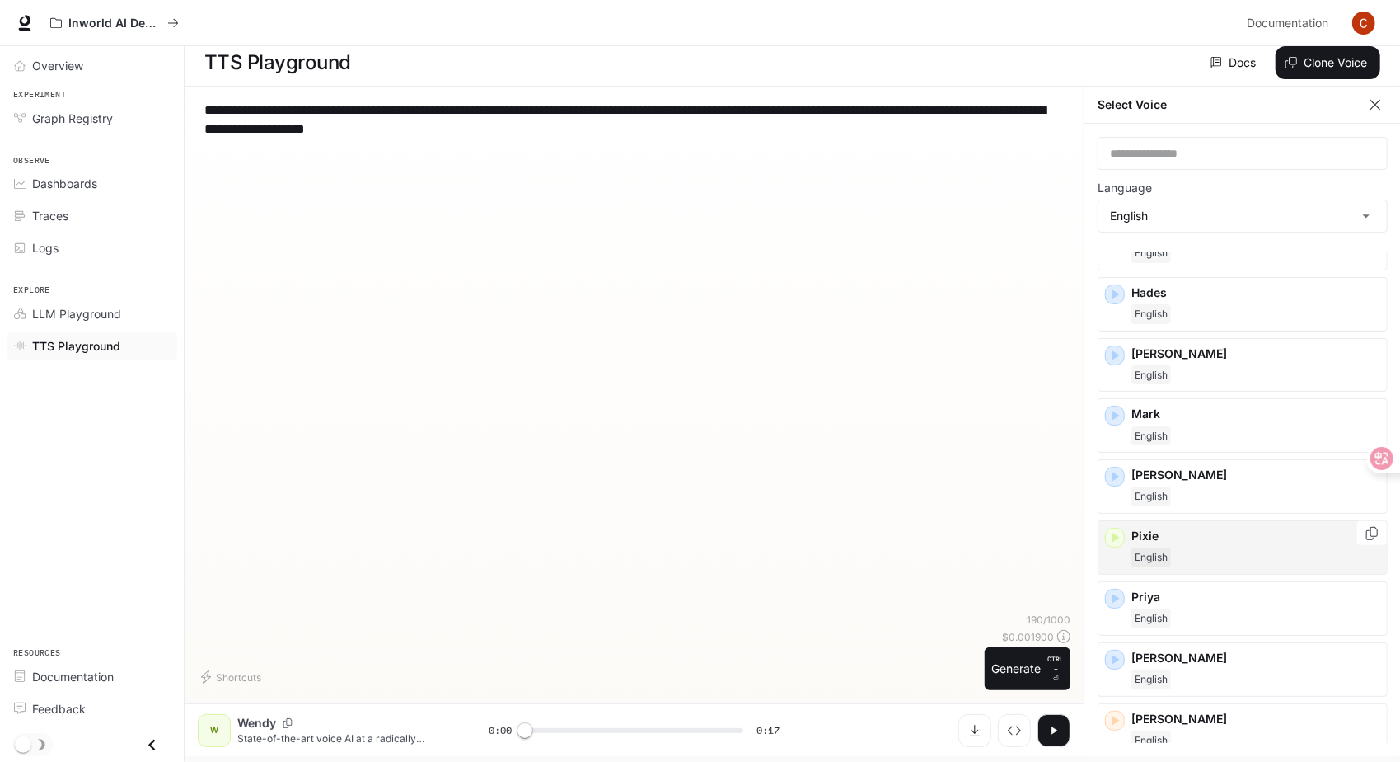
click at [1114, 528] on div "button" at bounding box center [1115, 538] width 20 height 20
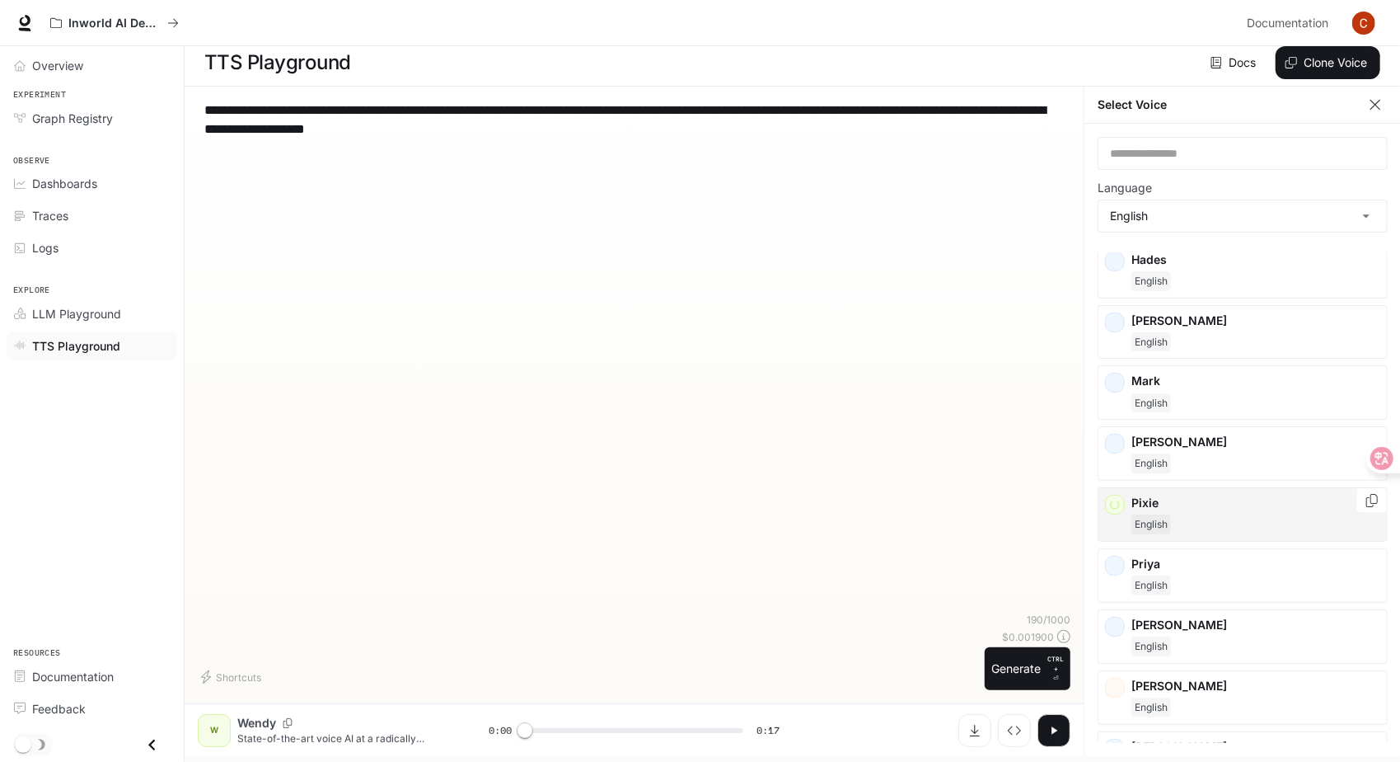
scroll to position [577, 0]
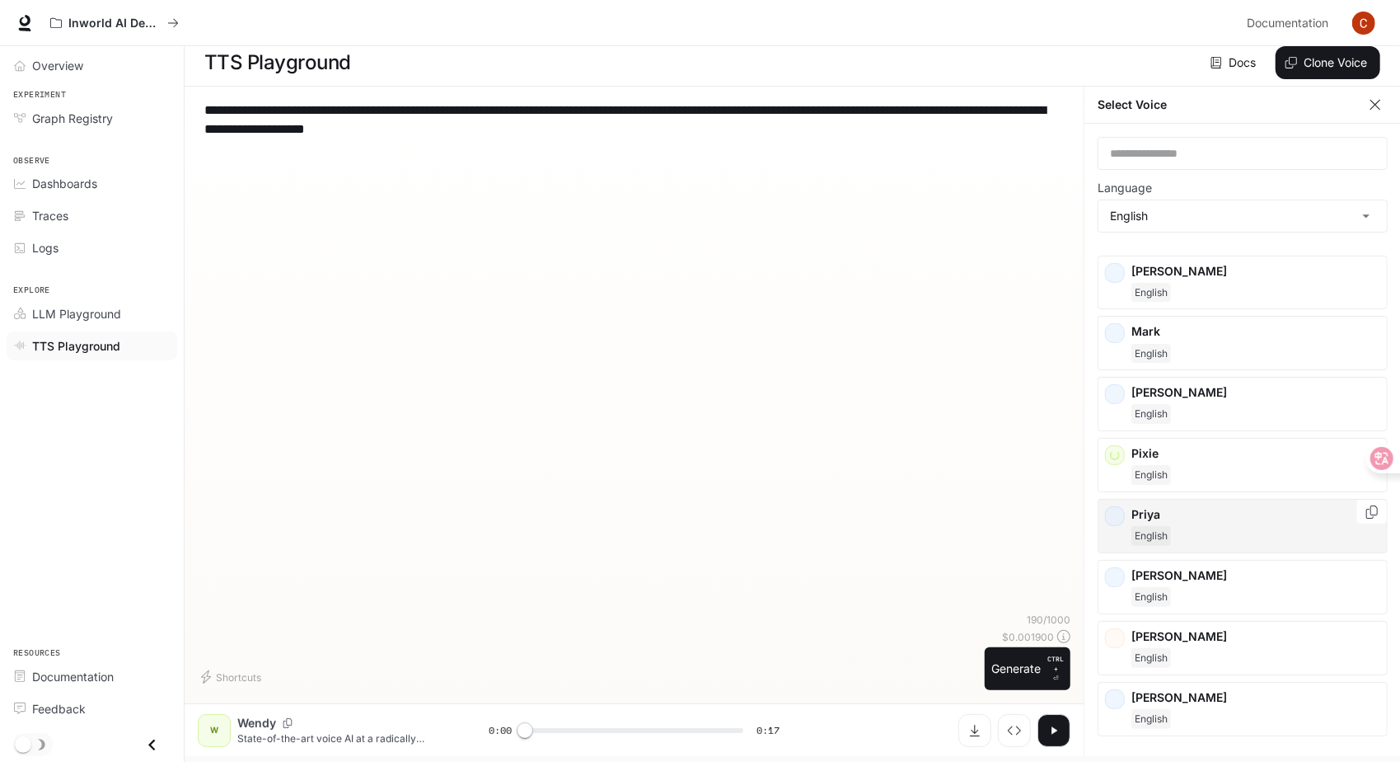
click at [1119, 511] on div "Priya English" at bounding box center [1243, 526] width 290 height 54
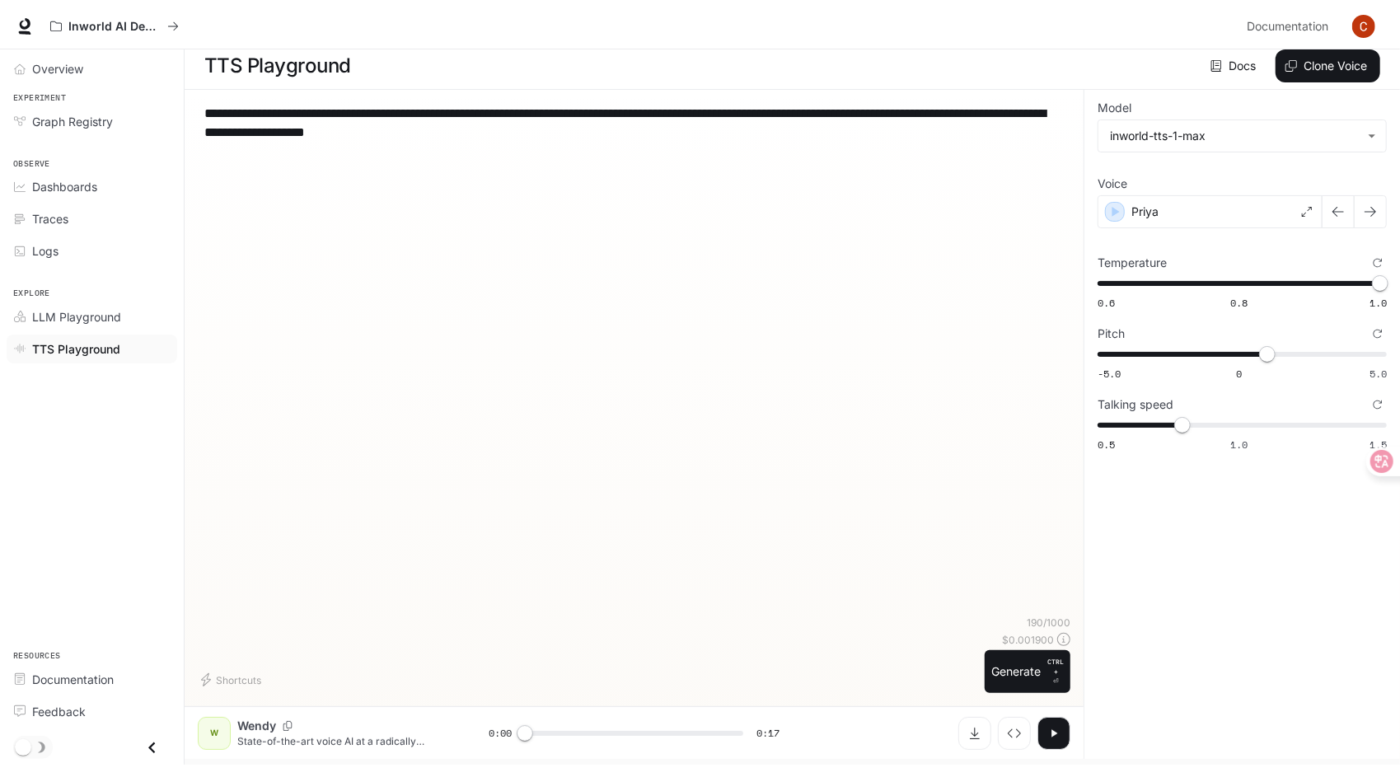
scroll to position [0, 0]
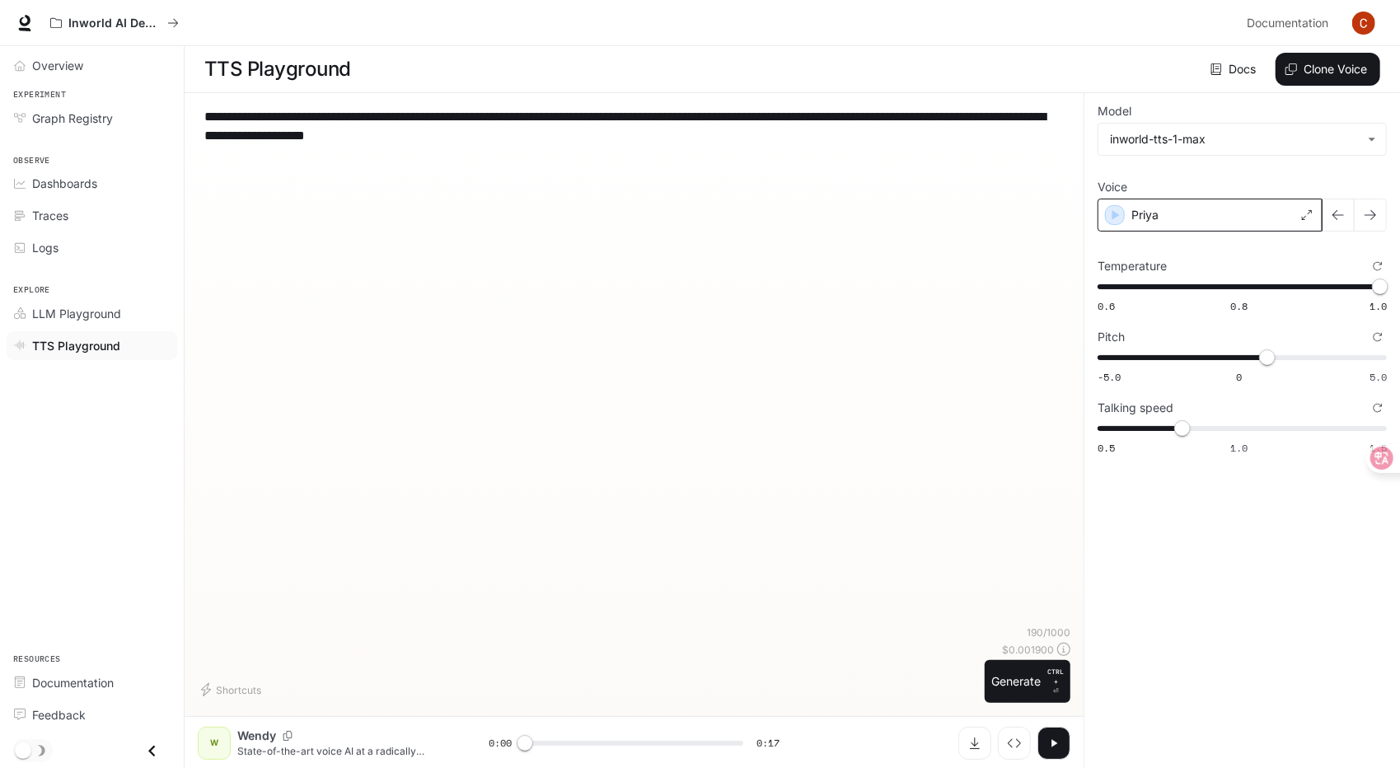
click at [1228, 207] on div "Priya" at bounding box center [1210, 215] width 225 height 33
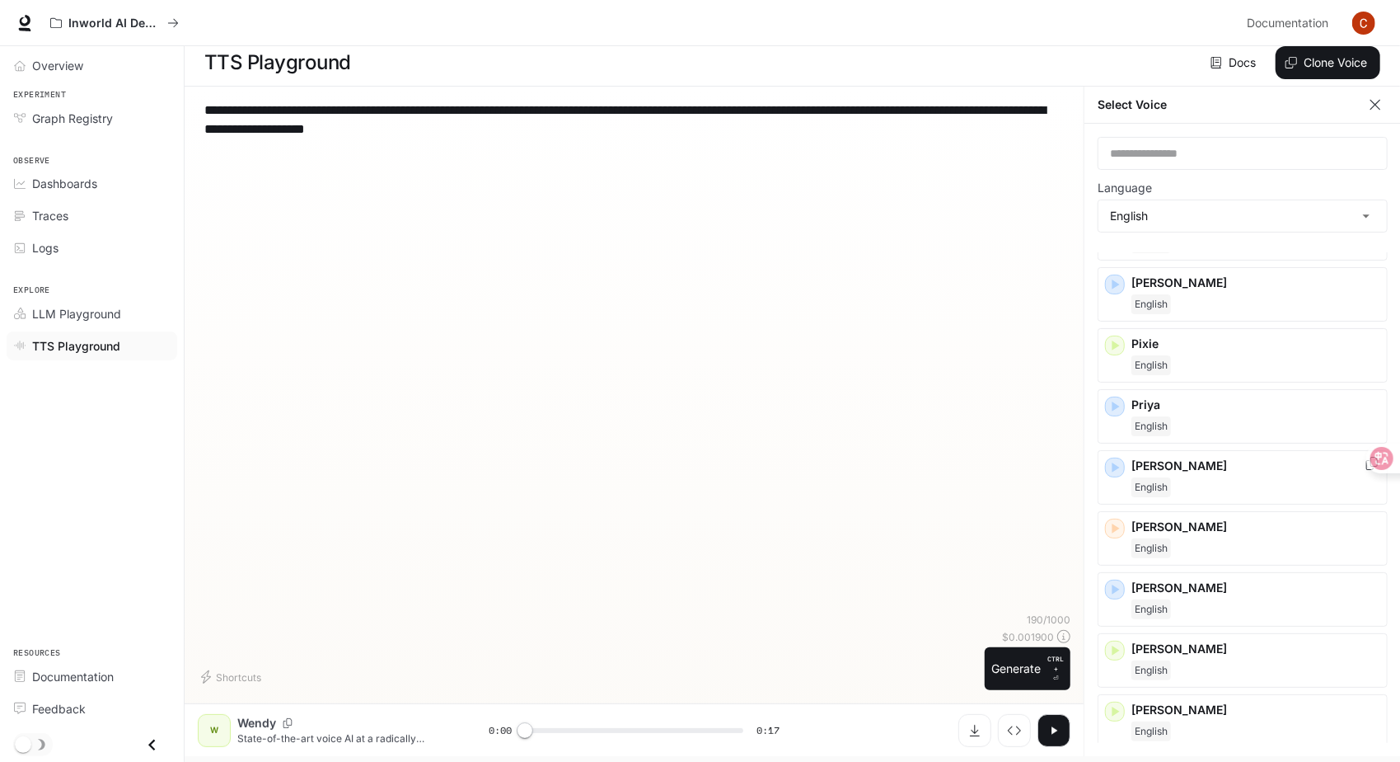
scroll to position [735, 0]
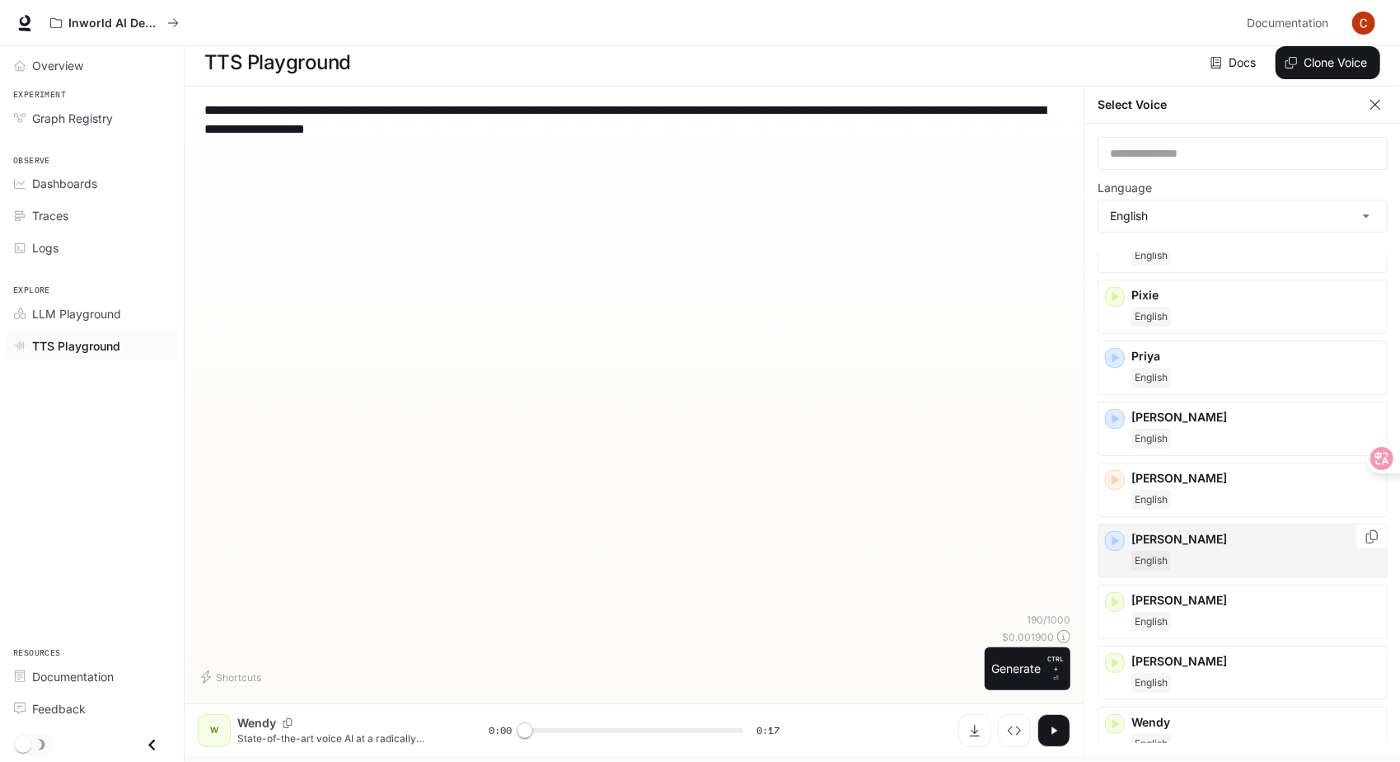
click at [1120, 532] on icon "button" at bounding box center [1115, 540] width 16 height 16
click at [1119, 349] on icon "button" at bounding box center [1115, 357] width 16 height 16
click at [1216, 373] on div "English" at bounding box center [1256, 378] width 249 height 20
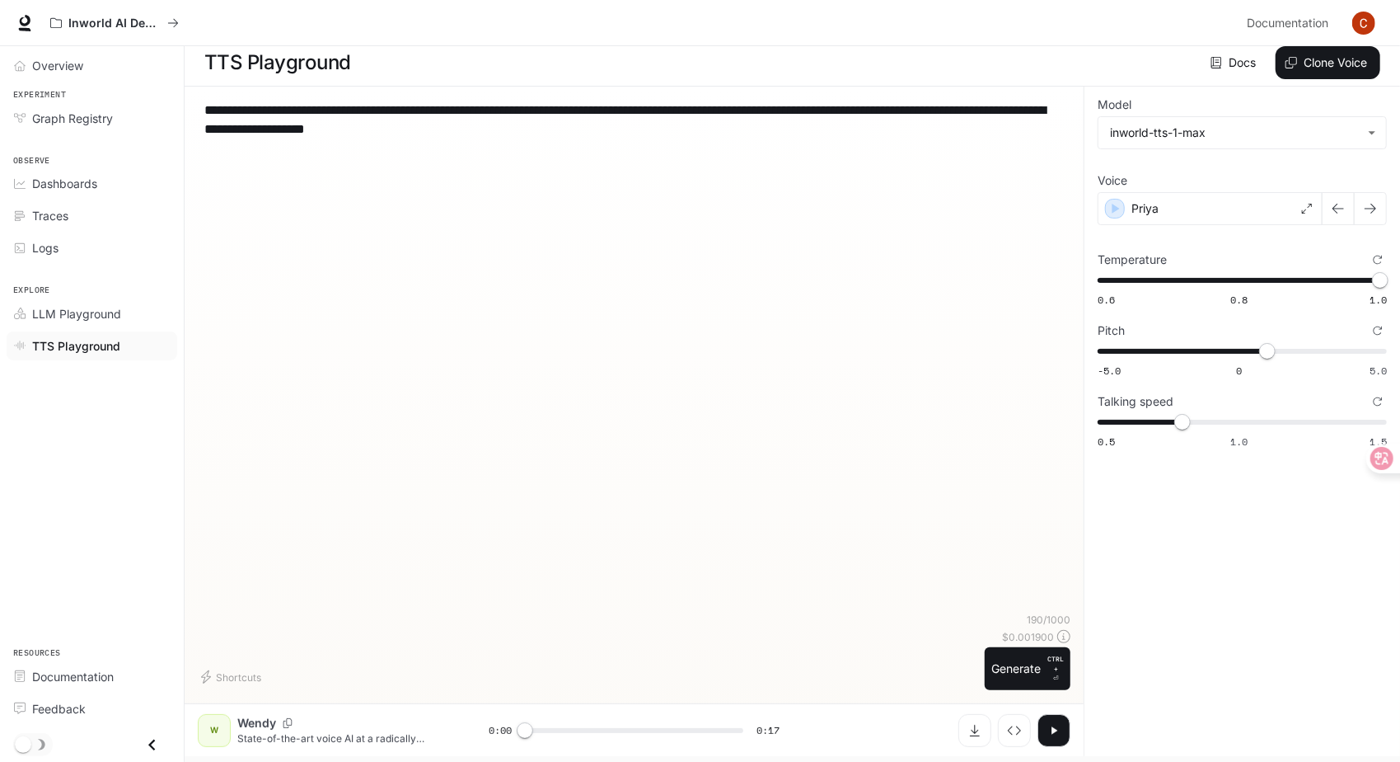
scroll to position [0, 0]
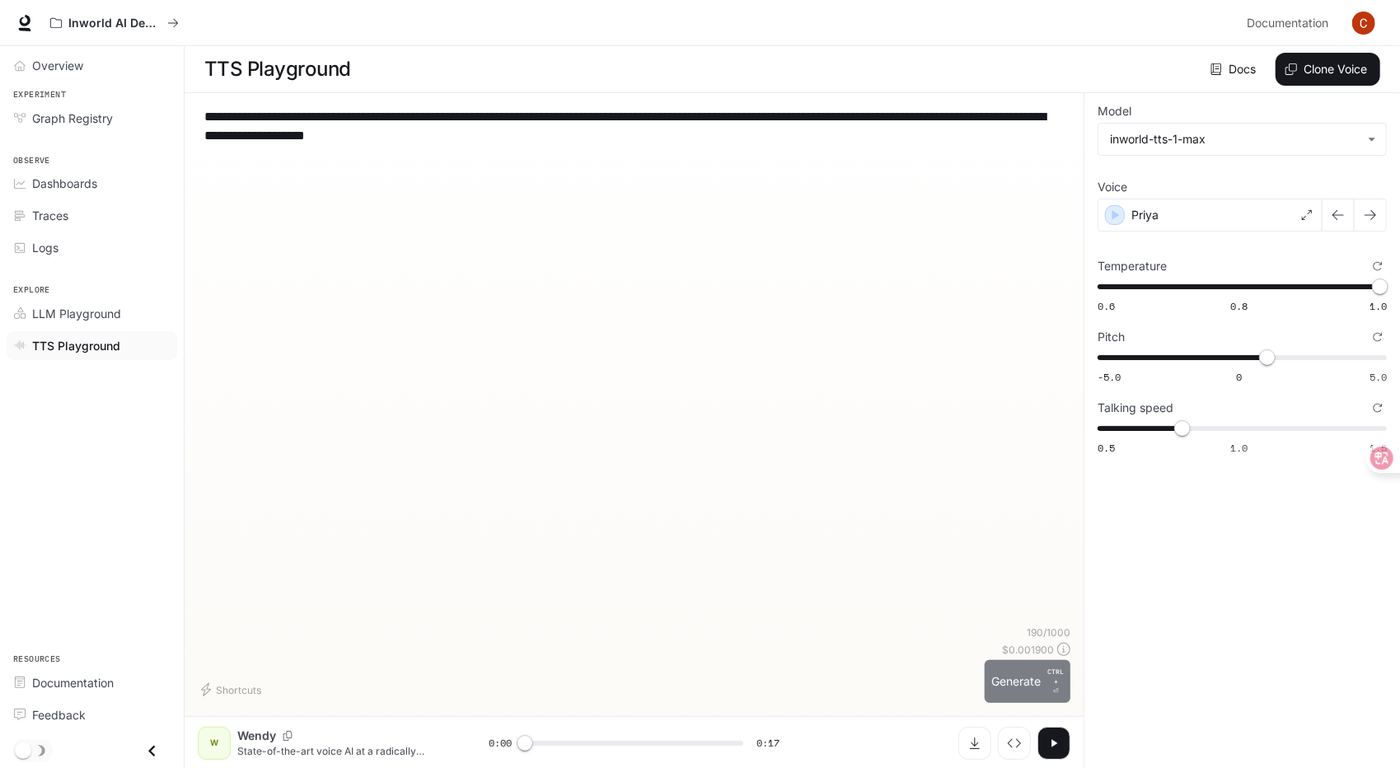
click at [1003, 678] on button "Generate CTRL + ⏎" at bounding box center [1028, 681] width 86 height 43
click at [1187, 204] on div "Priya" at bounding box center [1210, 215] width 225 height 33
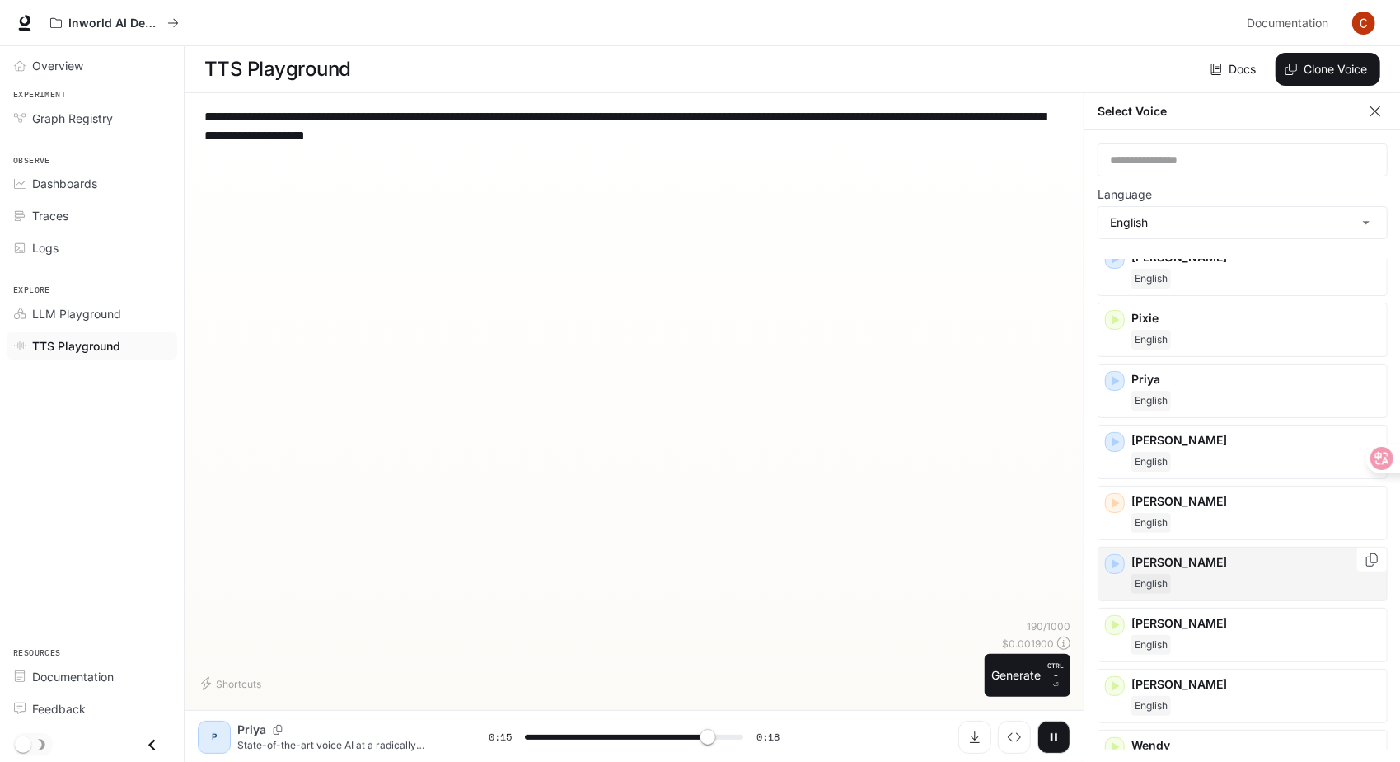
scroll to position [735, 0]
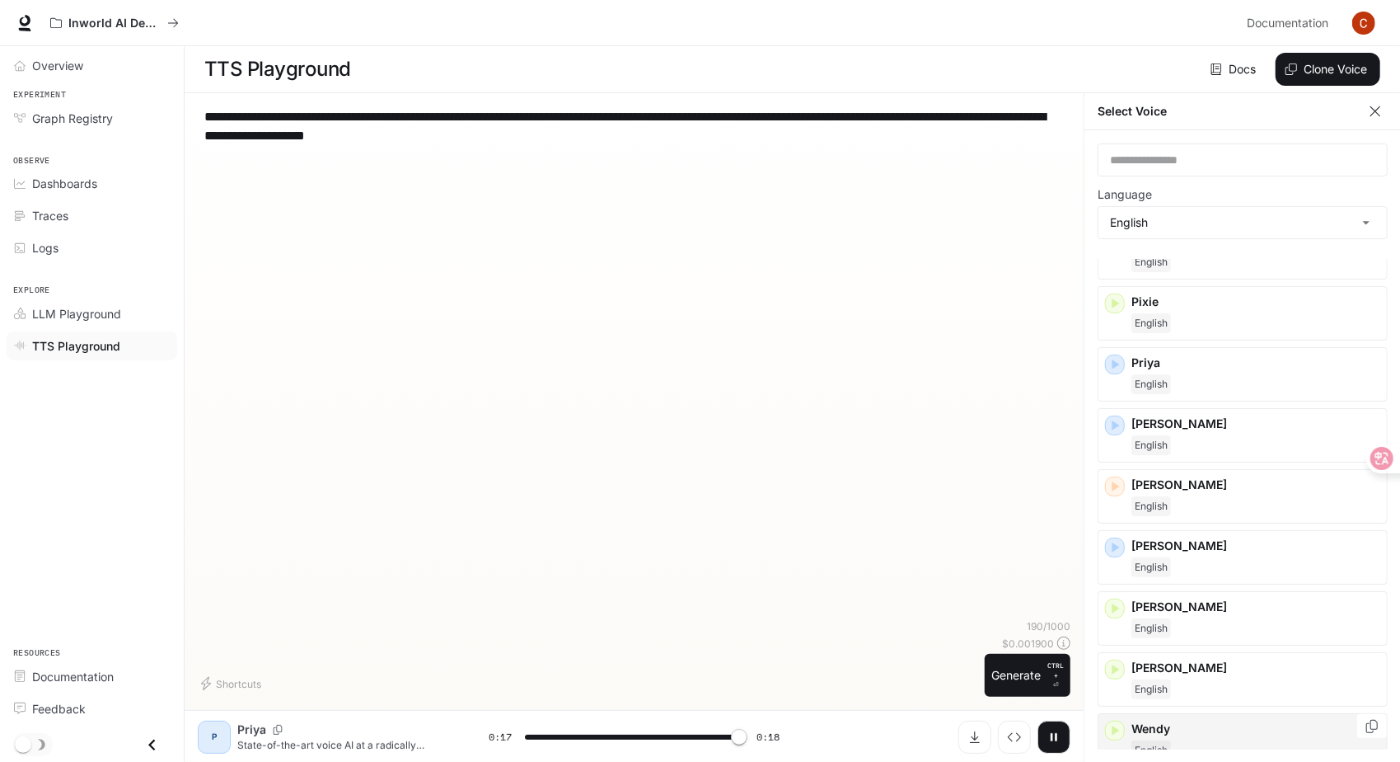
type input "*"
click at [1210, 721] on p "Wendy" at bounding box center [1256, 728] width 249 height 16
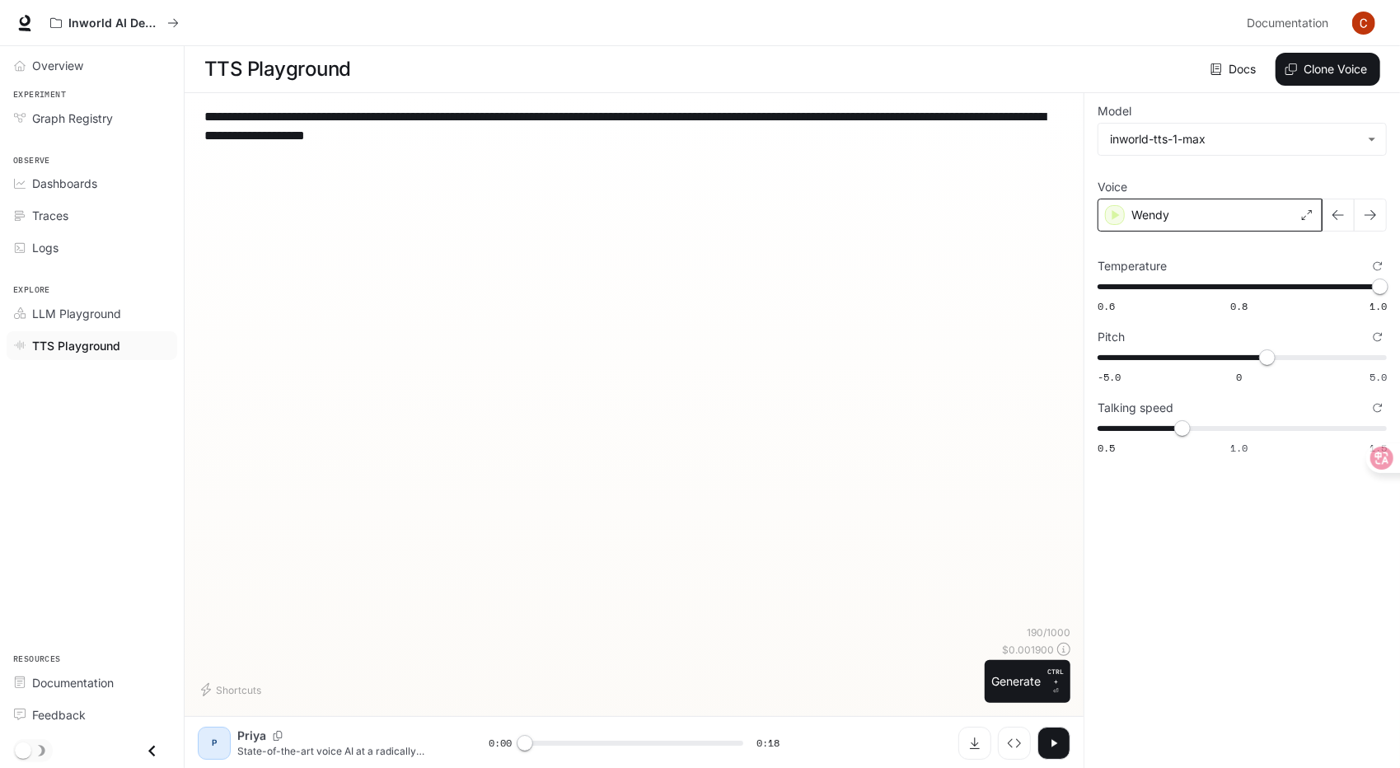
click at [1231, 213] on div "Wendy" at bounding box center [1210, 215] width 225 height 33
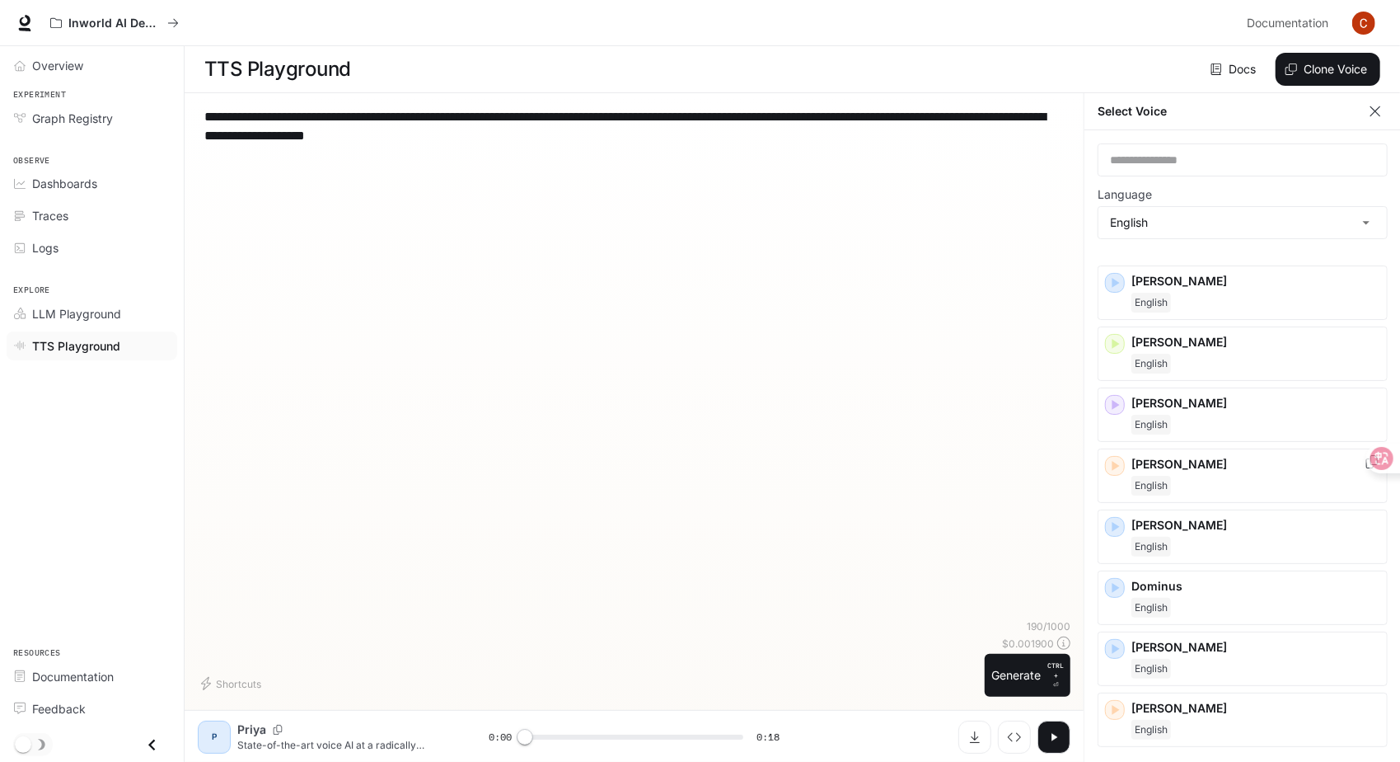
scroll to position [82, 0]
